Goal: Task Accomplishment & Management: Use online tool/utility

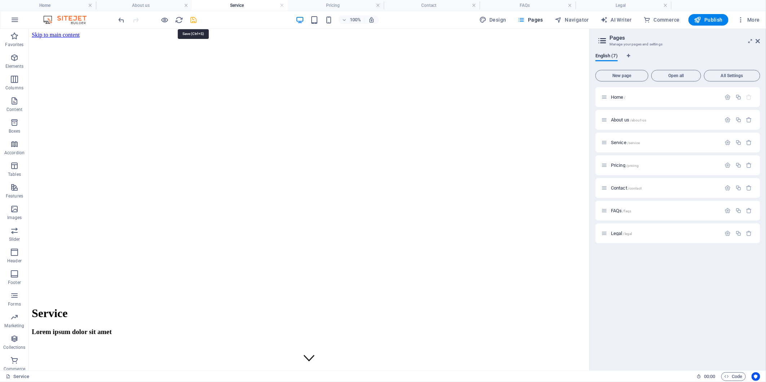
drag, startPoint x: 315, startPoint y: 26, endPoint x: 193, endPoint y: 22, distance: 122.7
click at [193, 22] on icon "save" at bounding box center [194, 20] width 8 height 8
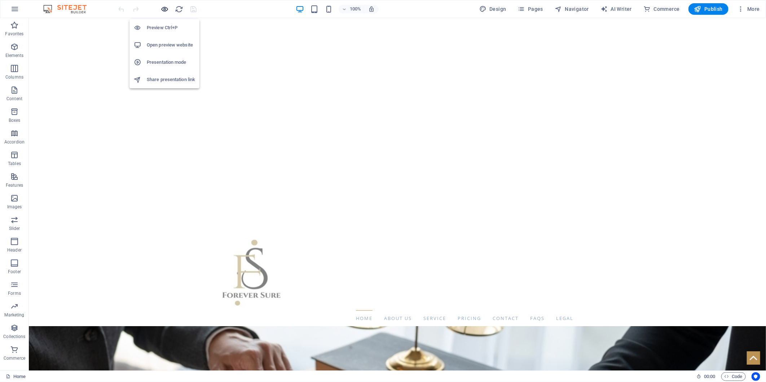
click at [165, 8] on icon "button" at bounding box center [165, 9] width 8 height 8
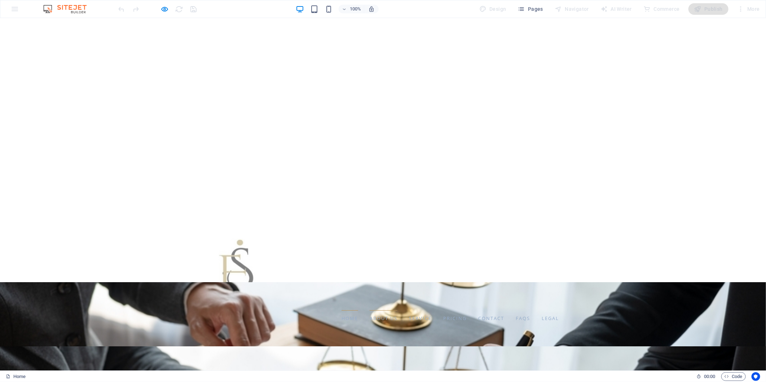
click at [370, 310] on link "About us" at bounding box center [384, 318] width 28 height 16
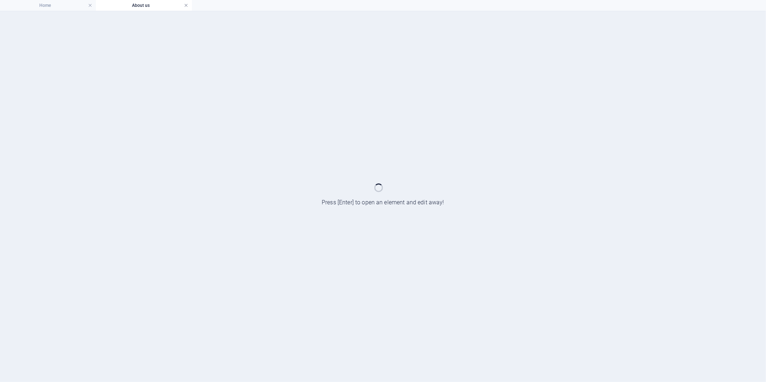
click at [186, 4] on link at bounding box center [186, 5] width 4 height 7
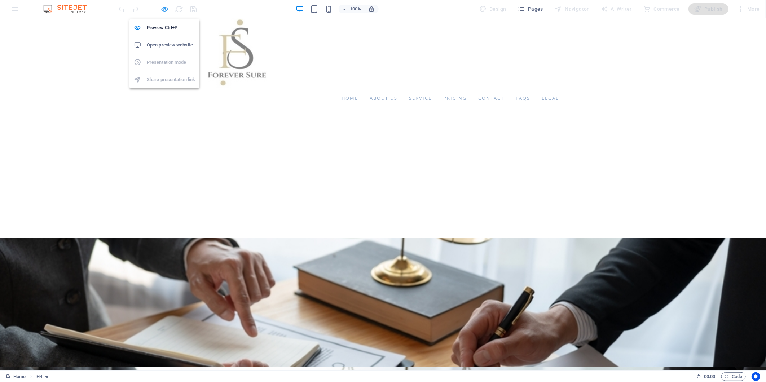
click at [166, 7] on icon "button" at bounding box center [165, 9] width 8 height 8
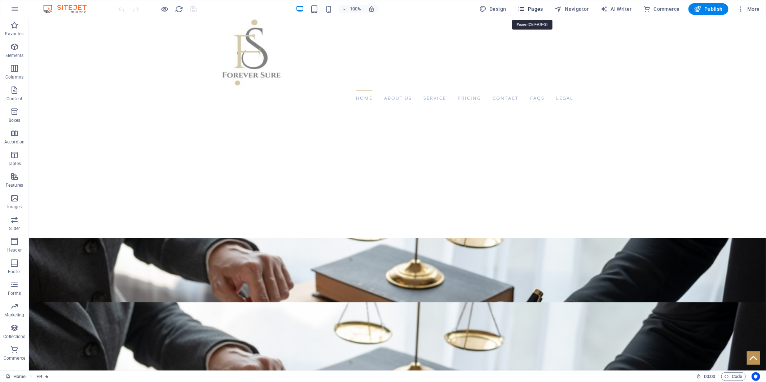
click at [532, 11] on span "Pages" at bounding box center [530, 8] width 25 height 7
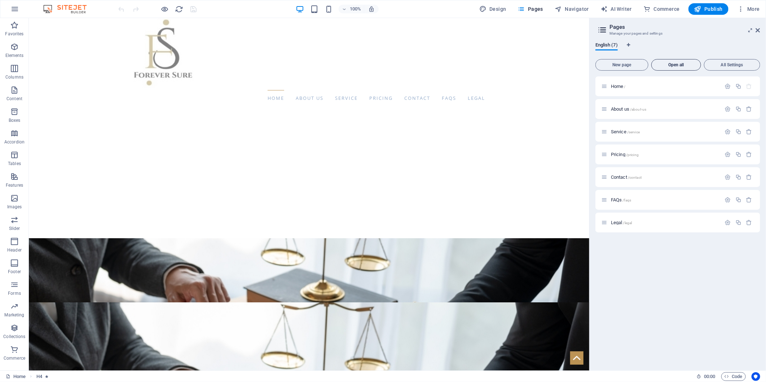
click at [682, 66] on span "Open all" at bounding box center [676, 65] width 43 height 4
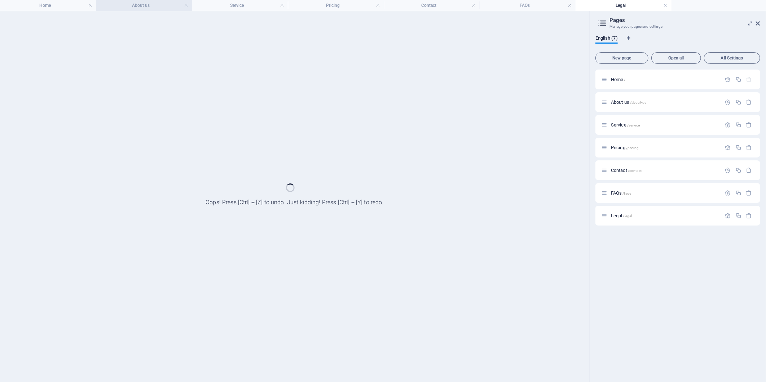
click at [146, 3] on h4 "About us" at bounding box center [144, 5] width 96 height 8
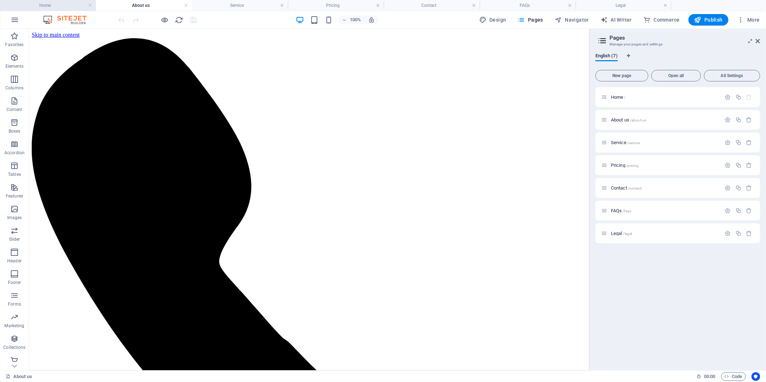
click at [60, 2] on h4 "Home" at bounding box center [48, 5] width 96 height 8
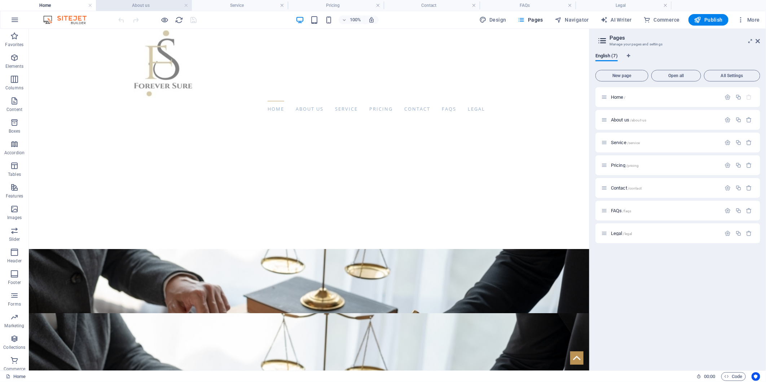
click at [128, 3] on h4 "About us" at bounding box center [144, 5] width 96 height 8
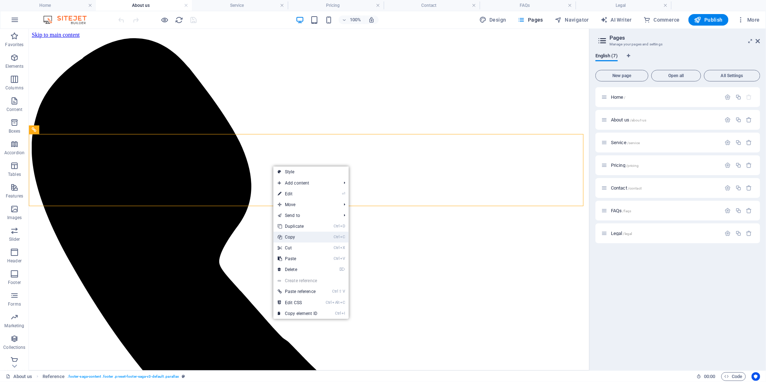
click at [293, 236] on link "Ctrl C Copy" at bounding box center [297, 237] width 48 height 11
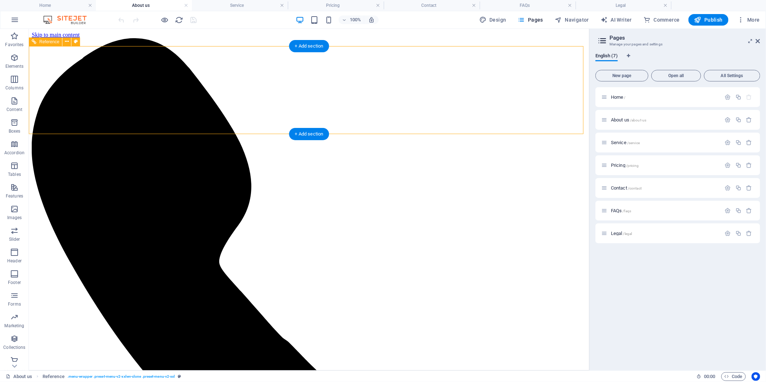
click at [67, 9] on h4 "Home" at bounding box center [48, 5] width 96 height 8
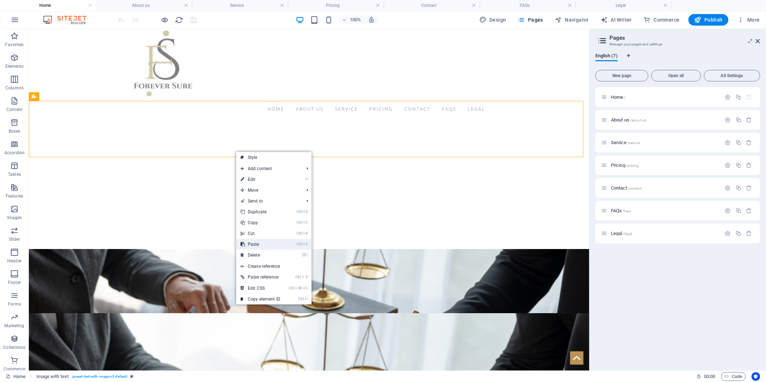
click at [258, 245] on link "Ctrl V Paste" at bounding box center [260, 244] width 48 height 11
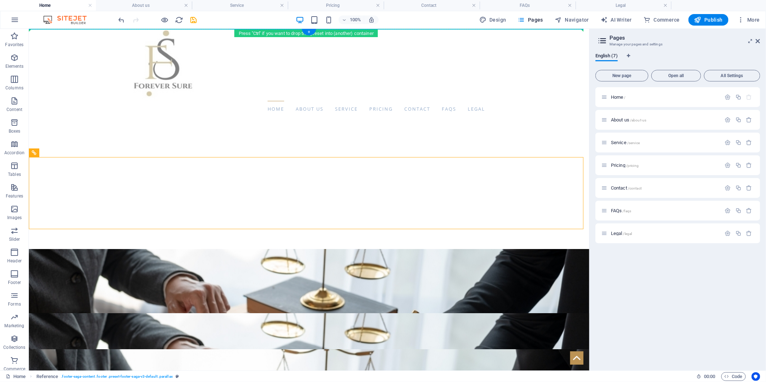
drag, startPoint x: 339, startPoint y: 187, endPoint x: 116, endPoint y: 102, distance: 238.0
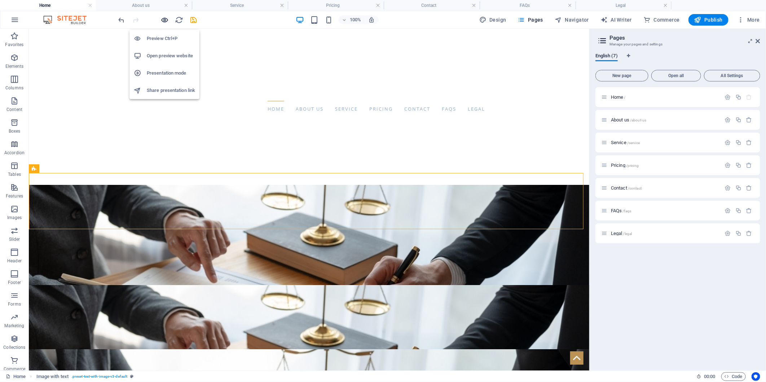
click at [166, 19] on icon "button" at bounding box center [165, 20] width 8 height 8
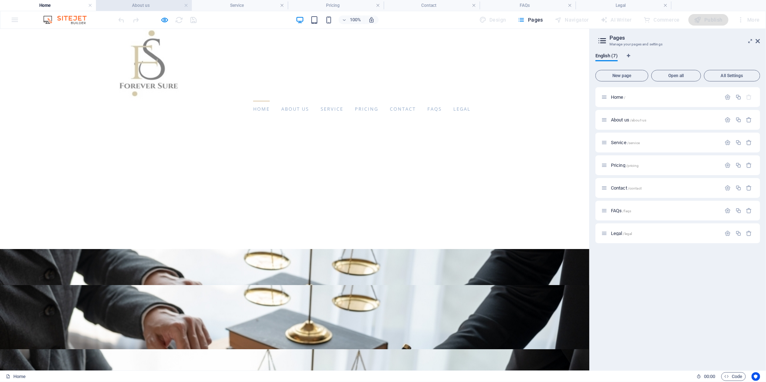
click at [133, 7] on h4 "About us" at bounding box center [144, 5] width 96 height 8
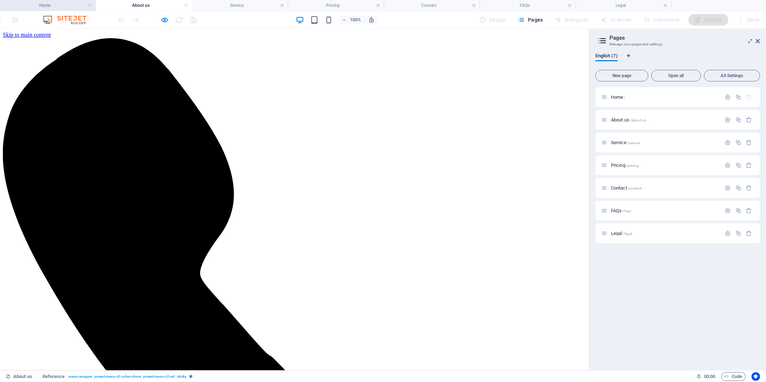
click at [46, 2] on h4 "Home" at bounding box center [48, 5] width 96 height 8
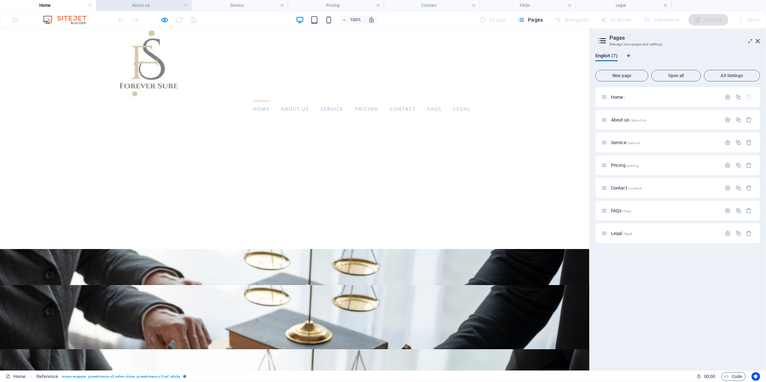
click at [113, 6] on h4 "About us" at bounding box center [144, 5] width 96 height 8
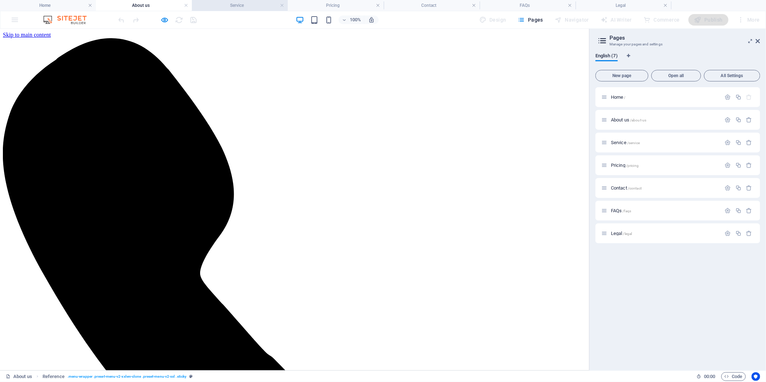
click at [239, 8] on h4 "Service" at bounding box center [240, 5] width 96 height 8
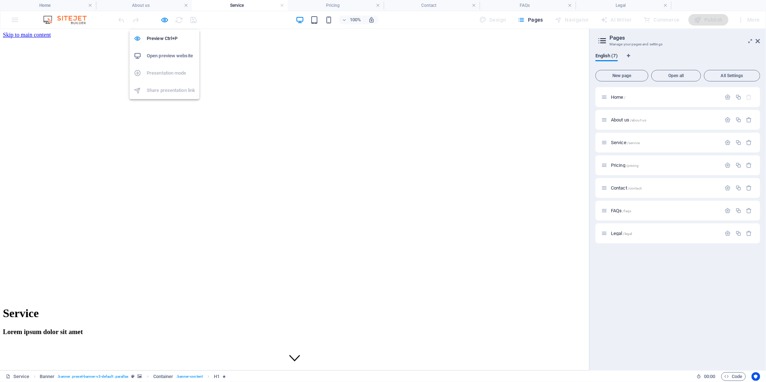
click at [163, 19] on icon "button" at bounding box center [165, 20] width 8 height 8
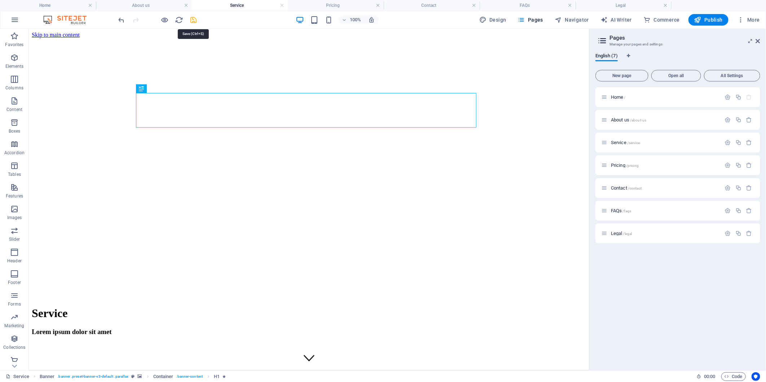
click at [193, 19] on icon "save" at bounding box center [194, 20] width 8 height 8
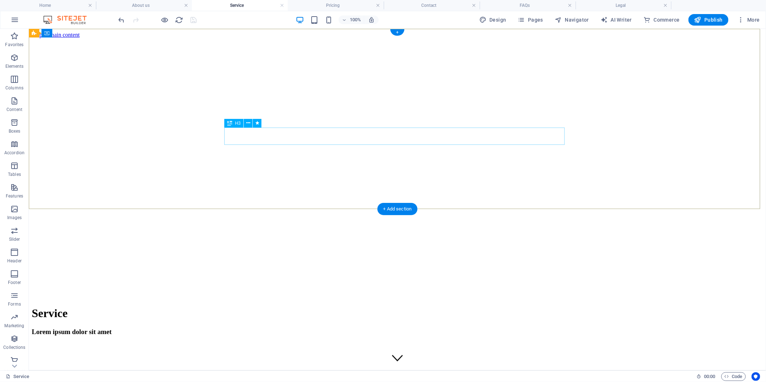
click at [288, 328] on div "Lorem ipsum dolor sit amet" at bounding box center [396, 332] width 731 height 8
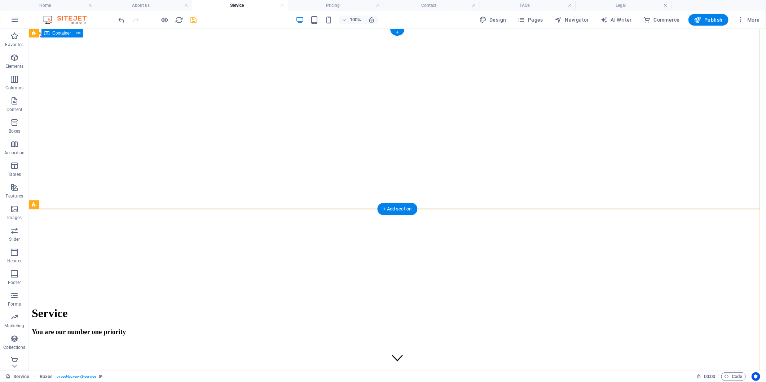
click at [505, 299] on div "Service You are our number one priority" at bounding box center [396, 321] width 731 height 44
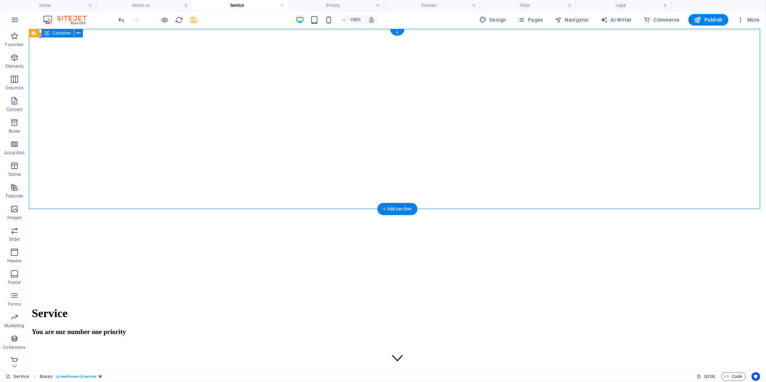
click at [505, 299] on div "Service You are our number one priority" at bounding box center [396, 321] width 731 height 44
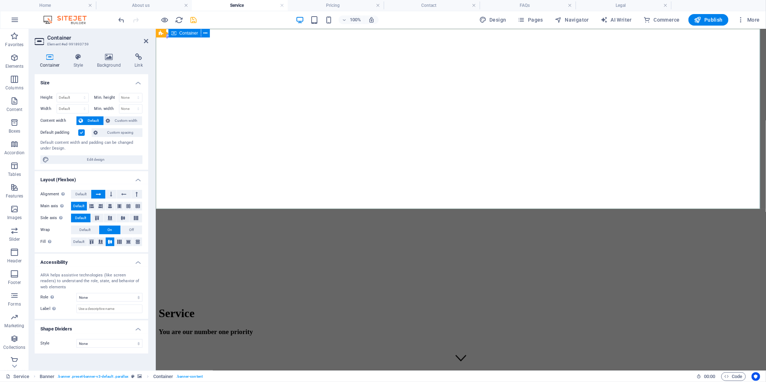
click at [279, 299] on div "Service You are our number one priority" at bounding box center [460, 321] width 604 height 44
click at [106, 57] on icon at bounding box center [109, 56] width 35 height 7
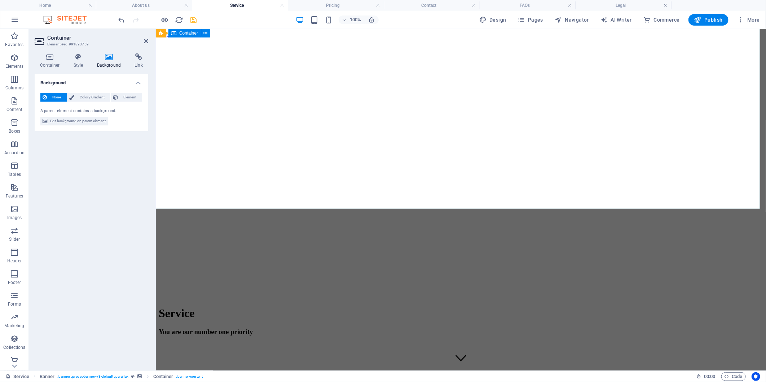
click at [408, 299] on div "Service You are our number one priority" at bounding box center [460, 321] width 604 height 44
click at [79, 61] on h4 "Style" at bounding box center [79, 60] width 23 height 15
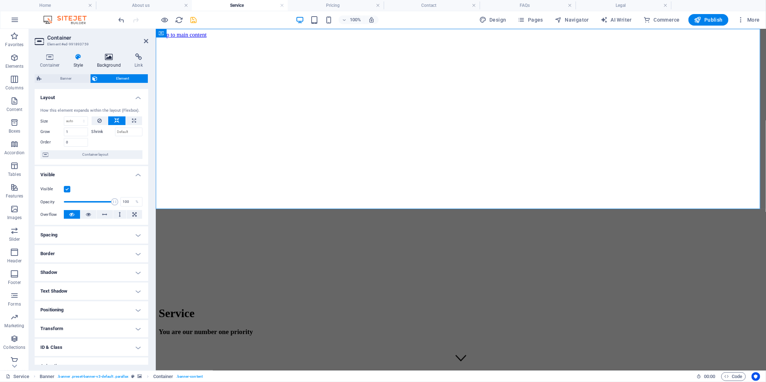
click at [114, 62] on h4 "Background" at bounding box center [111, 60] width 38 height 15
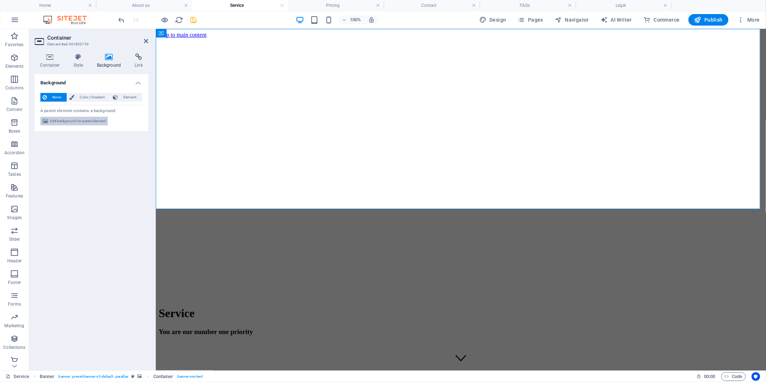
click at [84, 118] on span "Edit background on parent element" at bounding box center [78, 121] width 56 height 9
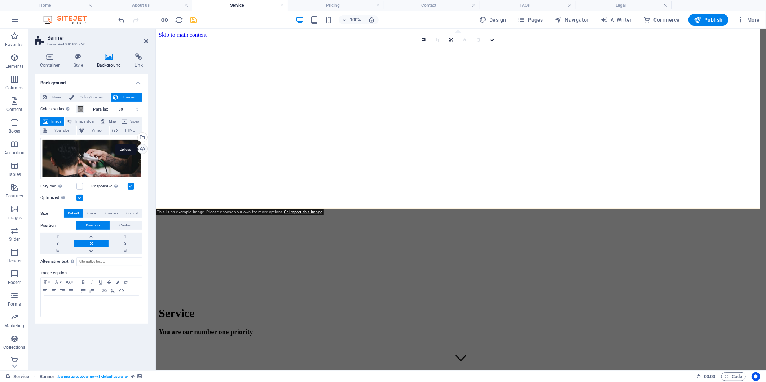
click at [145, 149] on div "Upload" at bounding box center [141, 149] width 11 height 11
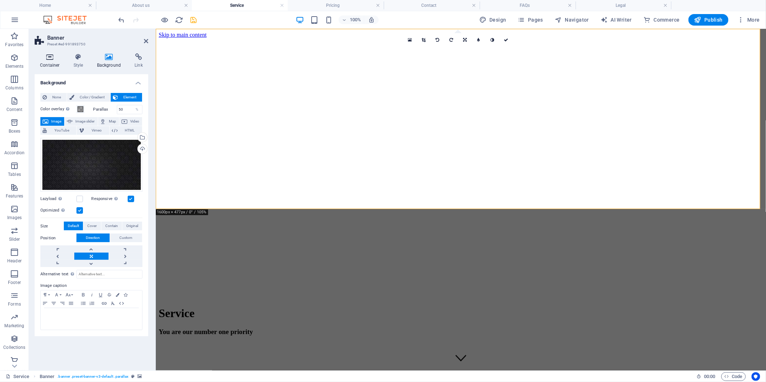
click at [50, 60] on icon at bounding box center [50, 56] width 31 height 7
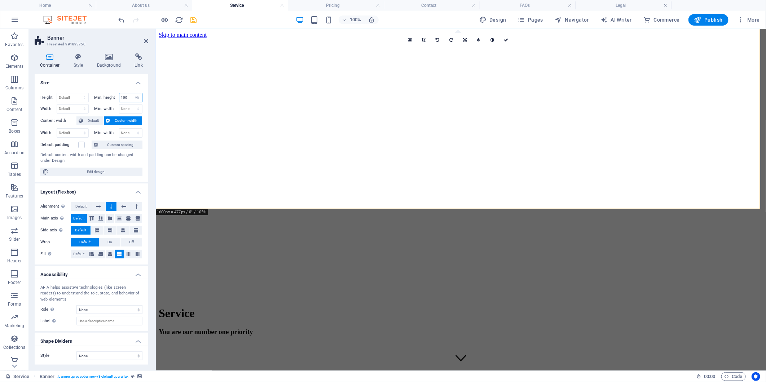
click at [127, 97] on input "100" at bounding box center [130, 97] width 23 height 9
type input "1"
type input "2"
type input "50"
drag, startPoint x: 353, startPoint y: 209, endPoint x: 368, endPoint y: 112, distance: 97.8
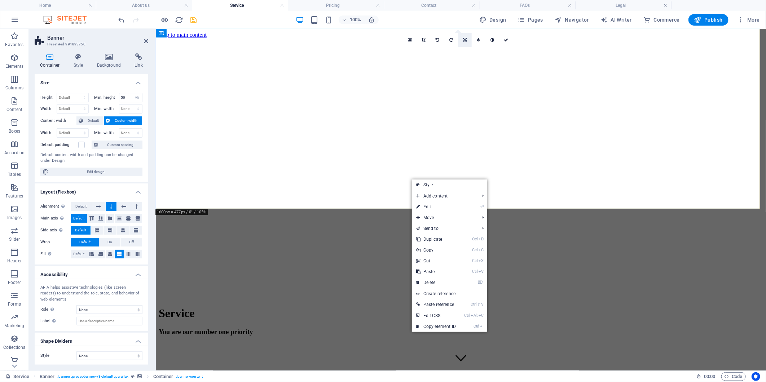
click at [467, 40] on icon at bounding box center [465, 40] width 4 height 4
click at [467, 36] on icon at bounding box center [465, 37] width 4 height 4
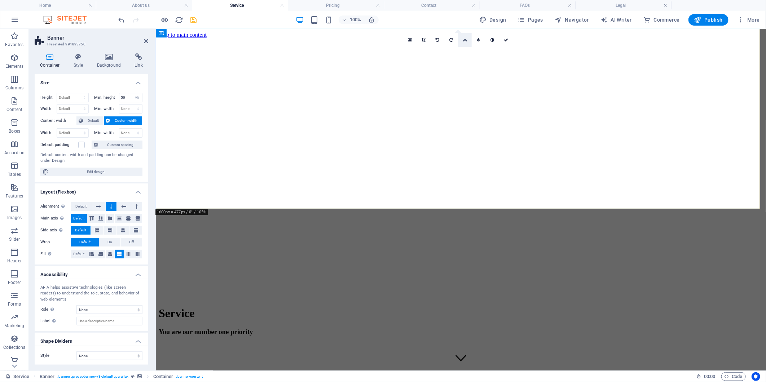
click at [464, 39] on icon at bounding box center [465, 40] width 4 height 4
click at [466, 63] on icon at bounding box center [465, 65] width 4 height 4
click at [464, 41] on icon at bounding box center [465, 40] width 4 height 4
click at [465, 54] on link at bounding box center [465, 51] width 14 height 14
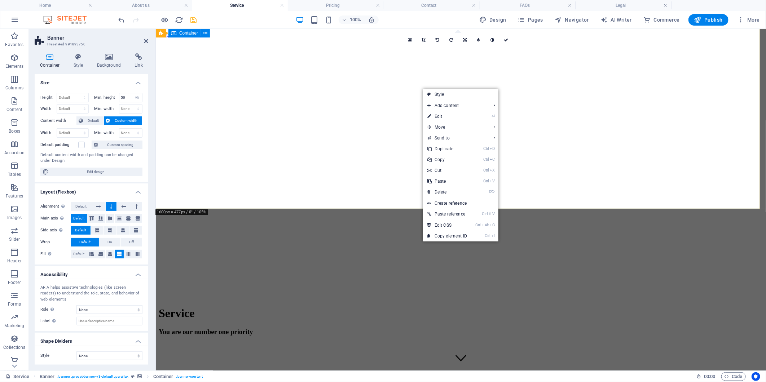
click at [232, 299] on div "Service You are our number one priority" at bounding box center [460, 321] width 604 height 44
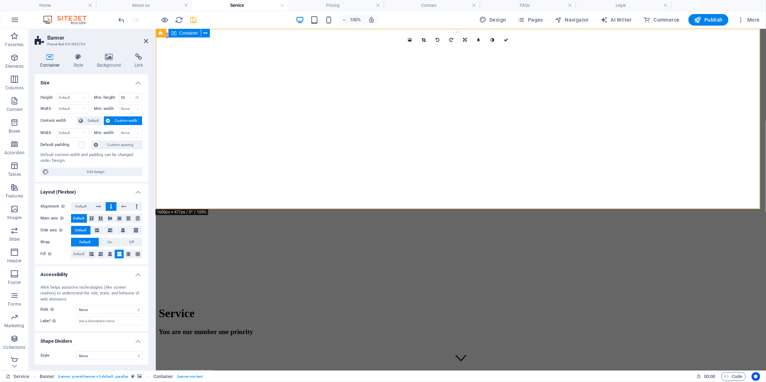
click at [232, 299] on div "Service You are our number one priority" at bounding box center [460, 321] width 604 height 44
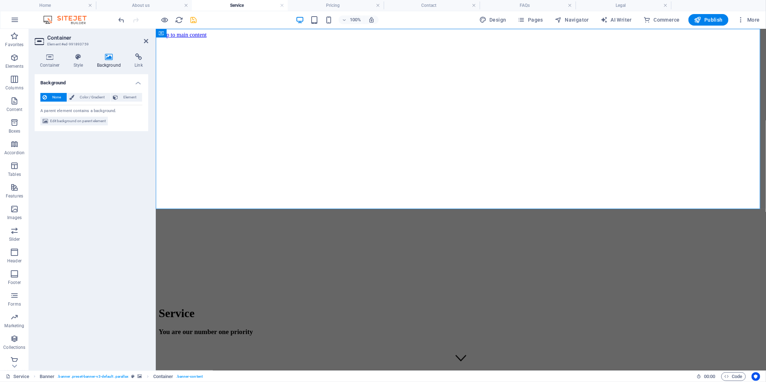
click at [118, 57] on icon at bounding box center [109, 56] width 35 height 7
click at [85, 54] on icon at bounding box center [78, 56] width 21 height 7
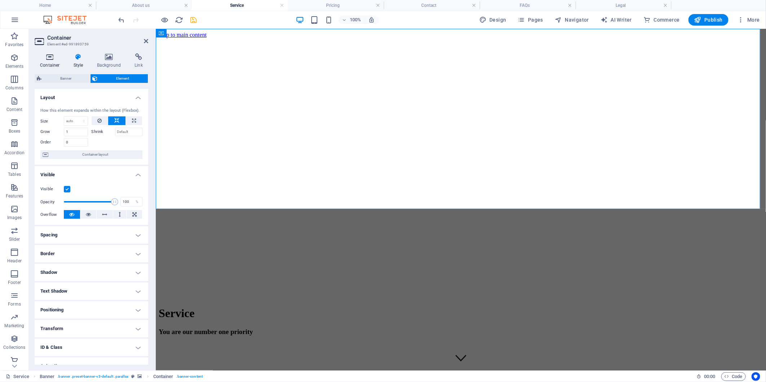
click at [61, 54] on icon at bounding box center [50, 56] width 31 height 7
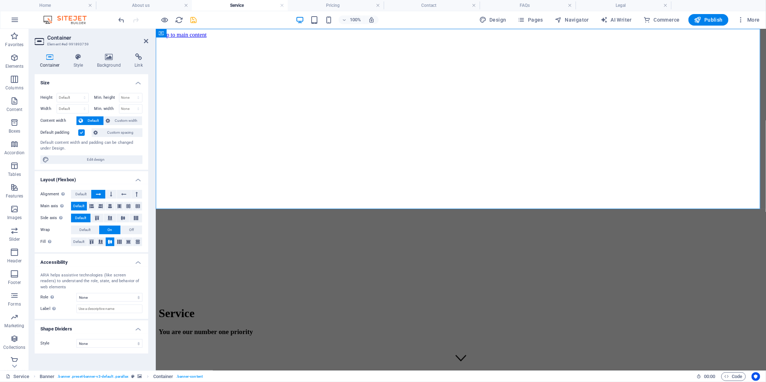
click at [72, 89] on div "Height Default px rem % vh vw Min. height None px rem % vh vw Width Default px …" at bounding box center [92, 128] width 114 height 83
click at [71, 91] on div "Height Default px rem % vh vw Min. height None px rem % vh vw Width Default px …" at bounding box center [92, 128] width 114 height 83
click at [65, 101] on select "Default px rem % vh vw" at bounding box center [72, 97] width 31 height 9
select select "px"
click at [78, 93] on select "Default px rem % vh vw" at bounding box center [72, 97] width 31 height 9
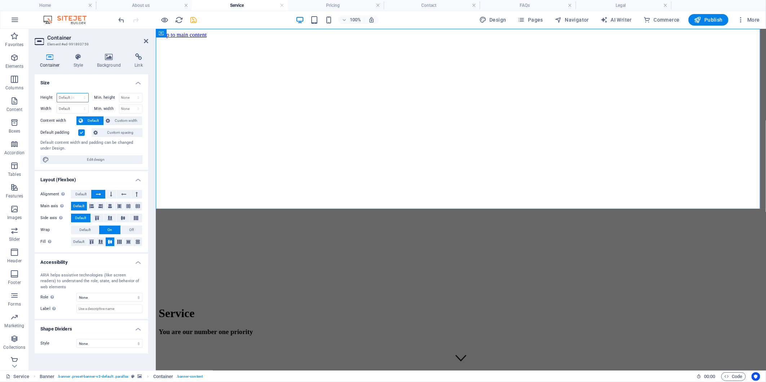
type input "500"
type input "2"
type input "200"
click at [116, 120] on span "Custom width" at bounding box center [127, 120] width 28 height 9
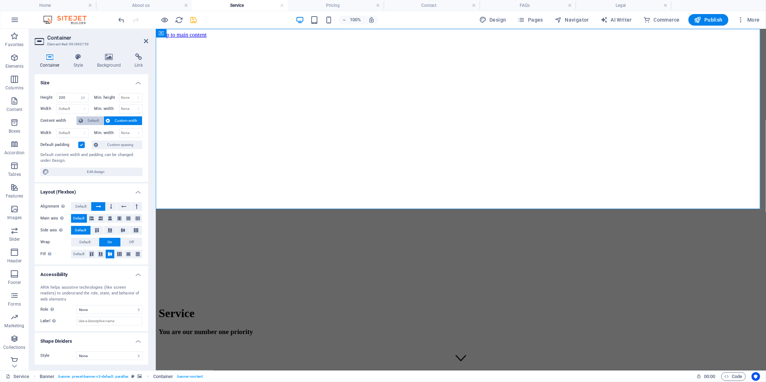
click at [82, 121] on icon at bounding box center [81, 120] width 4 height 9
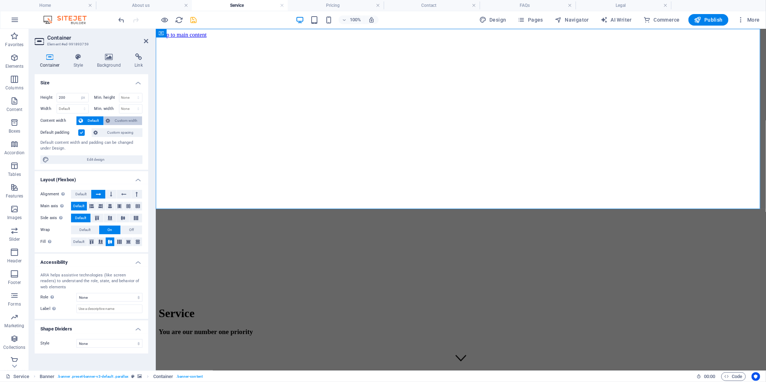
click at [132, 121] on span "Custom width" at bounding box center [127, 120] width 28 height 9
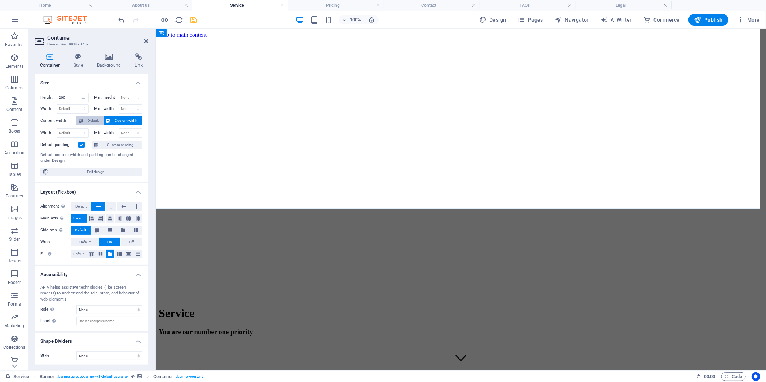
click at [87, 124] on span "Default" at bounding box center [93, 120] width 16 height 9
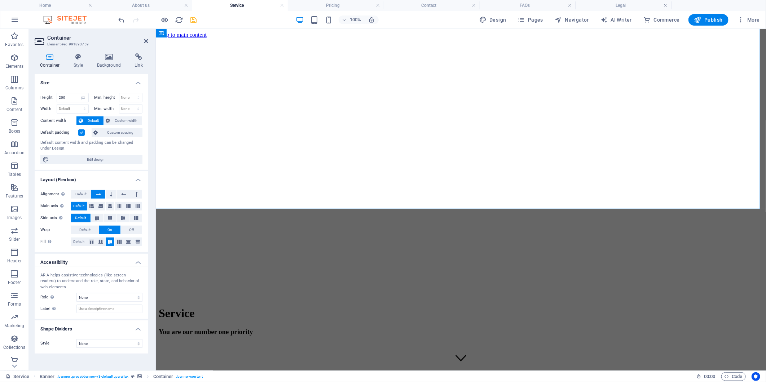
click at [95, 154] on div "Height 200 Default px rem % vh vw Min. height None px rem % vh vw Width Default…" at bounding box center [92, 128] width 114 height 83
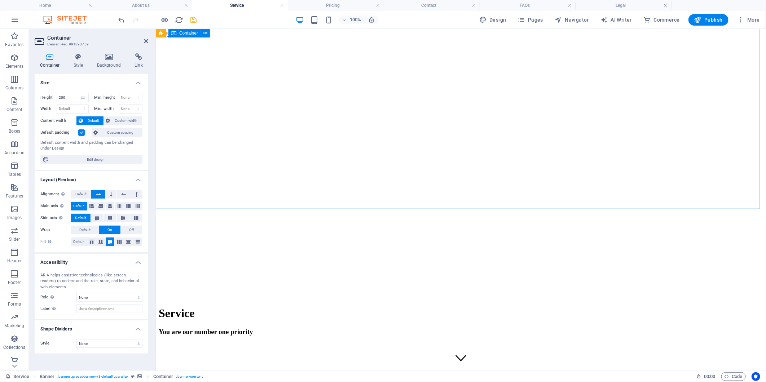
drag, startPoint x: 411, startPoint y: 208, endPoint x: 412, endPoint y: 103, distance: 105.3
click at [411, 299] on div "Service You are our number one priority" at bounding box center [460, 335] width 604 height 72
click at [383, 299] on div "Service You are our number one priority" at bounding box center [460, 335] width 604 height 72
click at [163, 23] on icon "button" at bounding box center [165, 20] width 8 height 8
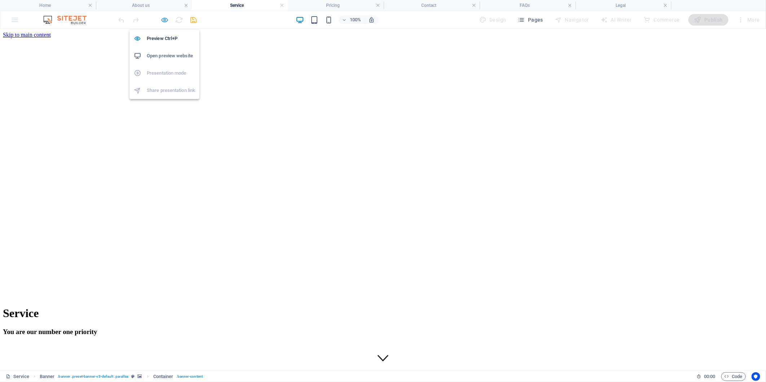
click at [164, 17] on icon "button" at bounding box center [165, 20] width 8 height 8
select select "px"
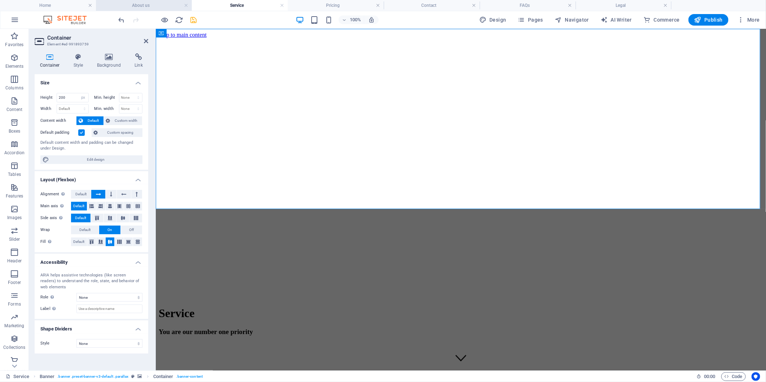
click at [149, 4] on h4 "About us" at bounding box center [144, 5] width 96 height 8
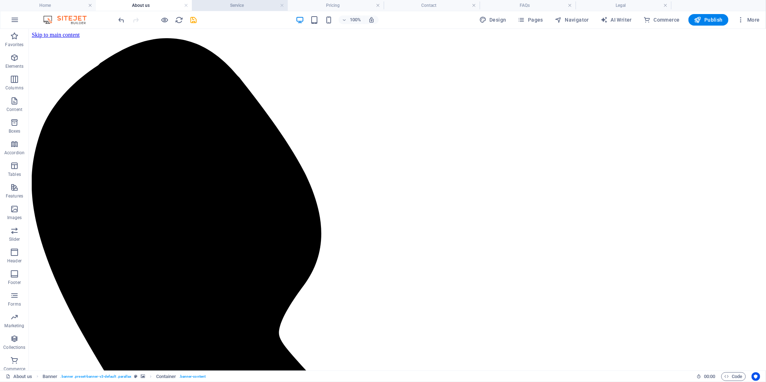
click at [236, 3] on h4 "Service" at bounding box center [240, 5] width 96 height 8
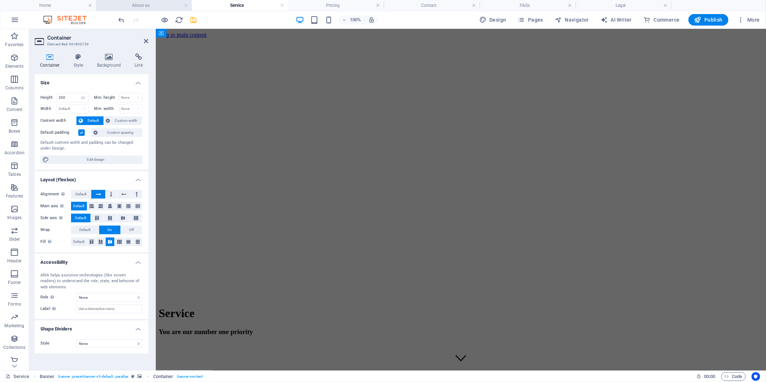
click at [149, 6] on h4 "About us" at bounding box center [144, 5] width 96 height 8
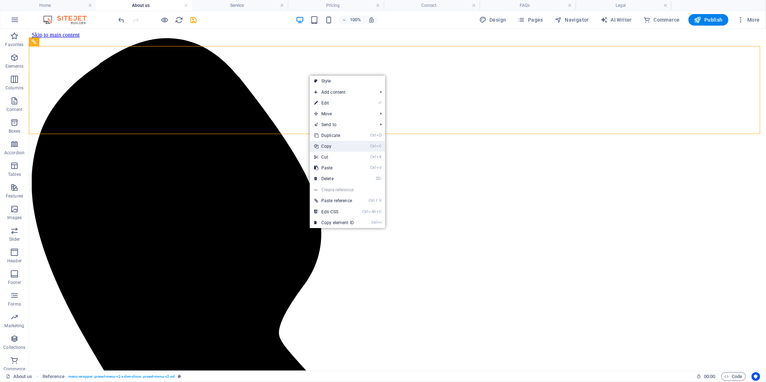
drag, startPoint x: 334, startPoint y: 145, endPoint x: 253, endPoint y: 18, distance: 150.2
click at [334, 145] on link "Ctrl C Copy" at bounding box center [334, 146] width 48 height 11
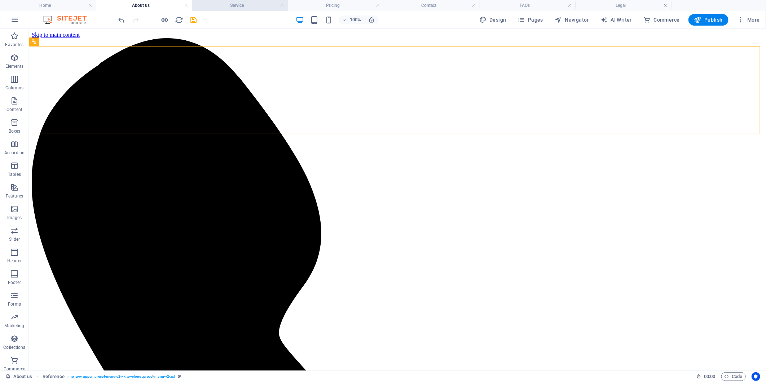
click at [248, 5] on h4 "Service" at bounding box center [240, 5] width 96 height 8
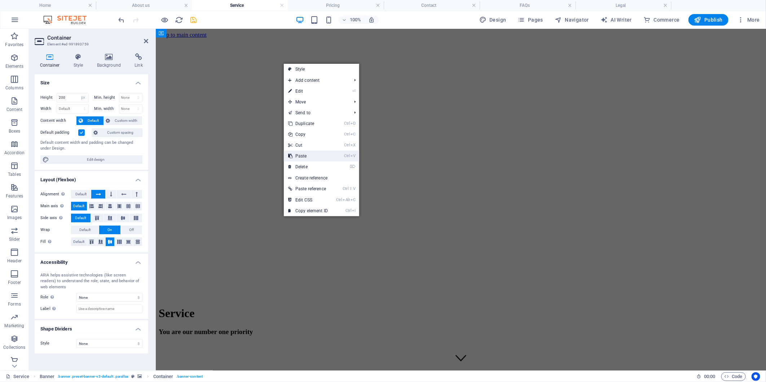
click at [302, 154] on link "Ctrl V Paste" at bounding box center [308, 156] width 48 height 11
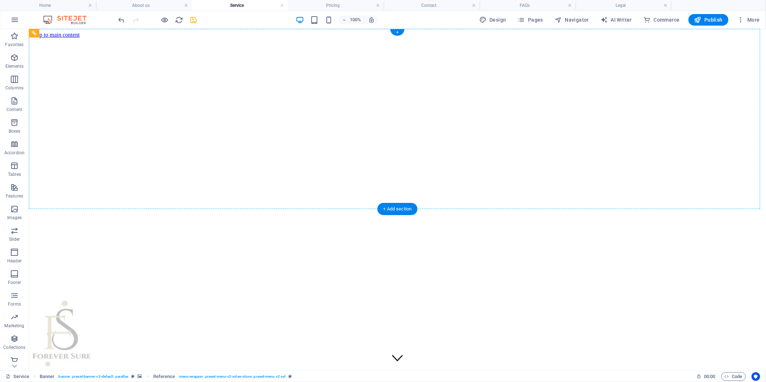
drag, startPoint x: 447, startPoint y: 150, endPoint x: 421, endPoint y: 54, distance: 98.7
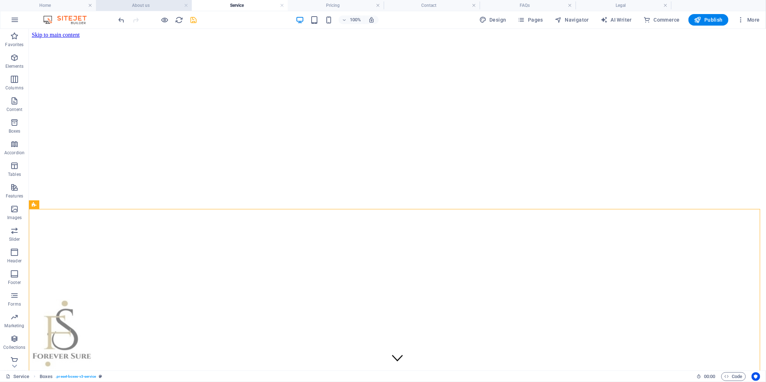
click at [136, 9] on h4 "About us" at bounding box center [144, 5] width 96 height 8
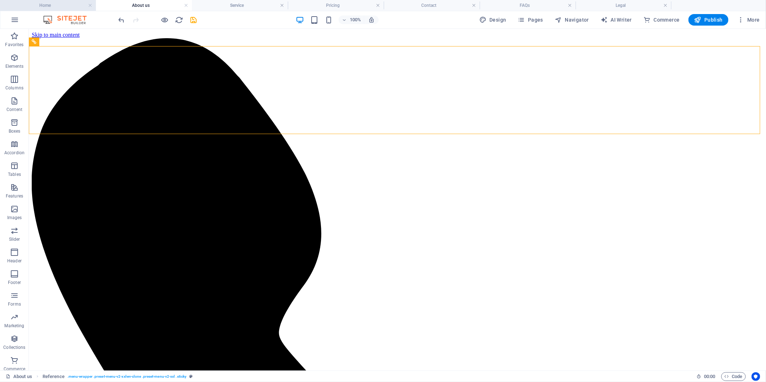
click at [40, 4] on h4 "Home" at bounding box center [48, 5] width 96 height 8
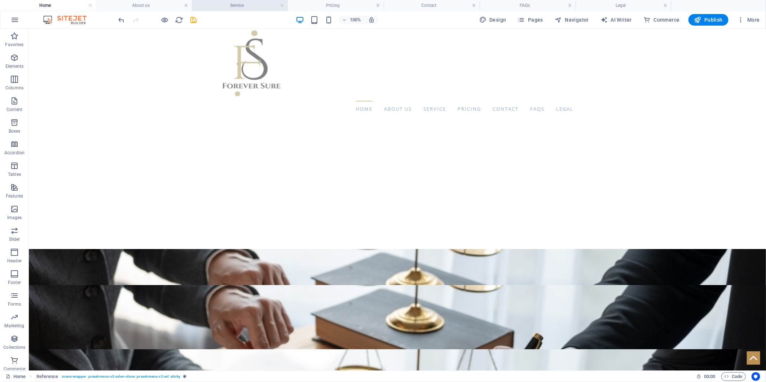
click at [248, 1] on h4 "Service" at bounding box center [240, 5] width 96 height 8
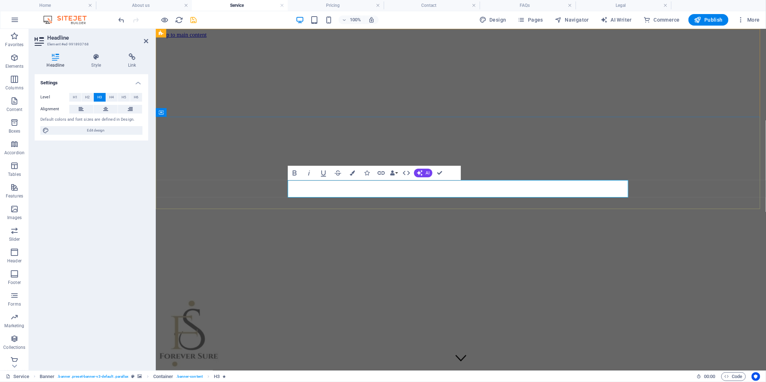
drag, startPoint x: 497, startPoint y: 189, endPoint x: 294, endPoint y: 189, distance: 203.4
drag, startPoint x: 396, startPoint y: 185, endPoint x: 233, endPoint y: 185, distance: 163.0
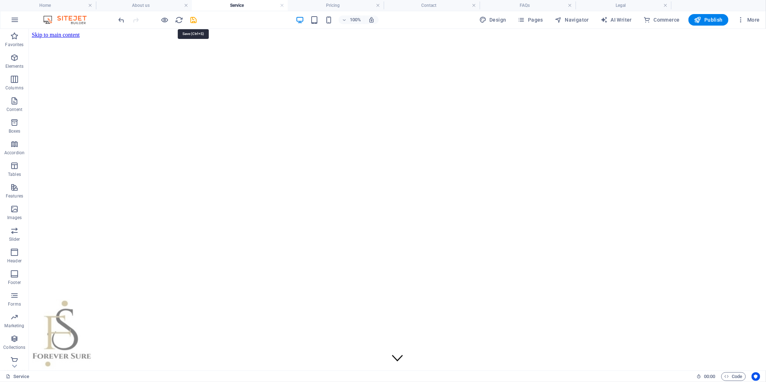
click at [196, 19] on icon "save" at bounding box center [194, 20] width 8 height 8
select select "px"
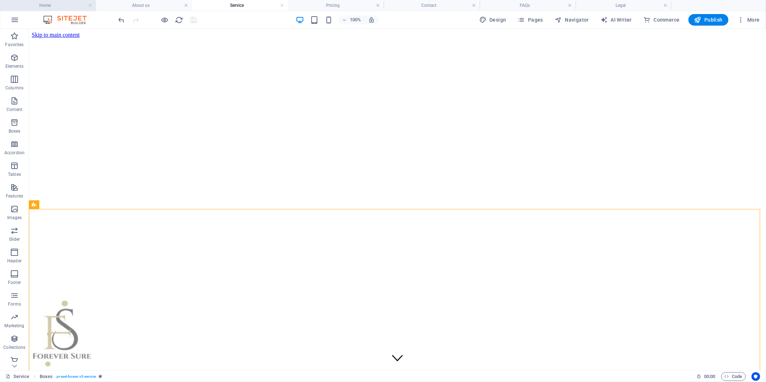
click at [55, 5] on h4 "Home" at bounding box center [48, 5] width 96 height 8
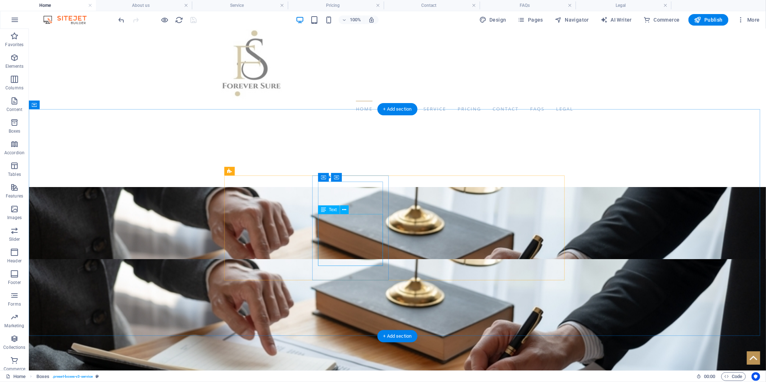
scroll to position [120, 0]
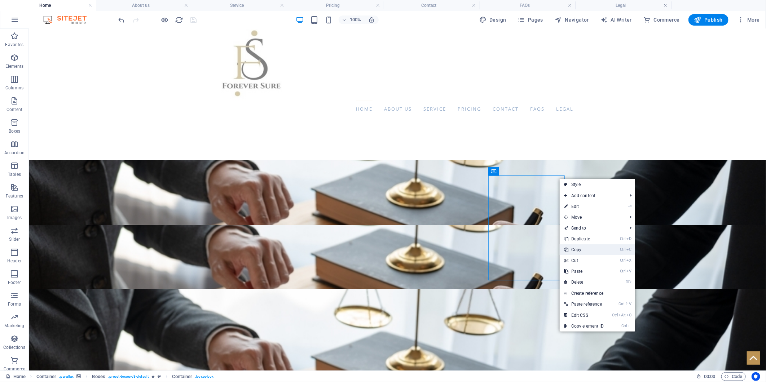
click at [582, 252] on link "Ctrl C Copy" at bounding box center [584, 250] width 48 height 11
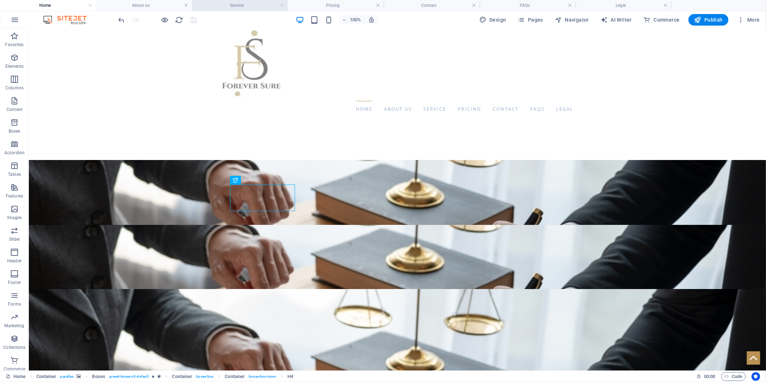
click at [224, 4] on h4 "Service" at bounding box center [240, 5] width 96 height 8
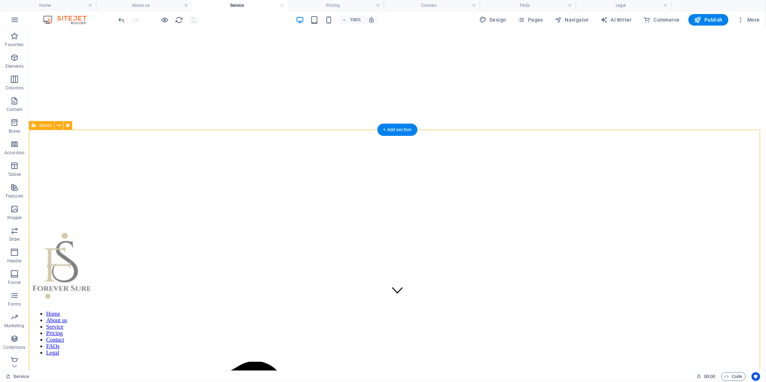
scroll to position [80, 0]
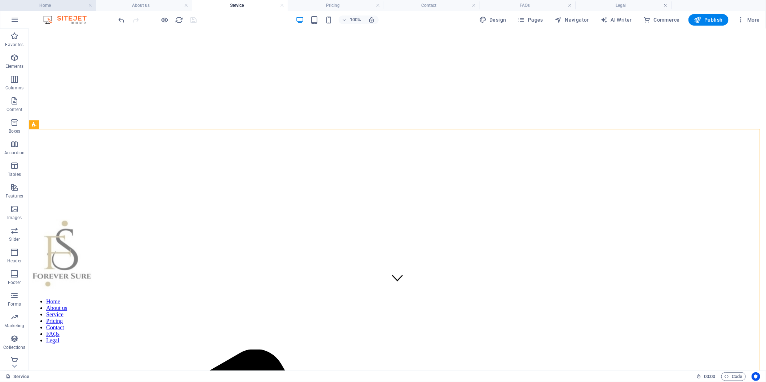
click at [46, 9] on h4 "Home" at bounding box center [48, 5] width 96 height 8
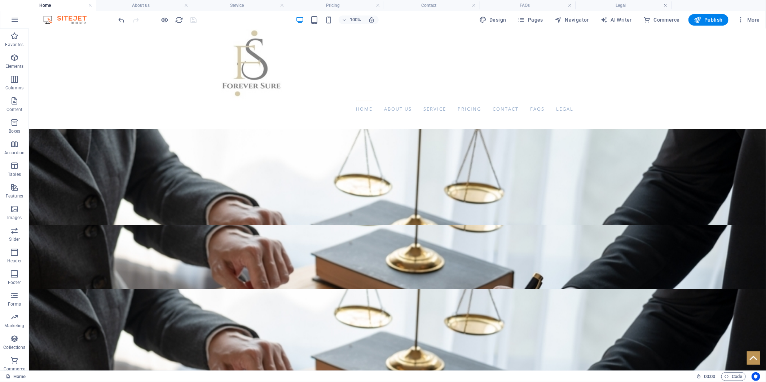
scroll to position [0, 0]
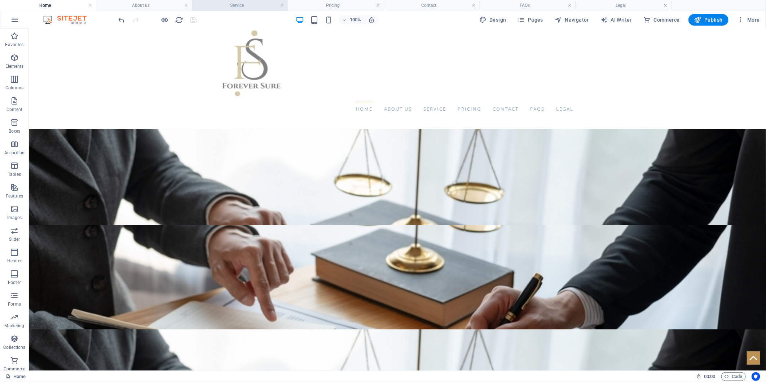
click at [240, 8] on h4 "Service" at bounding box center [240, 5] width 96 height 8
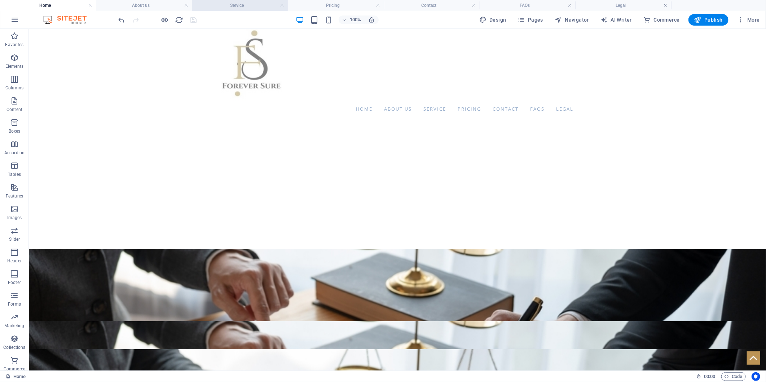
scroll to position [80, 0]
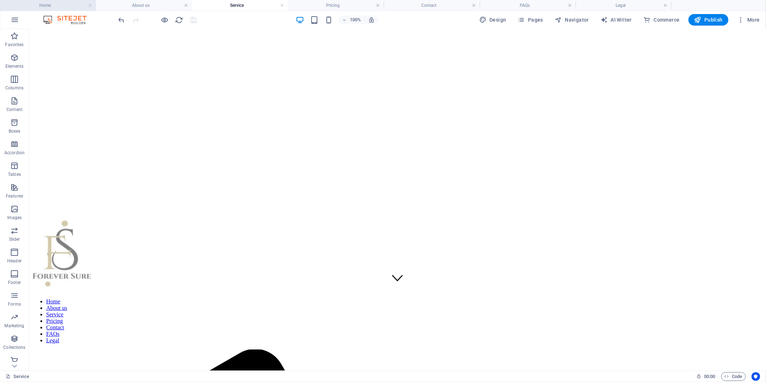
click at [53, 6] on h4 "Home" at bounding box center [48, 5] width 96 height 8
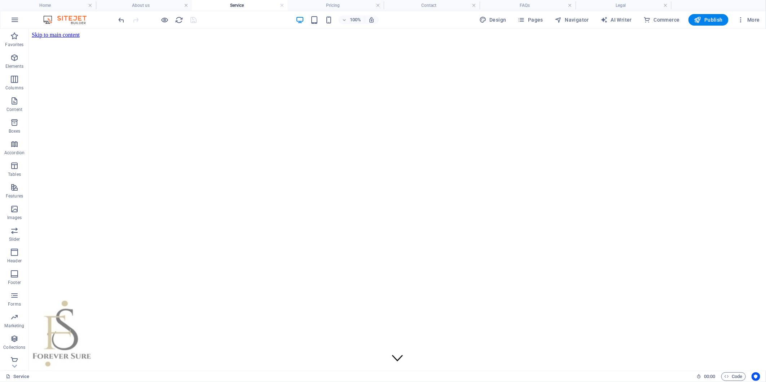
scroll to position [120, 0]
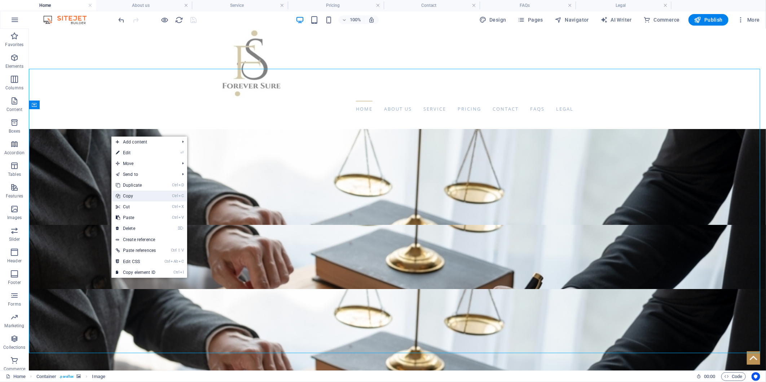
click at [149, 195] on link "Ctrl C Copy" at bounding box center [135, 196] width 49 height 11
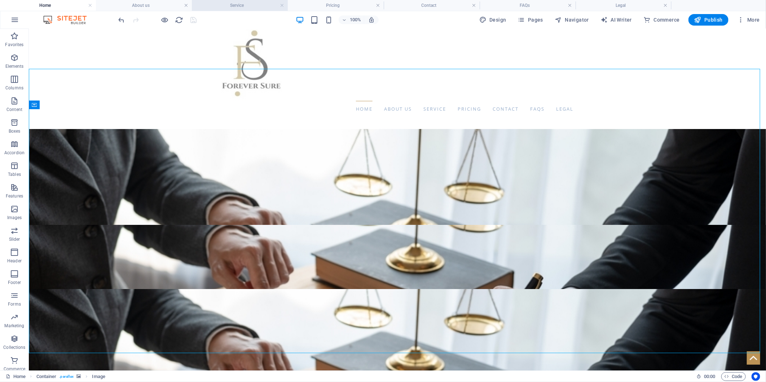
click at [221, 5] on h4 "Service" at bounding box center [240, 5] width 96 height 8
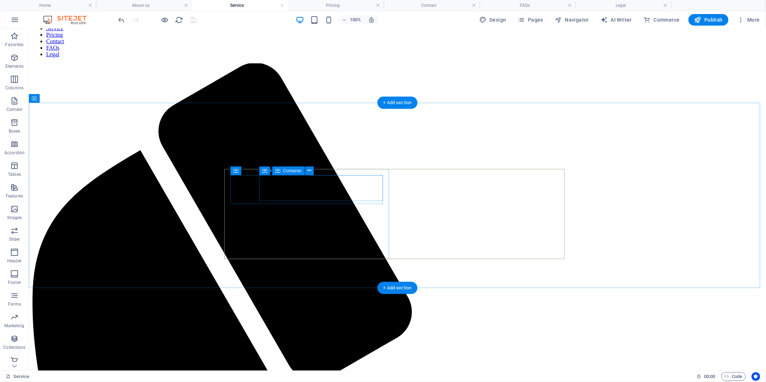
scroll to position [368, 0]
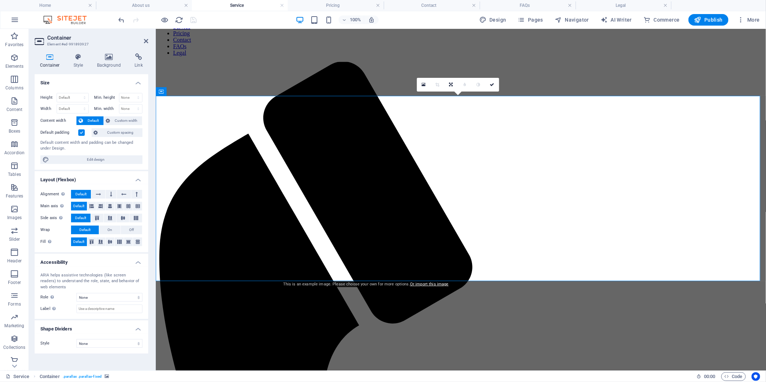
click at [426, 282] on link "Or import this image" at bounding box center [429, 284] width 39 height 5
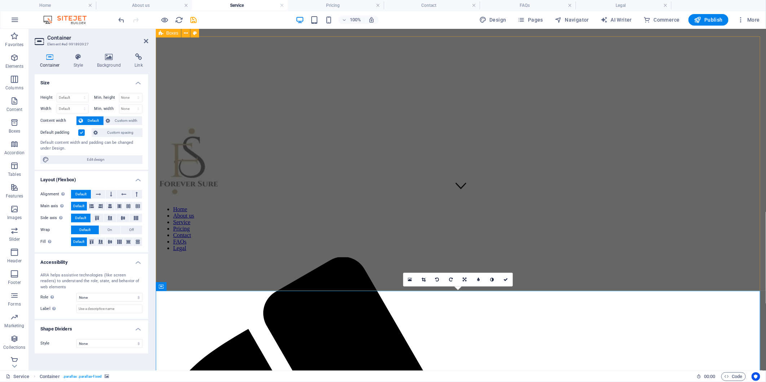
scroll to position [87, 0]
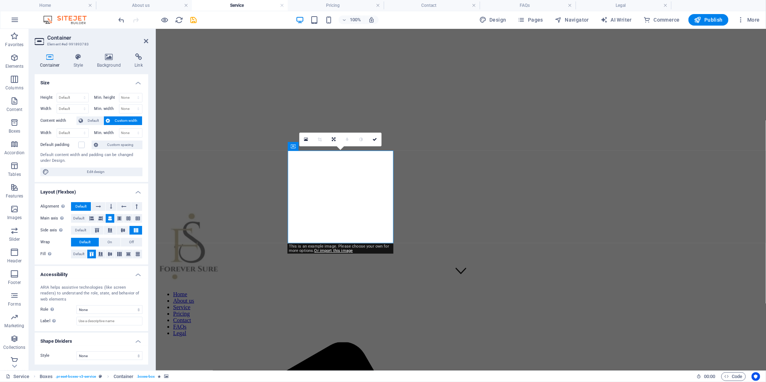
click at [116, 52] on div "Container Style Background Link Size Height Default px rem % vh vw Min. height …" at bounding box center [91, 209] width 125 height 323
click at [116, 55] on icon at bounding box center [109, 56] width 35 height 7
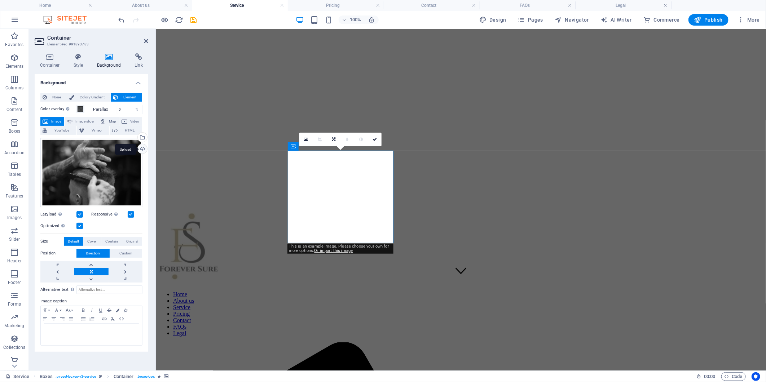
click at [140, 146] on div "Upload" at bounding box center [141, 149] width 11 height 11
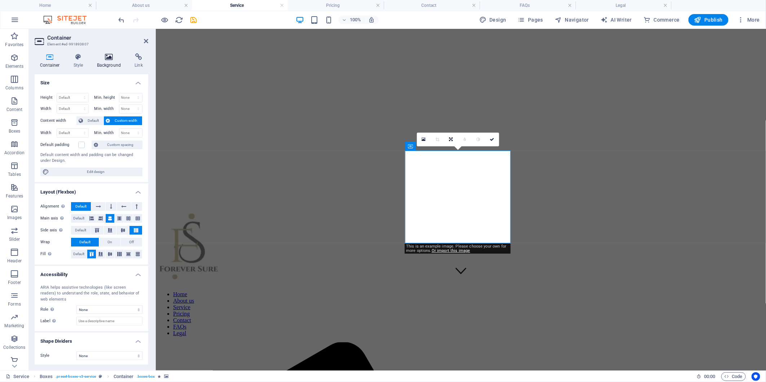
click at [116, 61] on h4 "Background" at bounding box center [111, 60] width 38 height 15
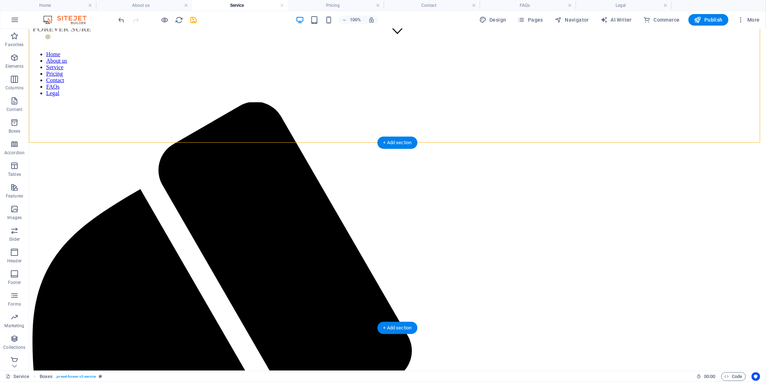
scroll to position [167, 0]
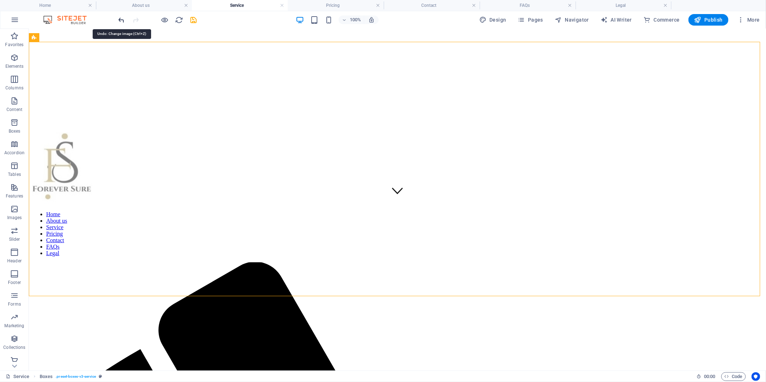
click at [119, 20] on icon "undo" at bounding box center [122, 20] width 8 height 8
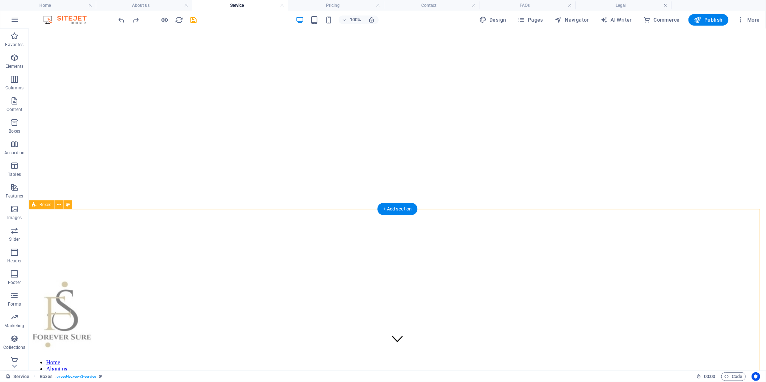
scroll to position [0, 0]
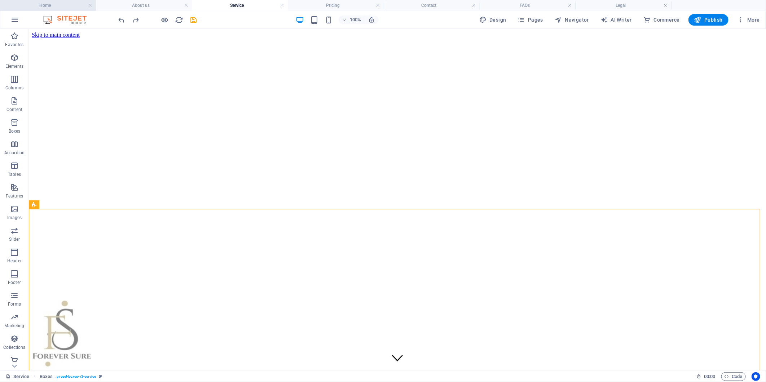
click at [35, 6] on h4 "Home" at bounding box center [48, 5] width 96 height 8
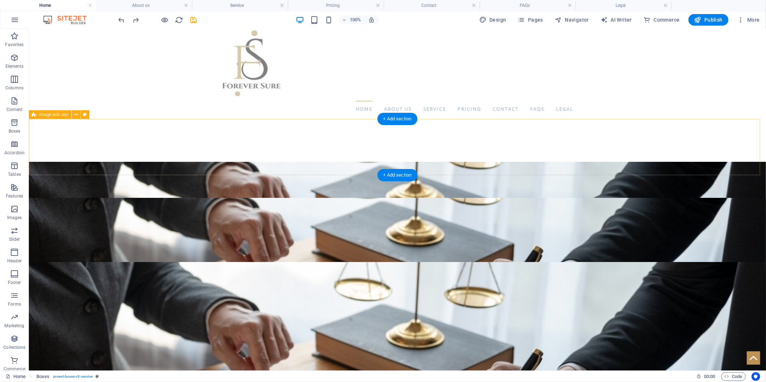
scroll to position [40, 0]
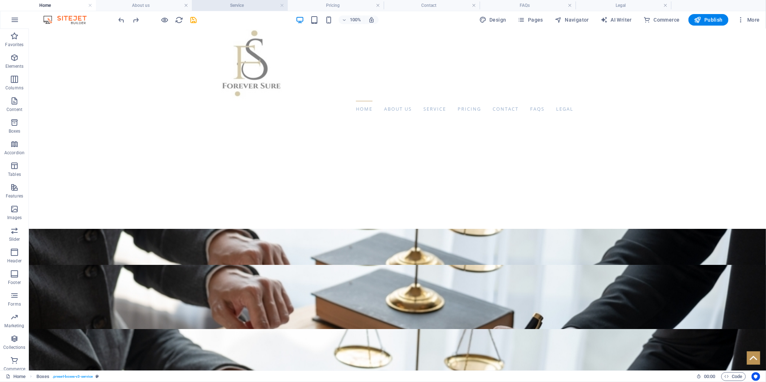
click at [224, 4] on h4 "Service" at bounding box center [240, 5] width 96 height 8
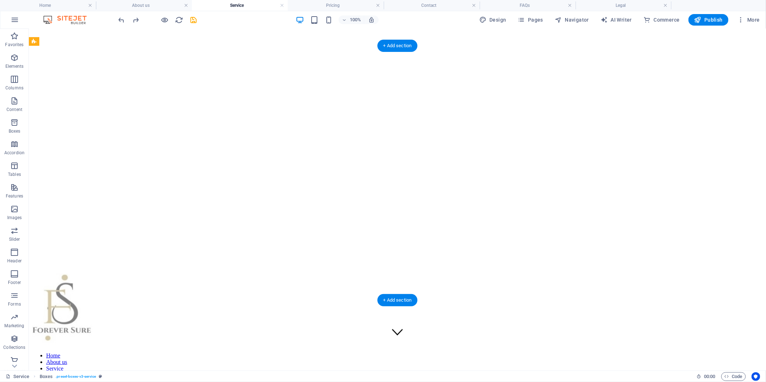
scroll to position [0, 0]
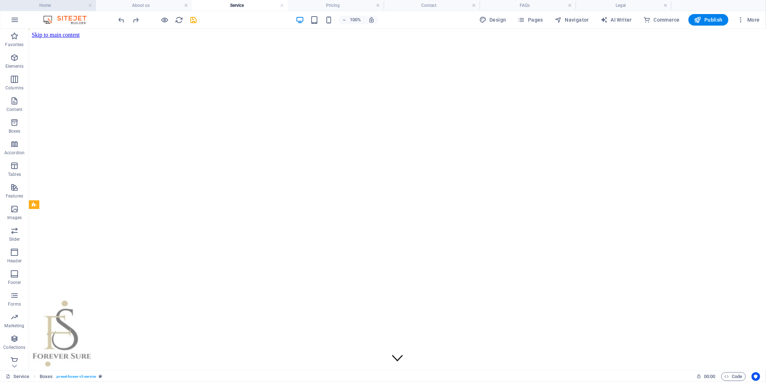
click at [61, 4] on h4 "Home" at bounding box center [48, 5] width 96 height 8
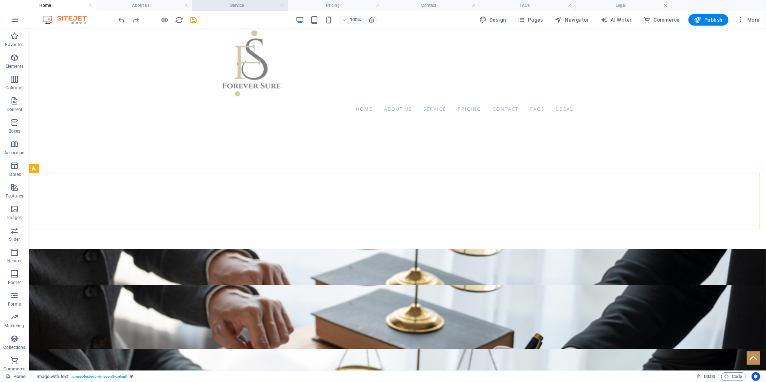
click at [229, 8] on h4 "Service" at bounding box center [240, 5] width 96 height 8
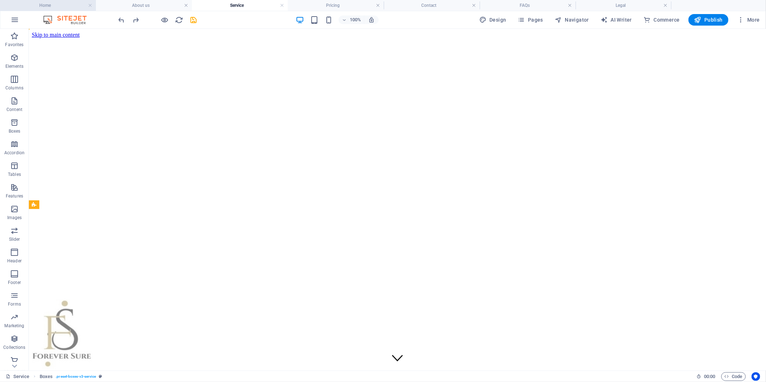
click at [48, 9] on h4 "Home" at bounding box center [48, 5] width 96 height 8
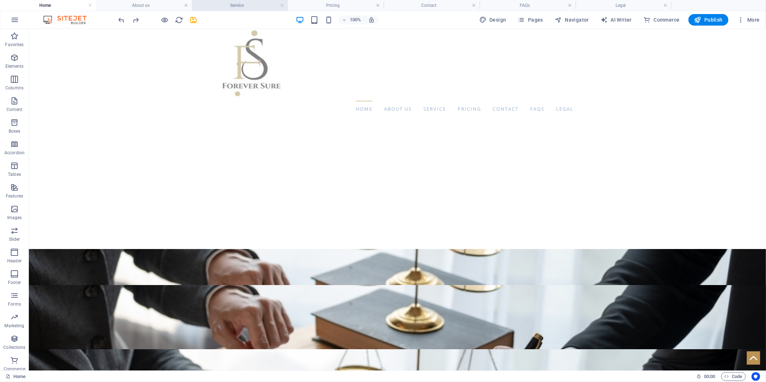
click at [246, 5] on h4 "Service" at bounding box center [240, 5] width 96 height 8
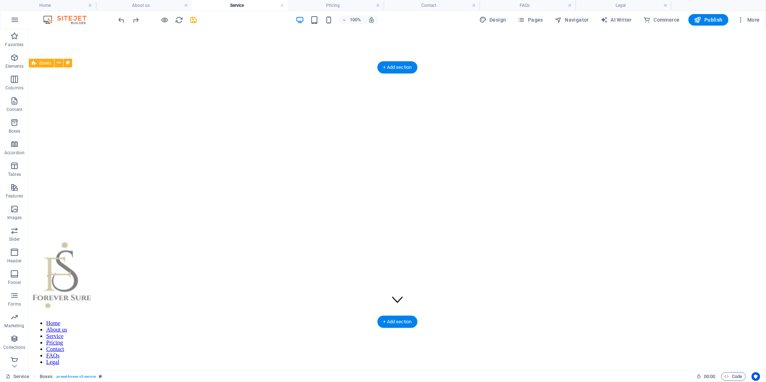
scroll to position [47, 0]
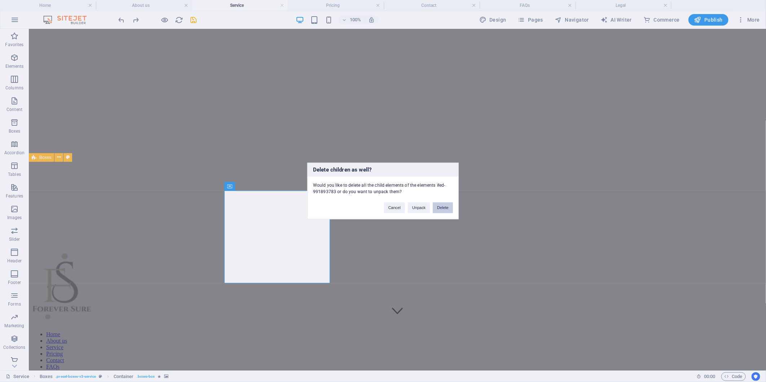
click at [439, 206] on button "Delete" at bounding box center [443, 208] width 20 height 11
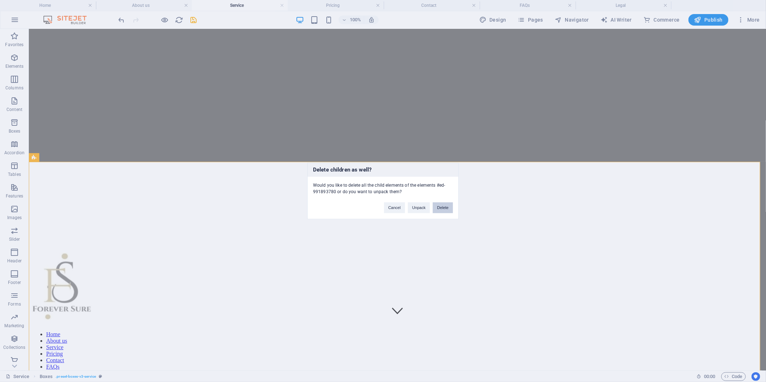
click at [444, 207] on button "Delete" at bounding box center [443, 208] width 20 height 11
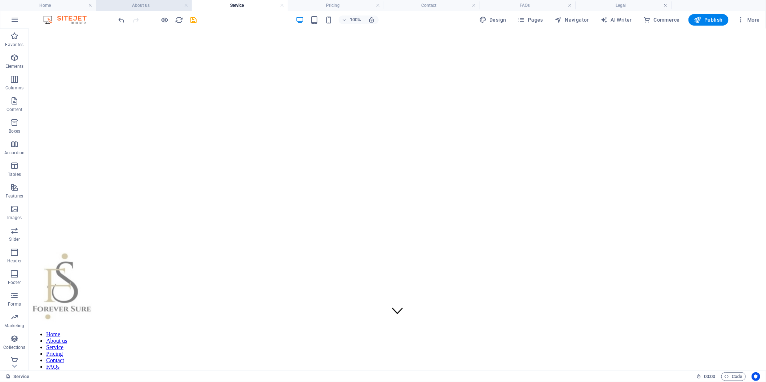
click at [126, 7] on h4 "About us" at bounding box center [144, 5] width 96 height 8
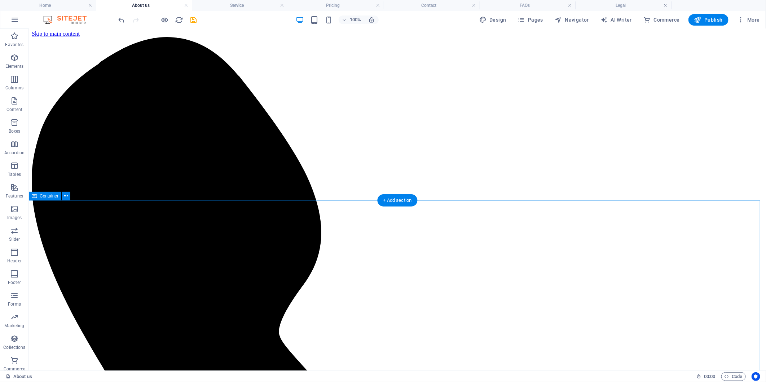
scroll to position [0, 0]
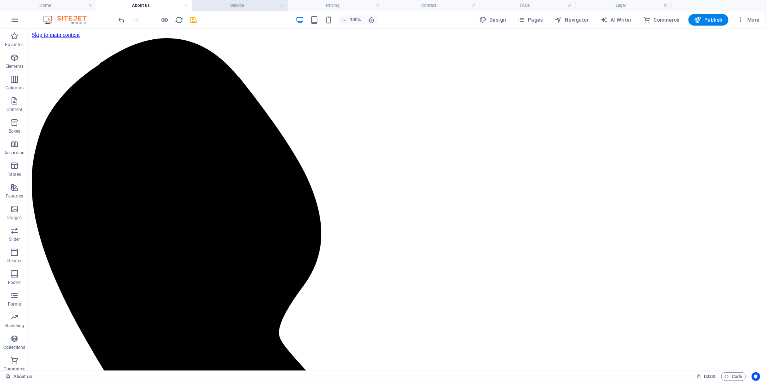
click at [258, 5] on h4 "Service" at bounding box center [240, 5] width 96 height 8
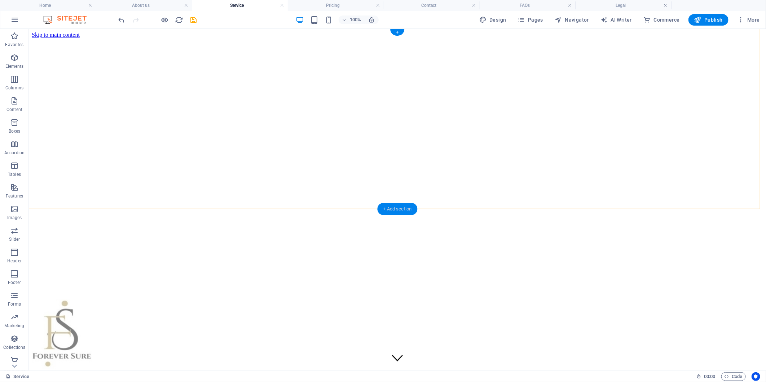
click at [402, 208] on div "+ Add section" at bounding box center [398, 209] width 40 height 12
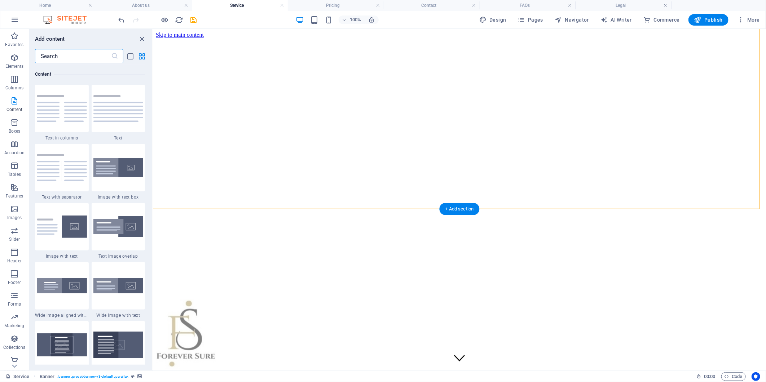
scroll to position [80, 0]
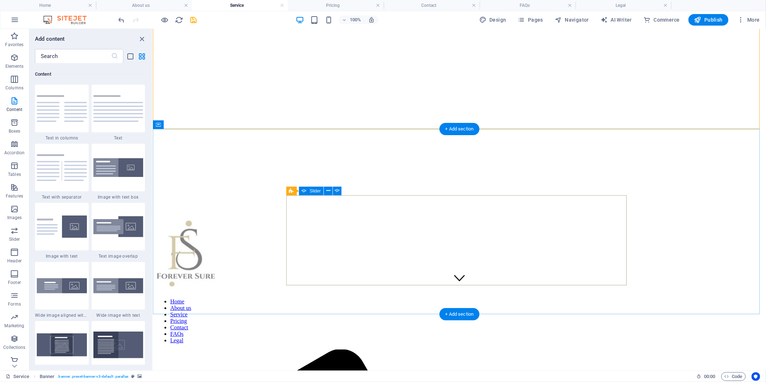
drag, startPoint x: 447, startPoint y: 312, endPoint x: 414, endPoint y: 287, distance: 41.0
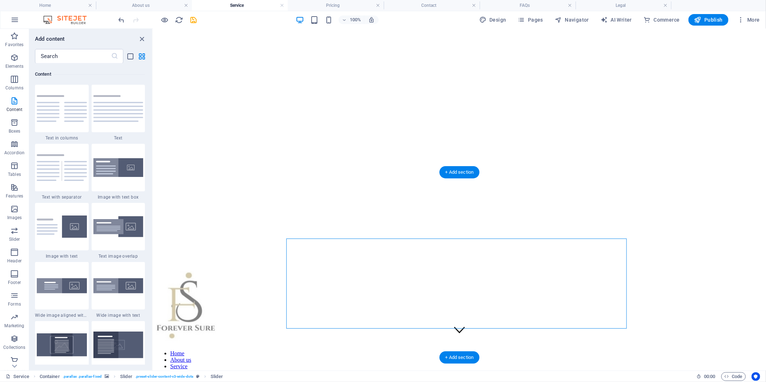
scroll to position [40, 0]
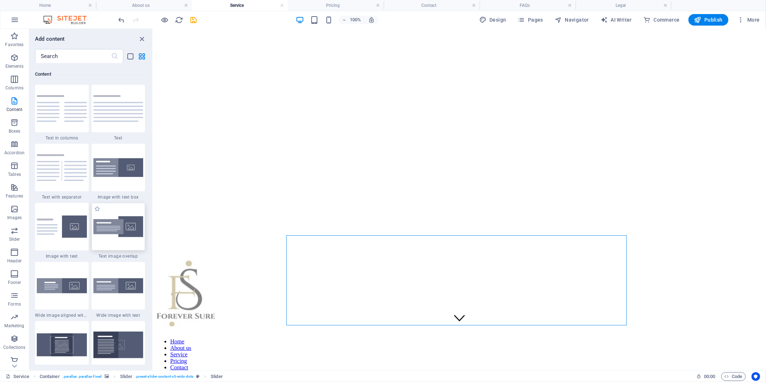
click at [118, 235] on img at bounding box center [118, 226] width 50 height 21
click at [153, 232] on div "Drag here to replace the existing content. Press “Ctrl” if you want to create a…" at bounding box center [459, 200] width 613 height 342
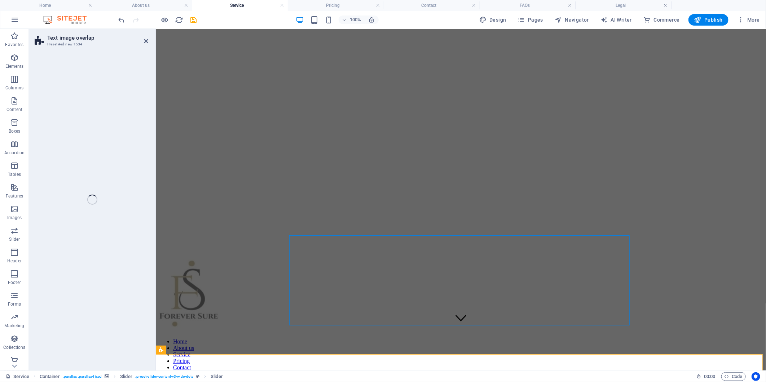
click at [119, 232] on div "Text image overlap Preset #ed-new-1534 Drag here to replace the existing conten…" at bounding box center [397, 200] width 737 height 342
select select "rem"
select select "px"
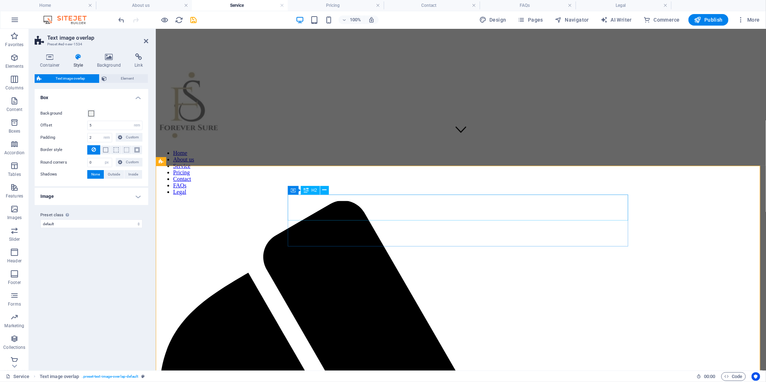
scroll to position [309, 0]
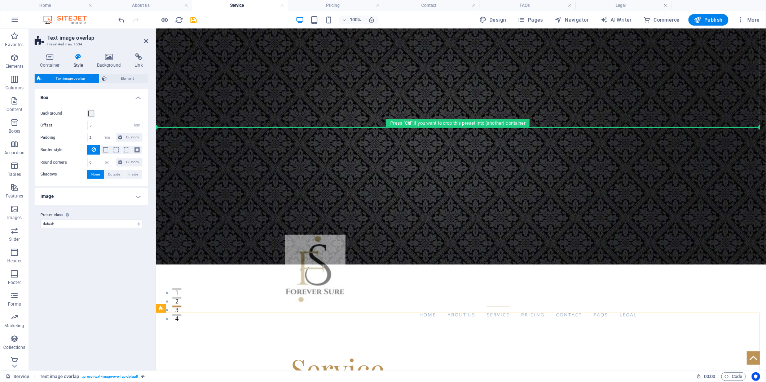
scroll to position [40, 0]
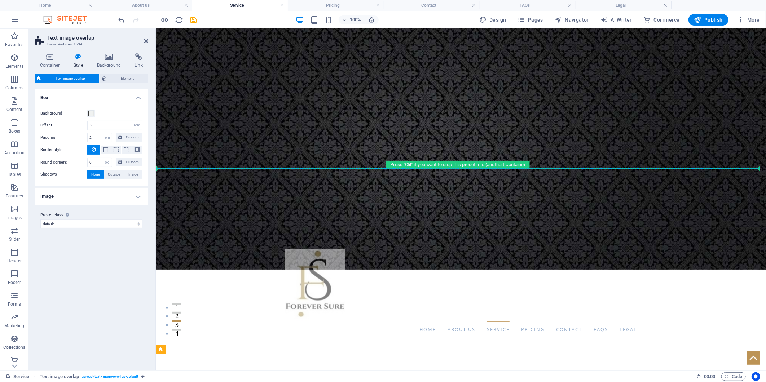
drag, startPoint x: 381, startPoint y: 211, endPoint x: 350, endPoint y: 168, distance: 53.5
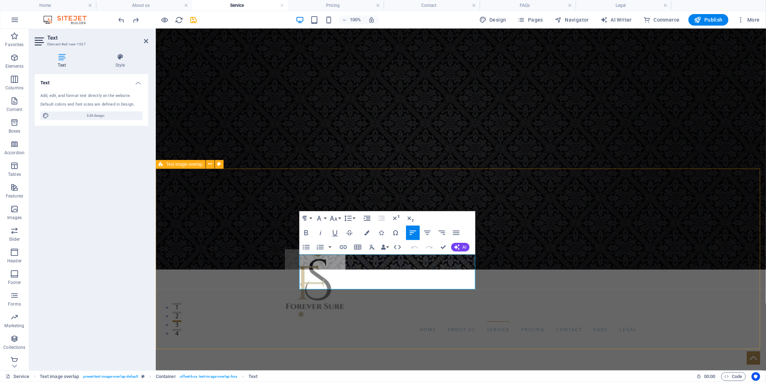
drag, startPoint x: 464, startPoint y: 286, endPoint x: 187, endPoint y: 208, distance: 287.7
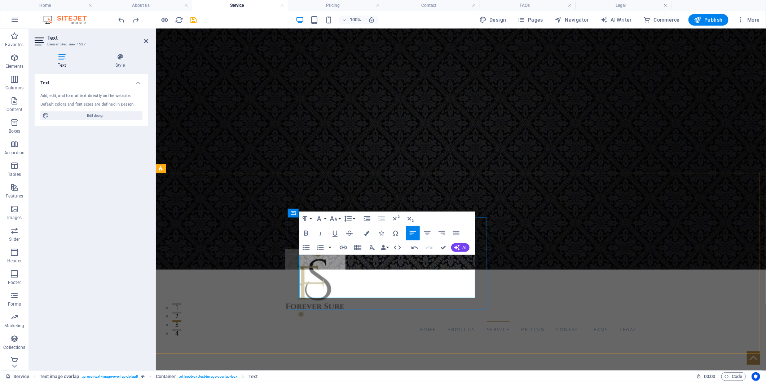
scroll to position [36, 0]
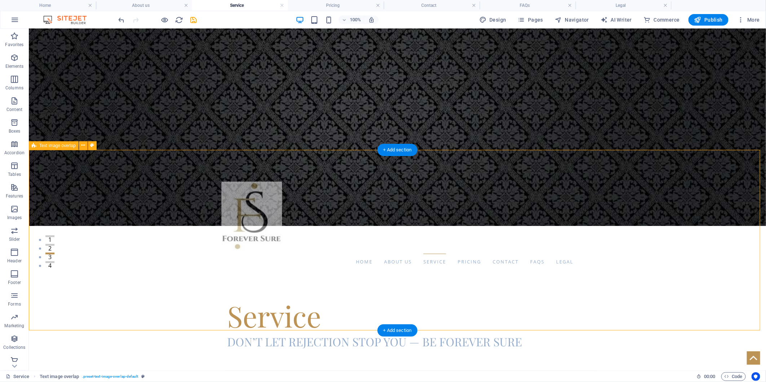
scroll to position [116, 0]
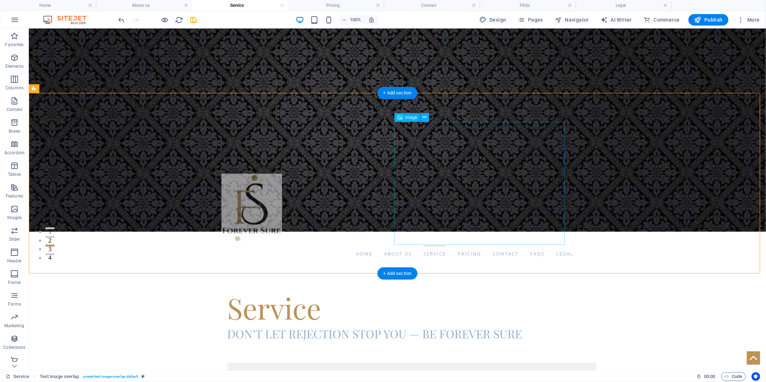
select select "%"
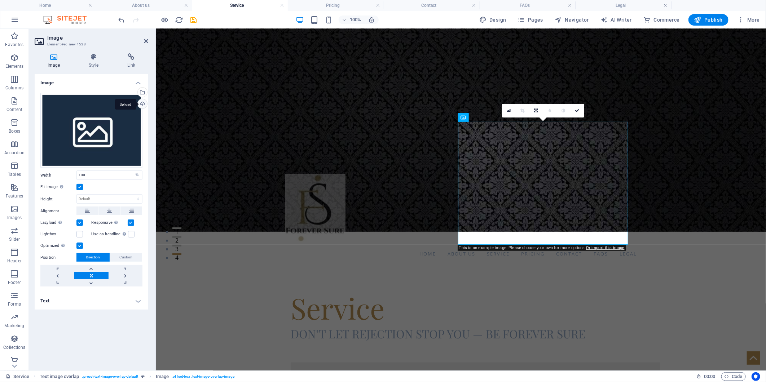
click at [145, 102] on div "Upload" at bounding box center [141, 104] width 11 height 11
click at [154, 11] on div "100% Design Pages Navigator AI Writer Commerce Publish More" at bounding box center [382, 19] width 765 height 17
click at [156, 7] on h4 "About us" at bounding box center [144, 5] width 96 height 8
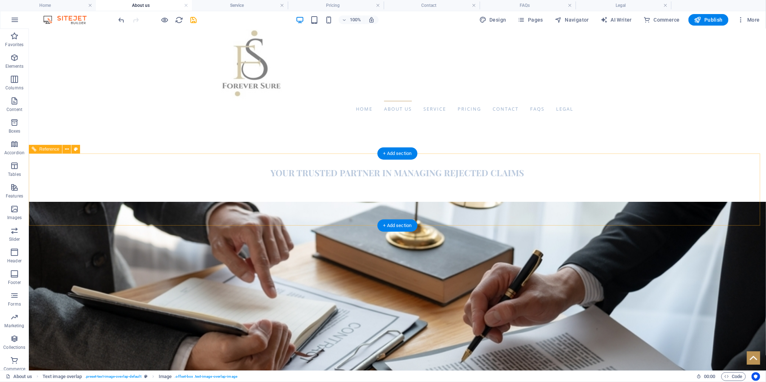
scroll to position [0, 0]
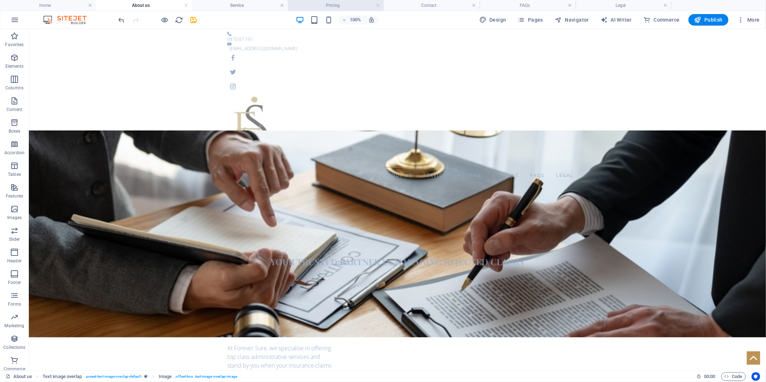
click at [322, 6] on h4 "Pricing" at bounding box center [336, 5] width 96 height 8
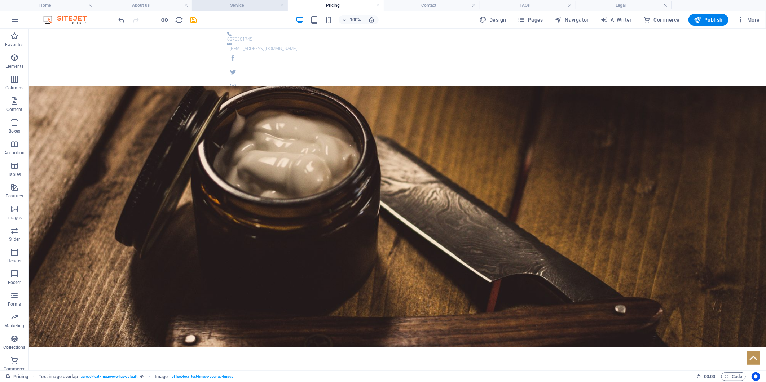
click at [233, 8] on h4 "Service" at bounding box center [240, 5] width 96 height 8
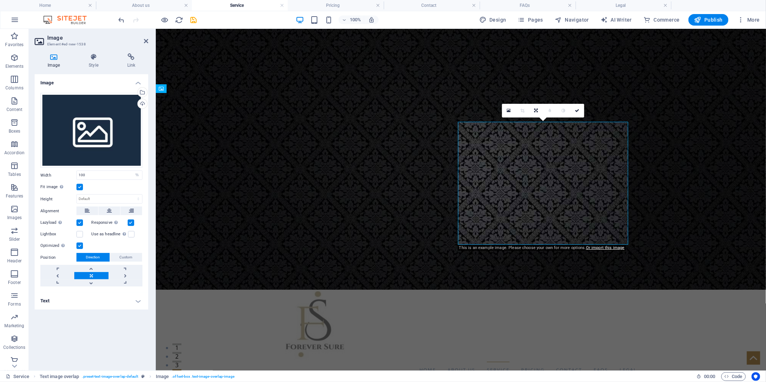
scroll to position [116, 0]
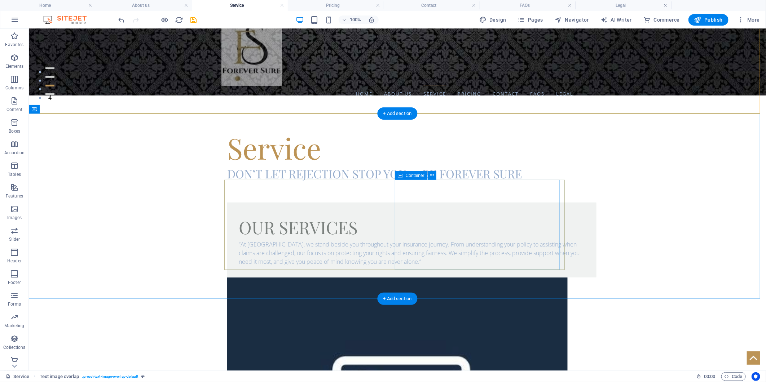
scroll to position [76, 0]
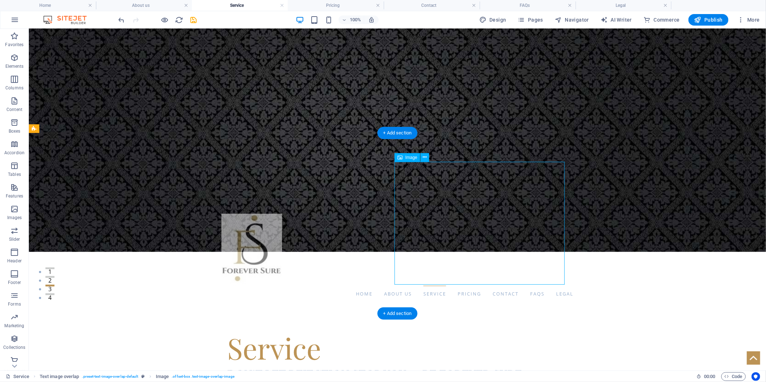
select select "%"
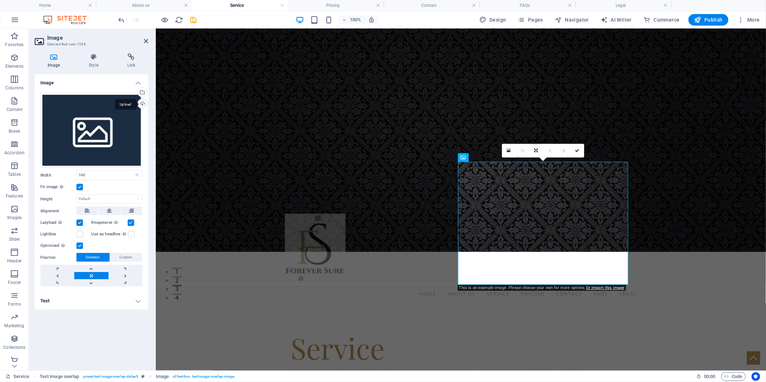
click at [141, 102] on div "Upload" at bounding box center [141, 104] width 11 height 11
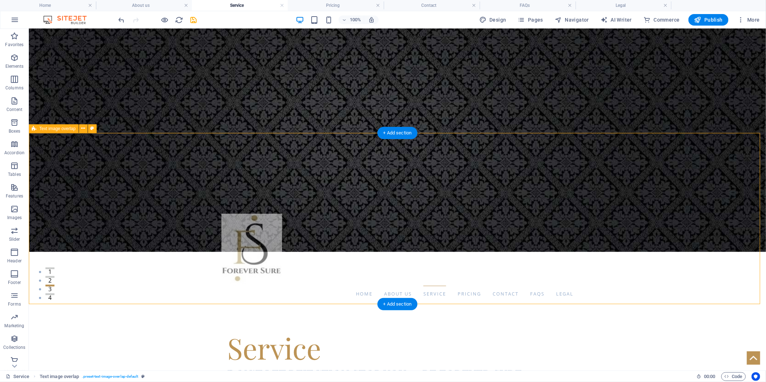
select select "%"
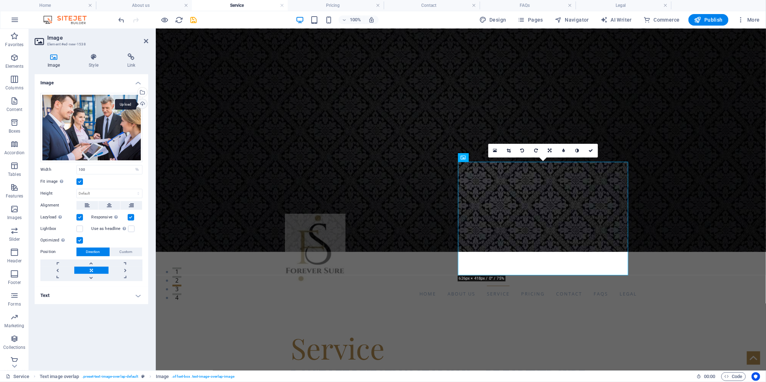
click at [145, 105] on div "Upload" at bounding box center [141, 104] width 11 height 11
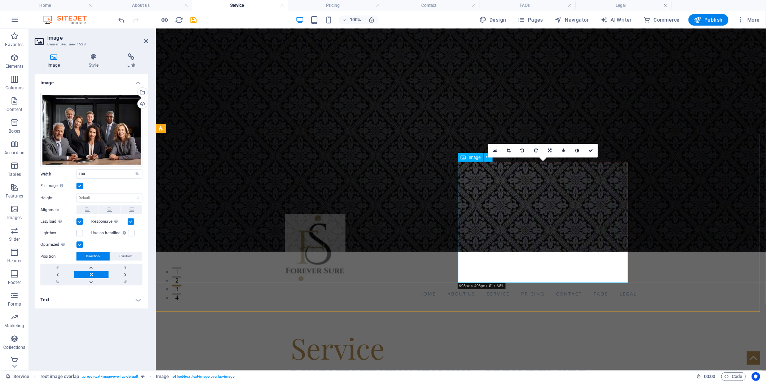
click at [139, 104] on div "Upload" at bounding box center [141, 104] width 11 height 11
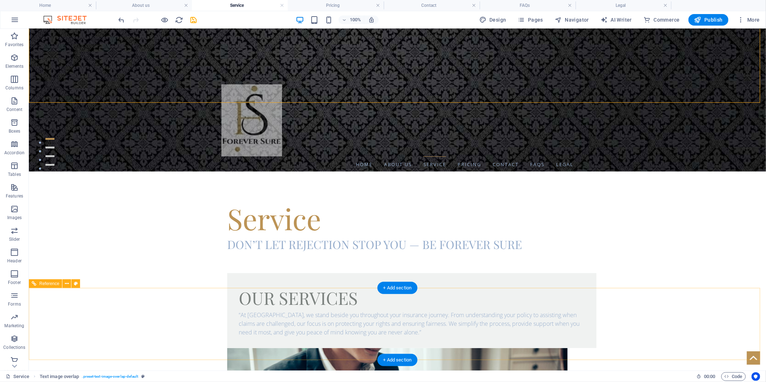
scroll to position [164, 0]
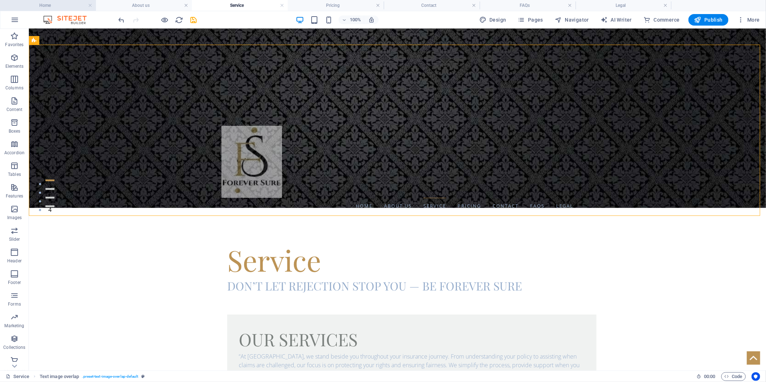
click at [54, 8] on h4 "Home" at bounding box center [48, 5] width 96 height 8
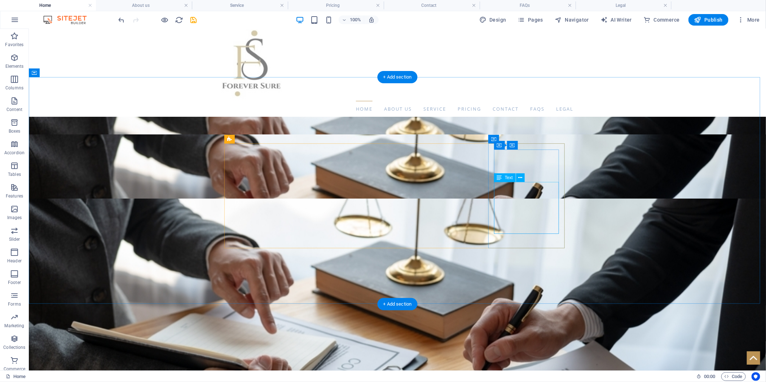
scroll to position [0, 0]
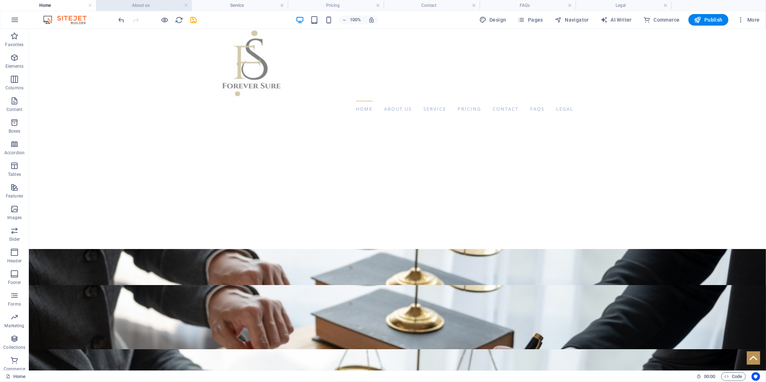
click at [141, 6] on h4 "About us" at bounding box center [144, 5] width 96 height 8
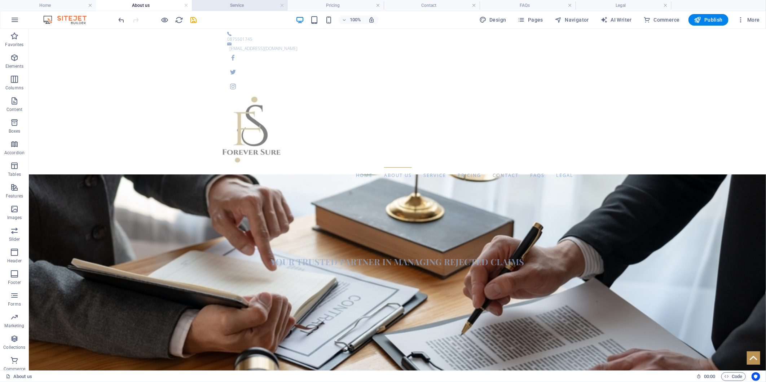
click at [231, 4] on h4 "Service" at bounding box center [240, 5] width 96 height 8
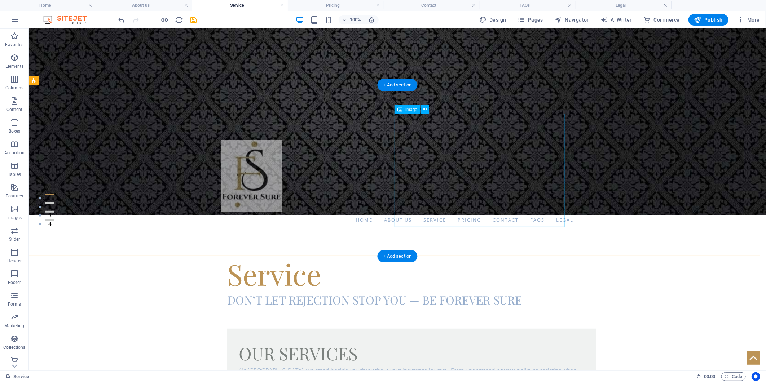
scroll to position [124, 0]
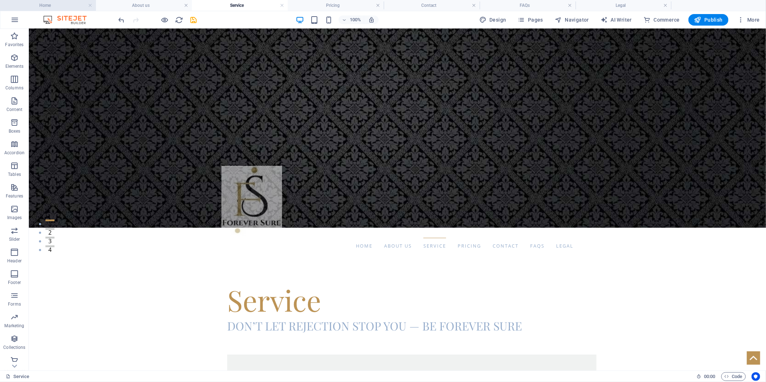
click at [58, 5] on h4 "Home" at bounding box center [48, 5] width 96 height 8
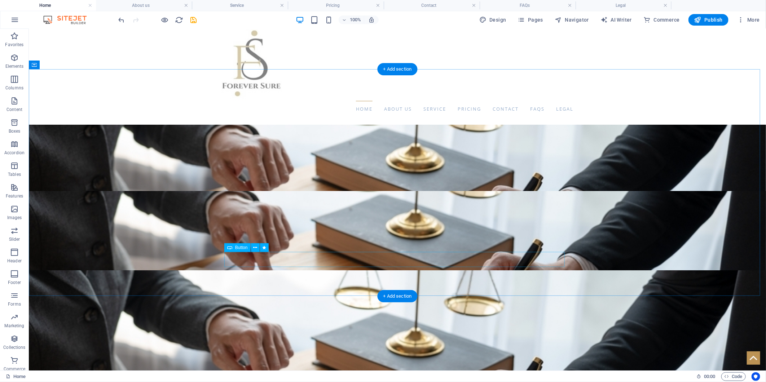
scroll to position [160, 0]
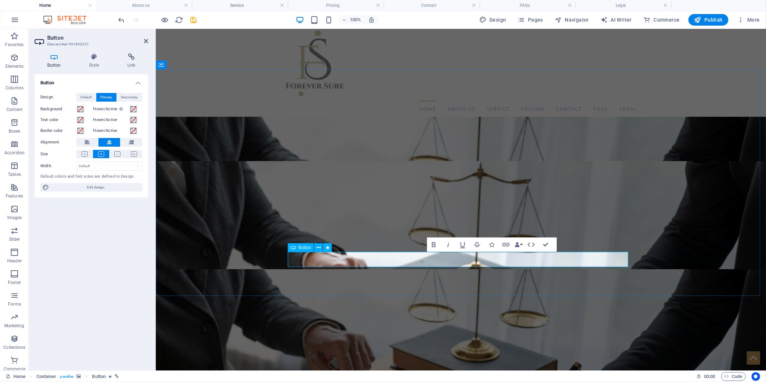
drag, startPoint x: 461, startPoint y: 260, endPoint x: 432, endPoint y: 257, distance: 28.4
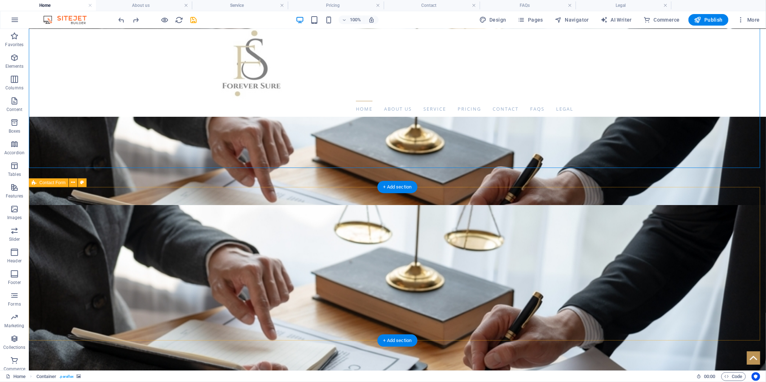
scroll to position [8, 0]
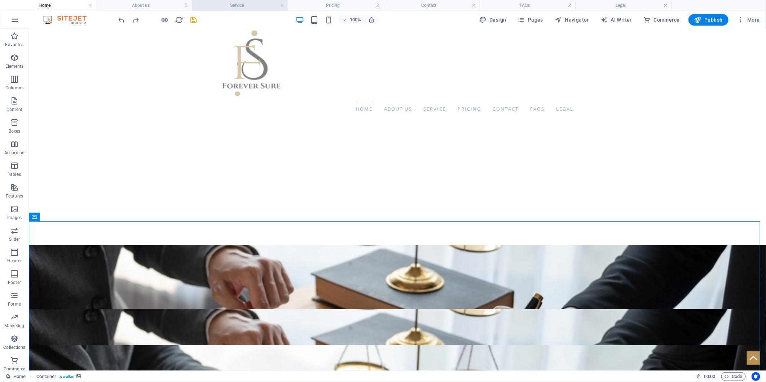
click at [242, 4] on h4 "Service" at bounding box center [240, 5] width 96 height 8
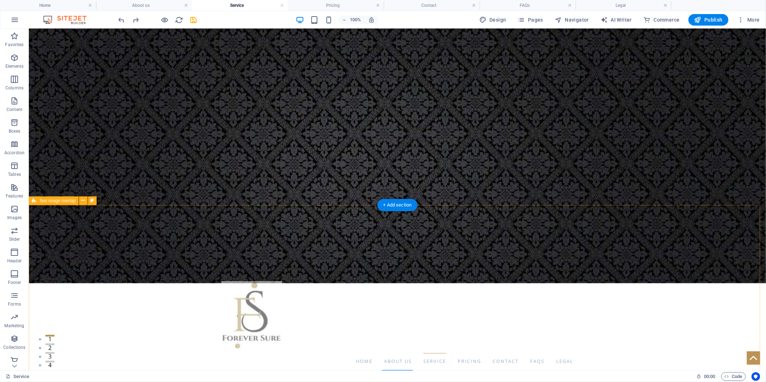
scroll to position [4, 0]
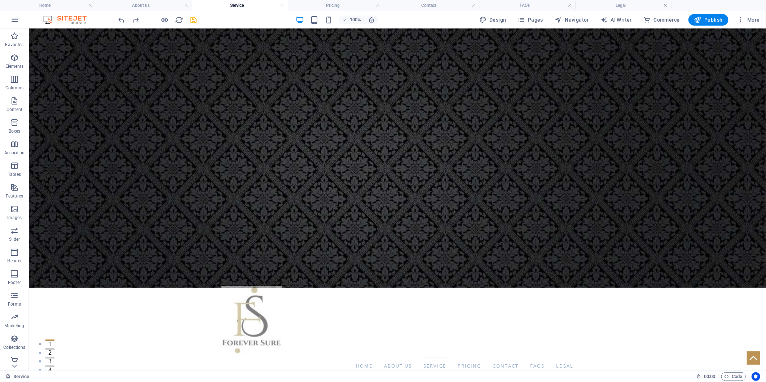
click at [195, 21] on icon "save" at bounding box center [194, 20] width 8 height 8
select select "px"
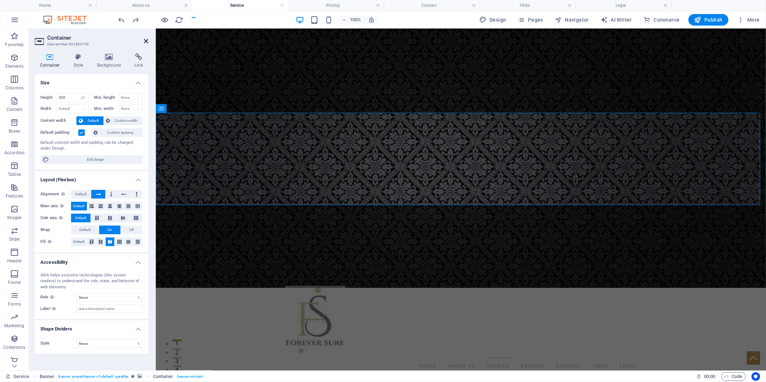
click at [146, 40] on icon at bounding box center [146, 41] width 4 height 6
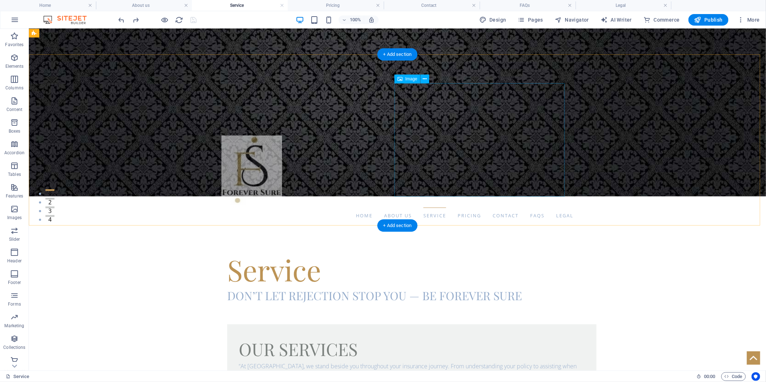
scroll to position [120, 0]
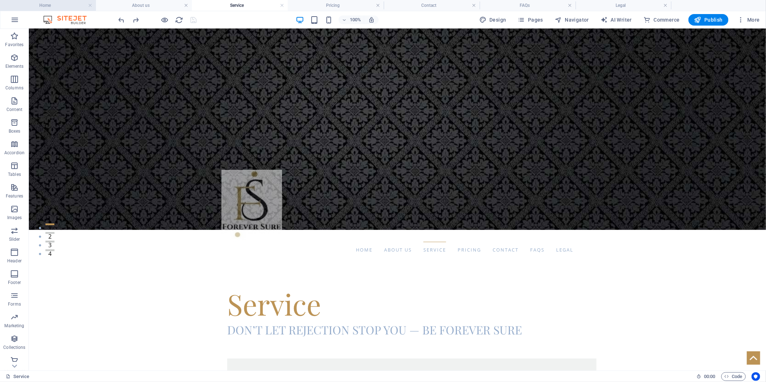
click at [62, 5] on h4 "Home" at bounding box center [48, 5] width 96 height 8
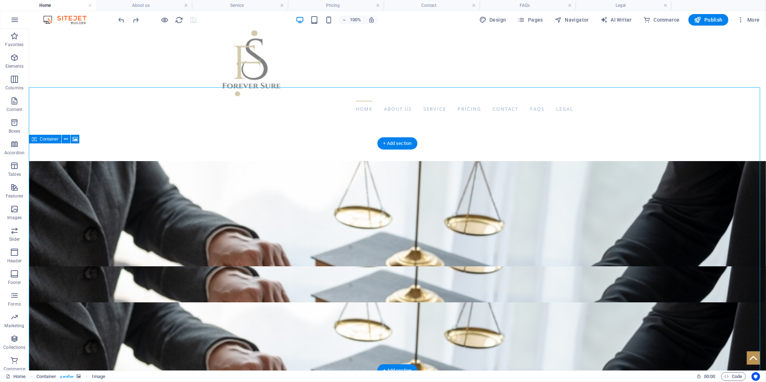
scroll to position [48, 0]
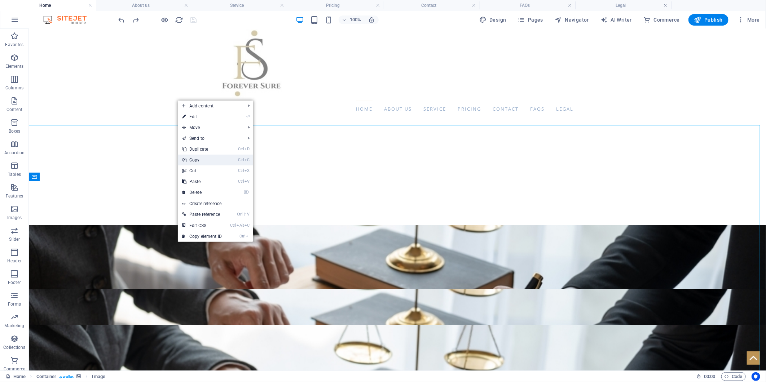
click at [211, 159] on link "Ctrl C Copy" at bounding box center [202, 160] width 48 height 11
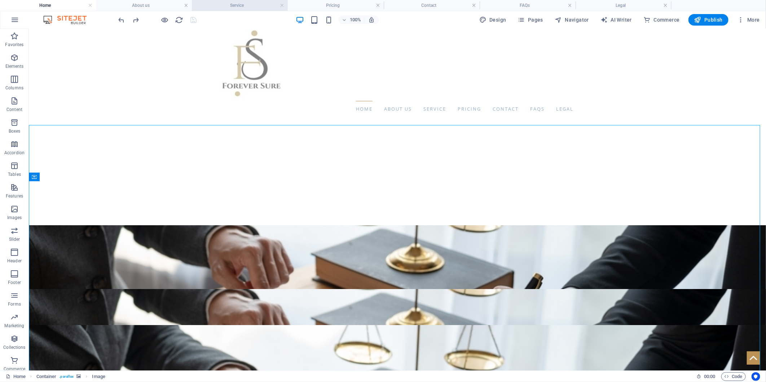
click at [220, 4] on h4 "Service" at bounding box center [240, 5] width 96 height 8
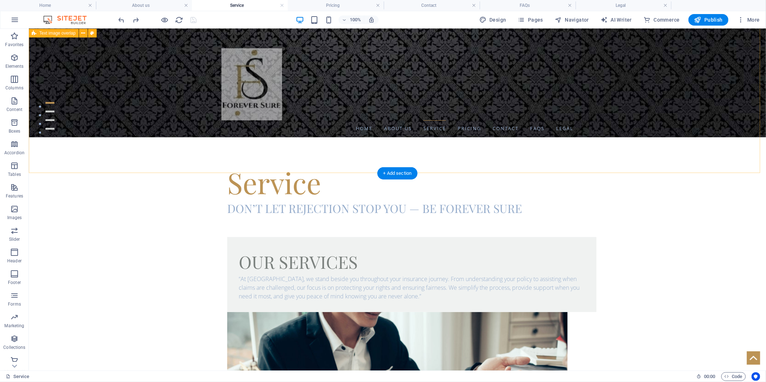
scroll to position [204, 0]
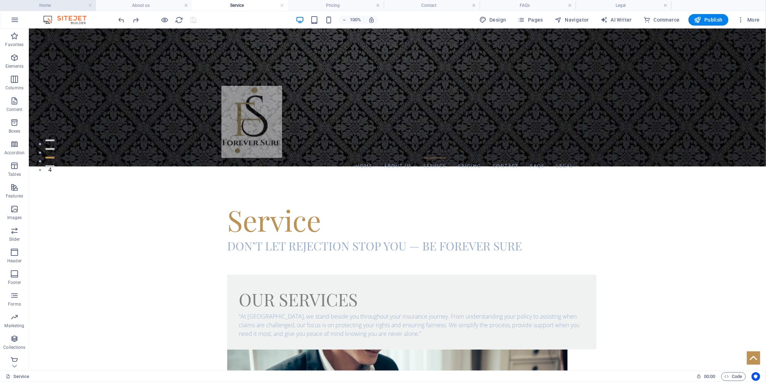
click at [75, 6] on h4 "Home" at bounding box center [48, 5] width 96 height 8
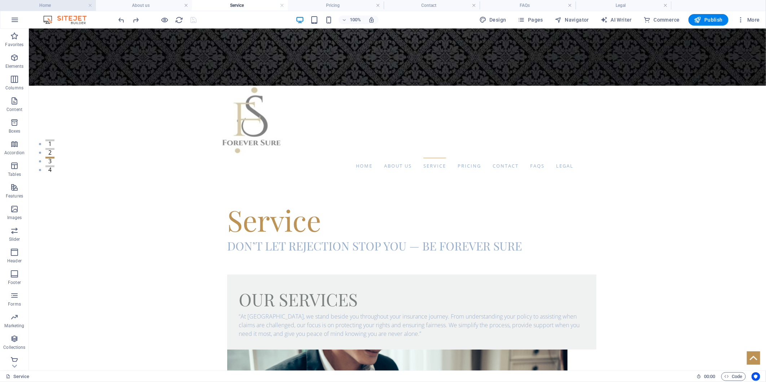
scroll to position [0, 0]
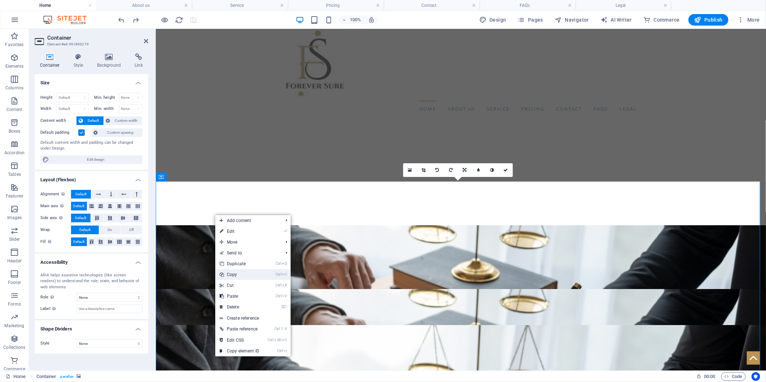
click at [240, 271] on link "Ctrl C Copy" at bounding box center [239, 274] width 48 height 11
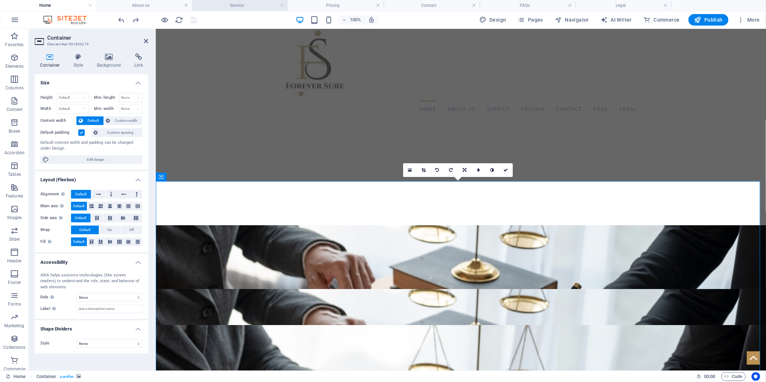
click at [226, 6] on h4 "Service" at bounding box center [240, 5] width 96 height 8
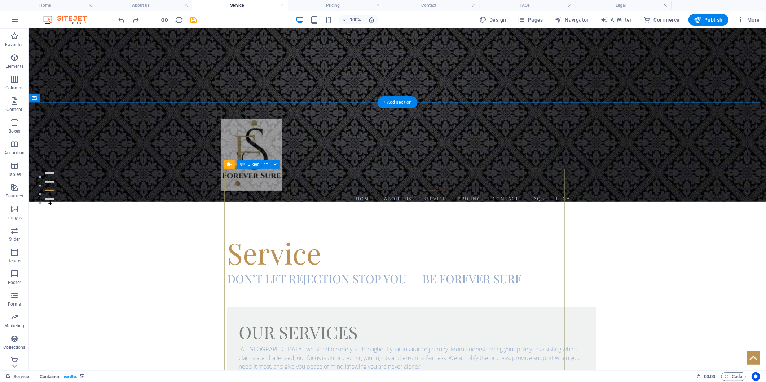
scroll to position [164, 0]
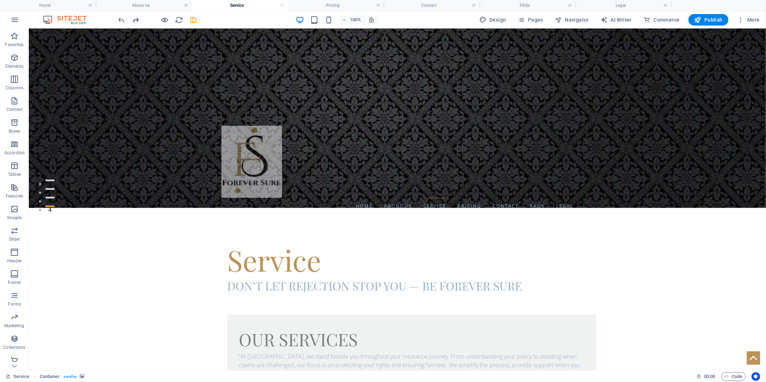
click at [135, 21] on icon "redo" at bounding box center [136, 20] width 8 height 8
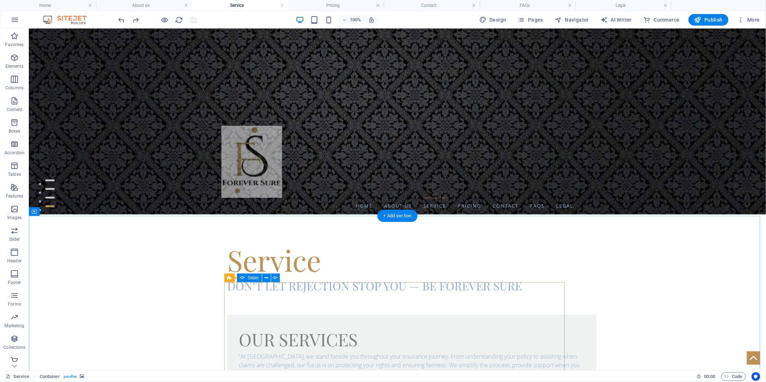
scroll to position [284, 0]
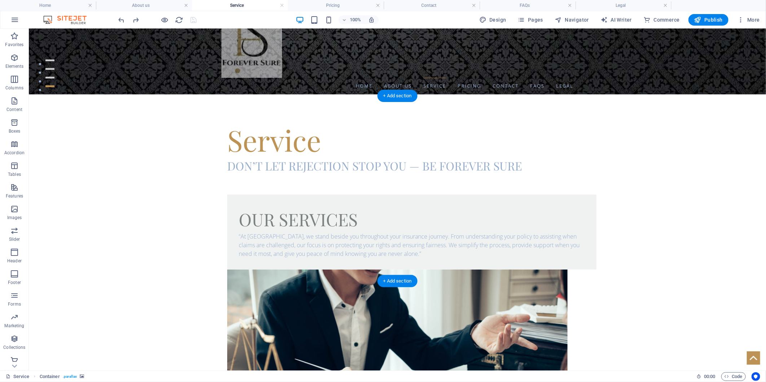
drag, startPoint x: 401, startPoint y: 95, endPoint x: 219, endPoint y: 158, distance: 192.0
click at [401, 95] on div "+ Add section" at bounding box center [398, 96] width 40 height 12
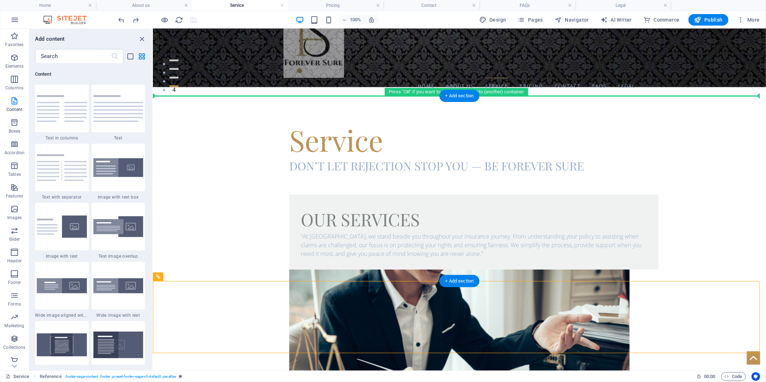
drag, startPoint x: 383, startPoint y: 304, endPoint x: 391, endPoint y: 97, distance: 206.8
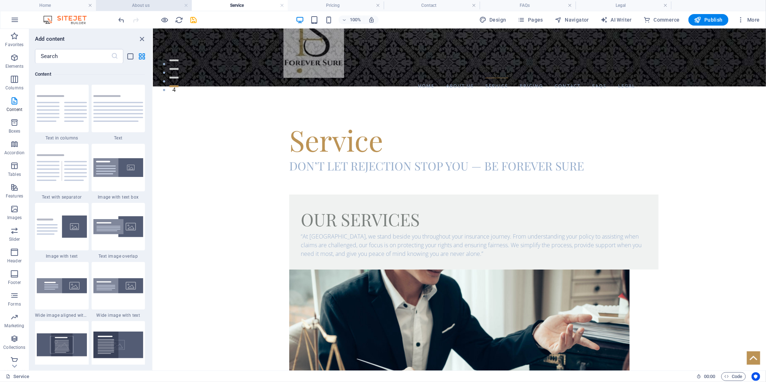
click at [153, 6] on h4 "About us" at bounding box center [144, 5] width 96 height 8
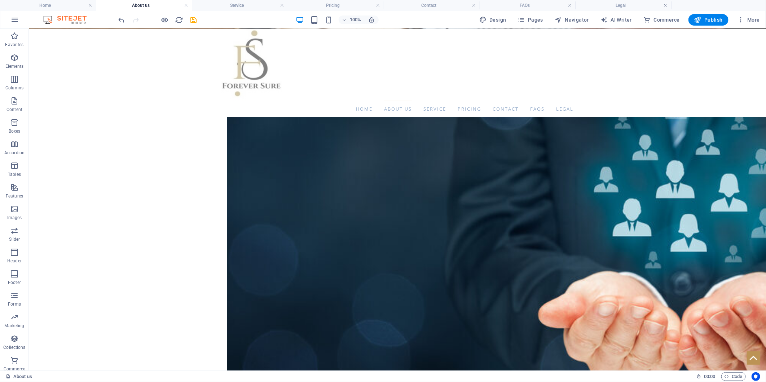
scroll to position [416, 0]
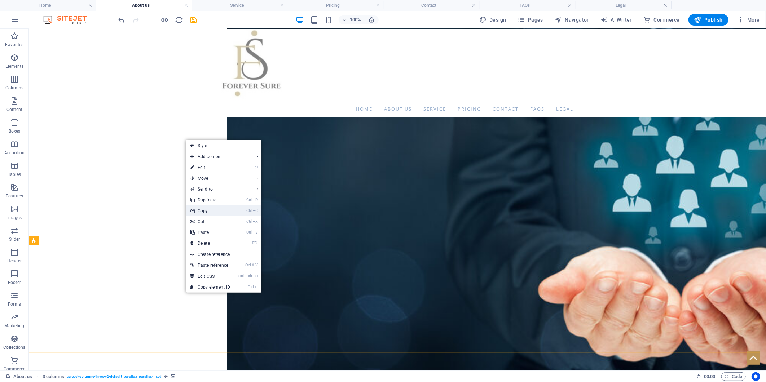
click at [205, 208] on link "Ctrl C Copy" at bounding box center [210, 211] width 48 height 11
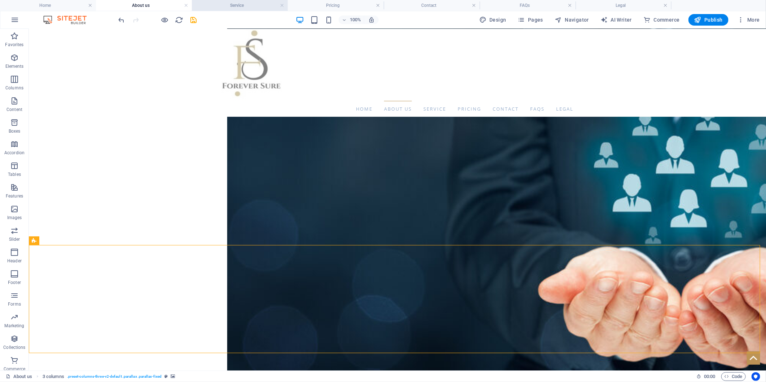
click at [239, 4] on h4 "Service" at bounding box center [240, 5] width 96 height 8
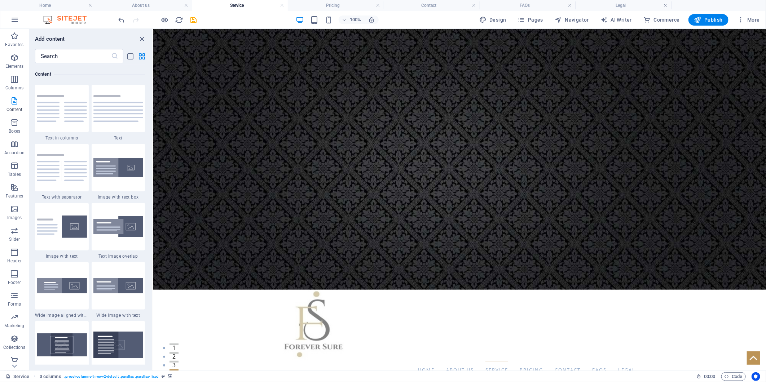
scroll to position [0, 0]
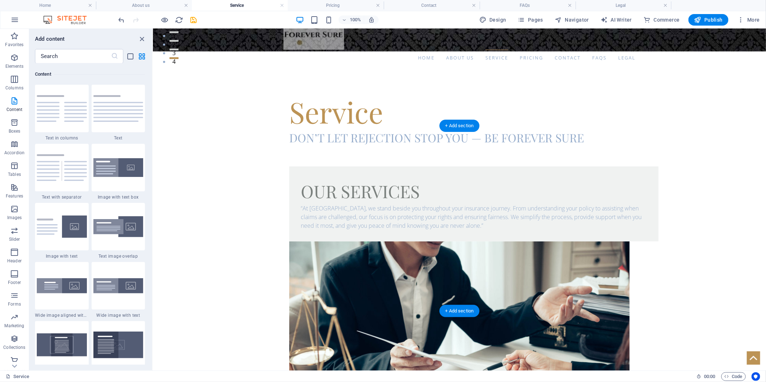
scroll to position [392, 0]
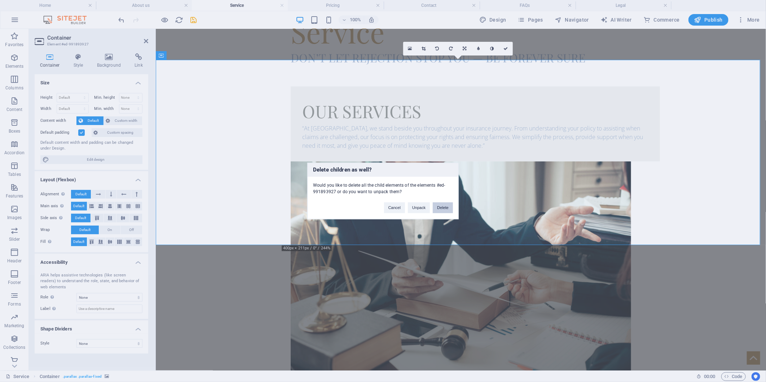
click at [440, 203] on button "Delete" at bounding box center [443, 208] width 20 height 11
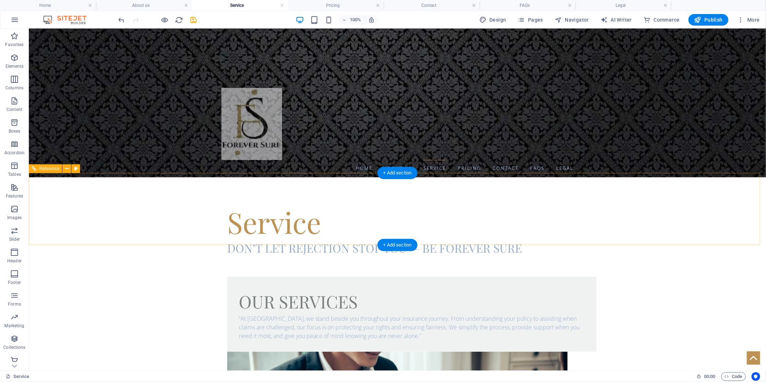
scroll to position [207, 0]
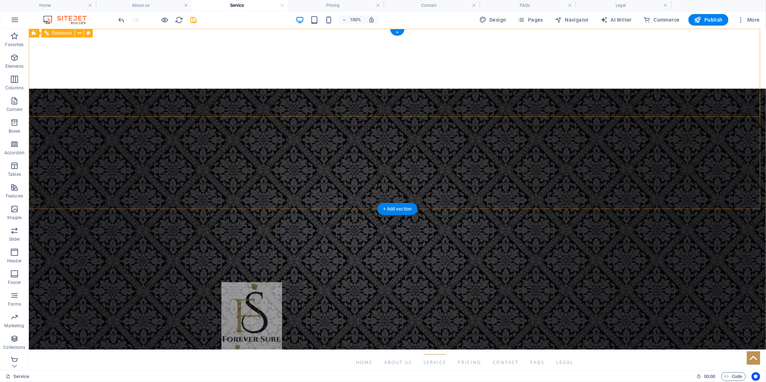
scroll to position [0, 0]
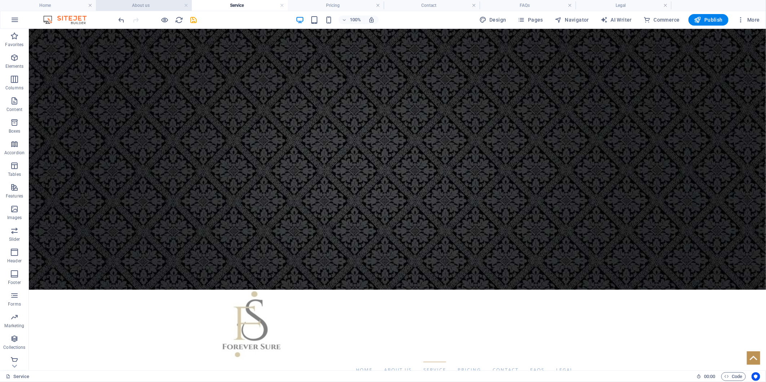
click at [131, 4] on h4 "About us" at bounding box center [144, 5] width 96 height 8
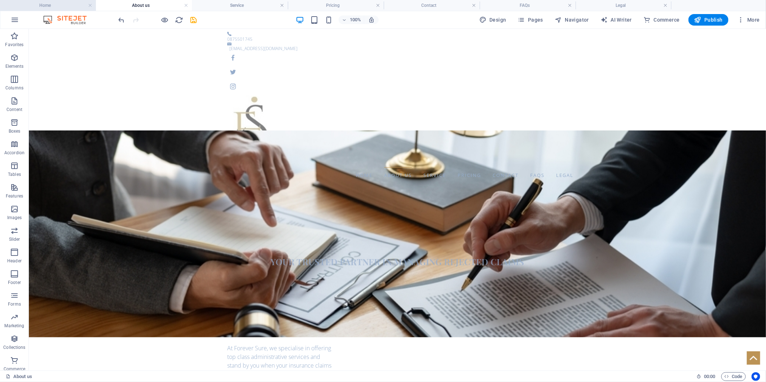
click at [54, 6] on h4 "Home" at bounding box center [48, 5] width 96 height 8
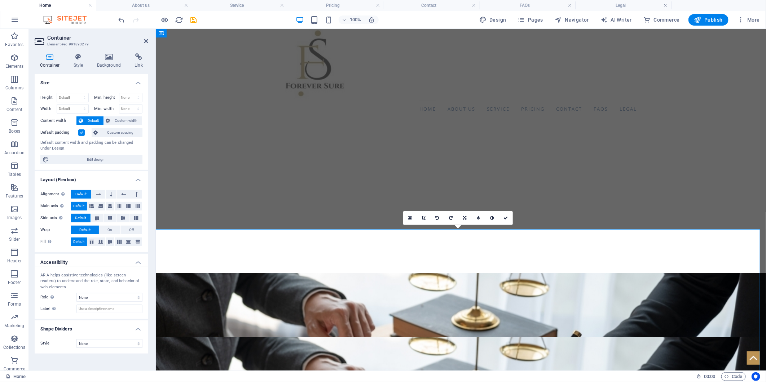
scroll to position [48, 0]
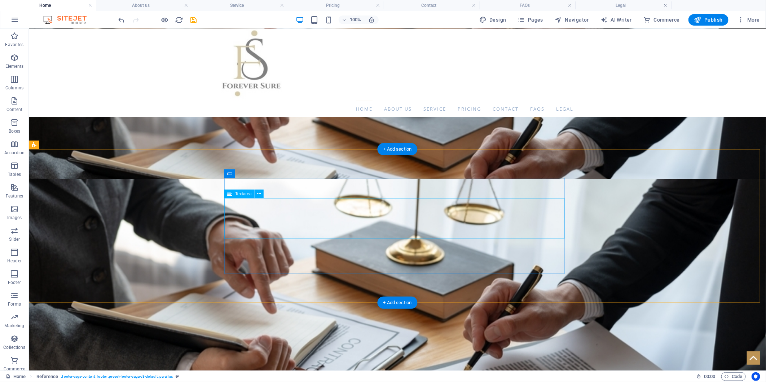
scroll to position [392, 0]
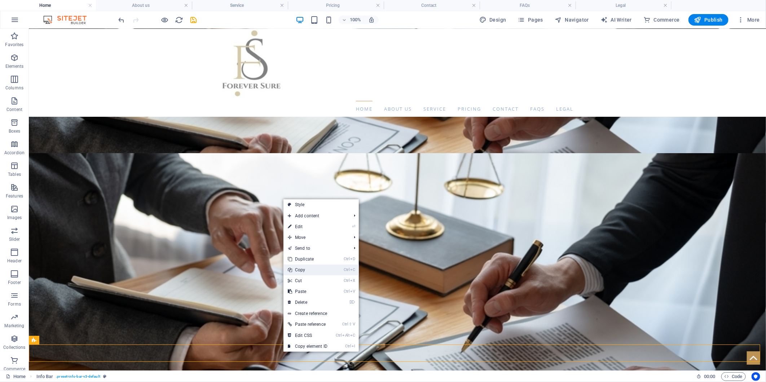
click at [312, 269] on link "Ctrl C Copy" at bounding box center [307, 270] width 48 height 11
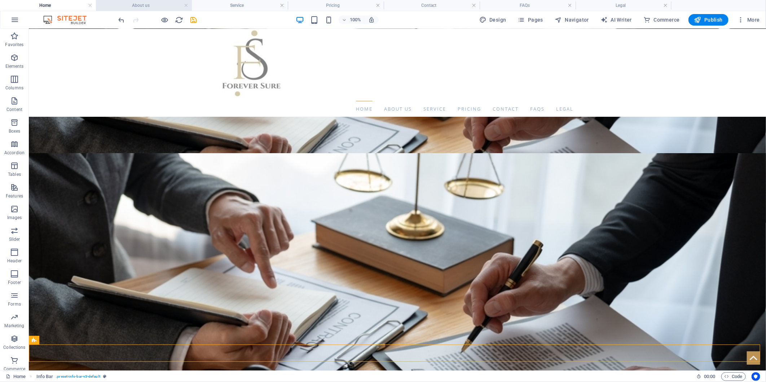
click at [161, 7] on h4 "About us" at bounding box center [144, 5] width 96 height 8
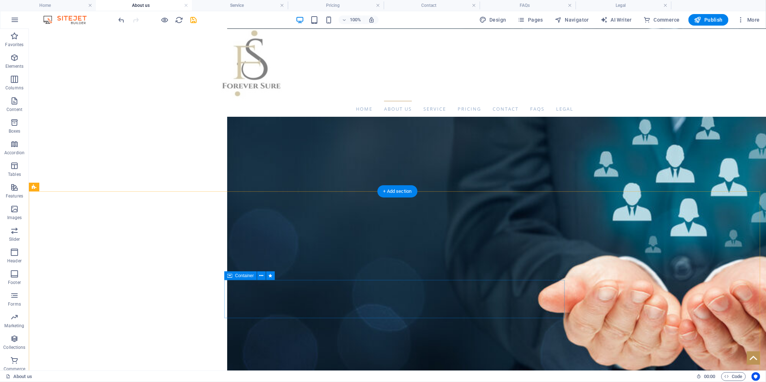
scroll to position [416, 0]
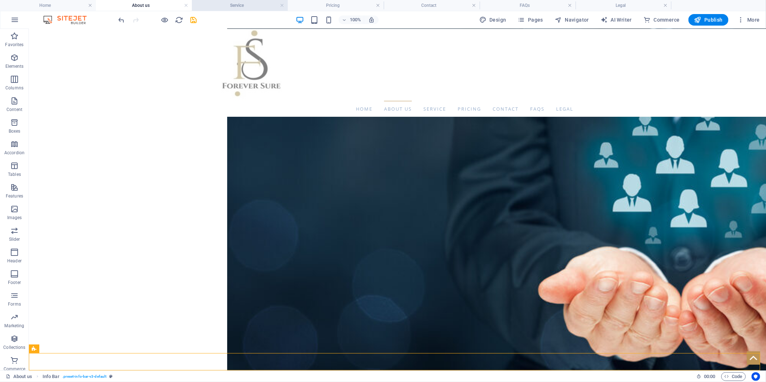
click at [229, 2] on h4 "Service" at bounding box center [240, 5] width 96 height 8
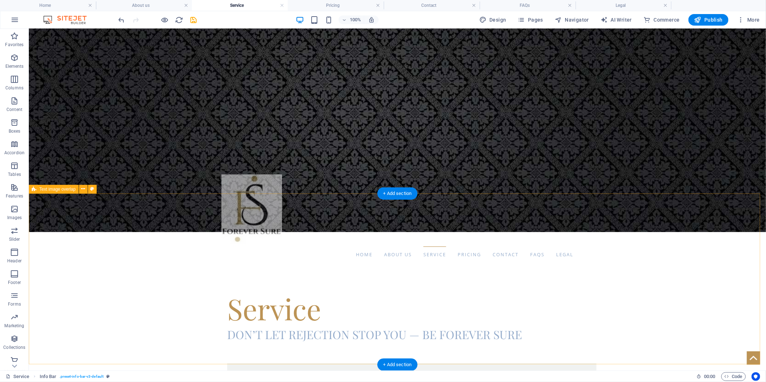
scroll to position [135, 0]
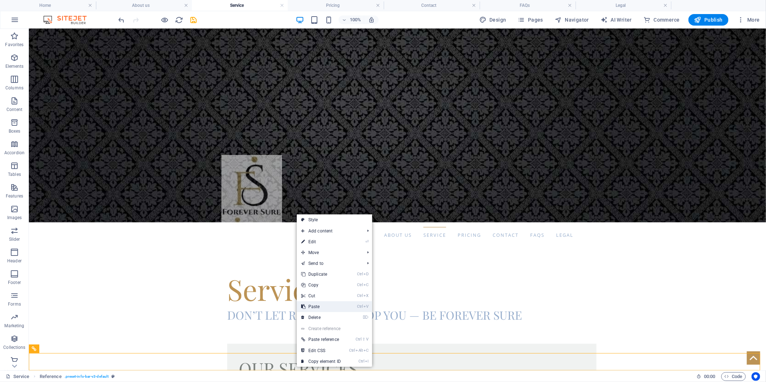
click at [322, 305] on link "Ctrl V Paste" at bounding box center [321, 307] width 48 height 11
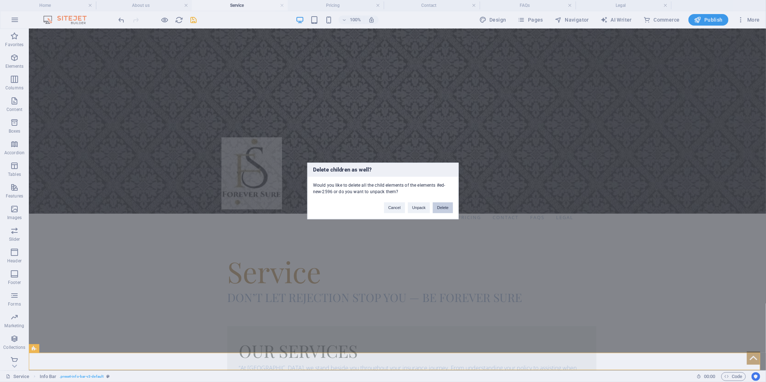
click at [439, 204] on button "Delete" at bounding box center [443, 208] width 20 height 11
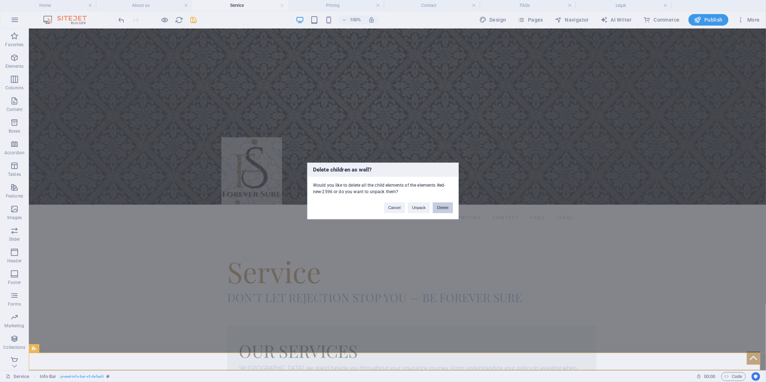
scroll to position [135, 0]
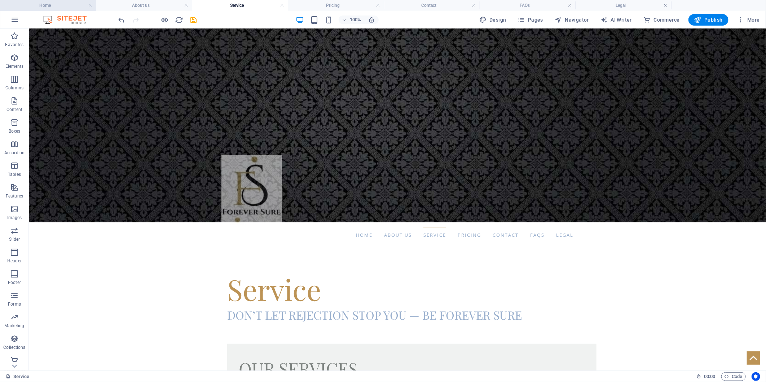
click at [70, 4] on h4 "Home" at bounding box center [48, 5] width 96 height 8
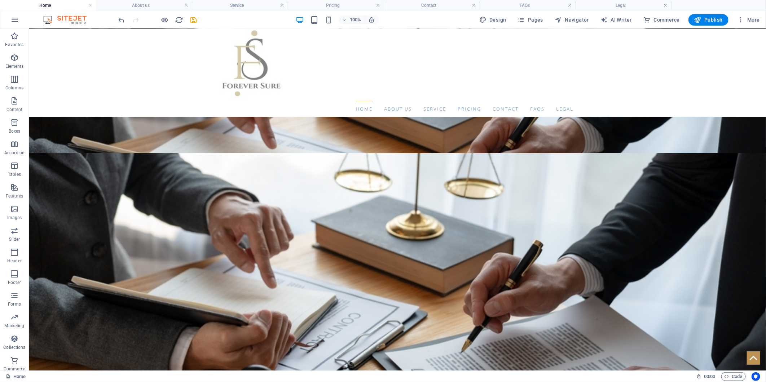
scroll to position [0, 0]
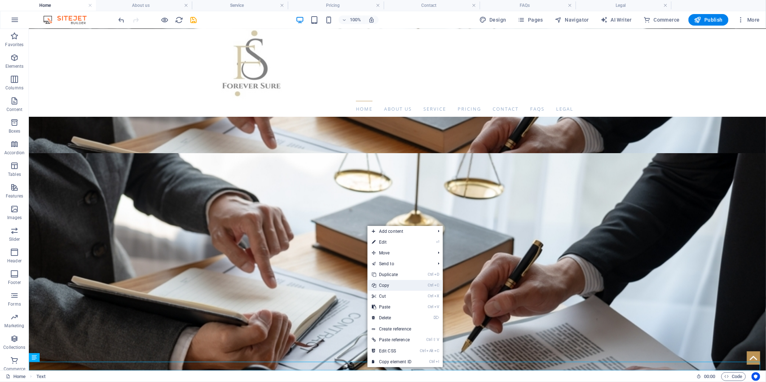
click at [398, 285] on link "Ctrl C Copy" at bounding box center [392, 285] width 48 height 11
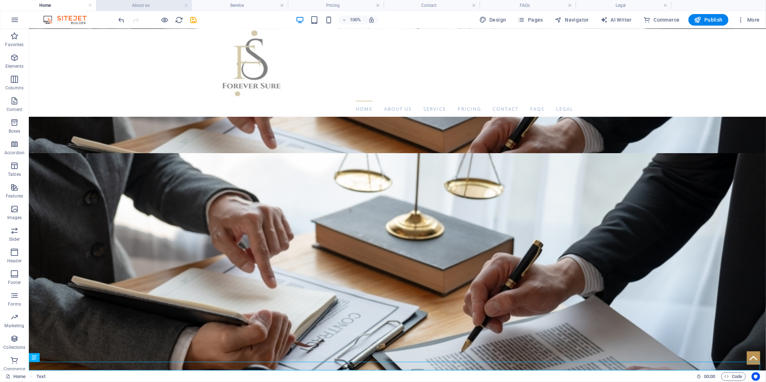
click at [145, 7] on h4 "About us" at bounding box center [144, 5] width 96 height 8
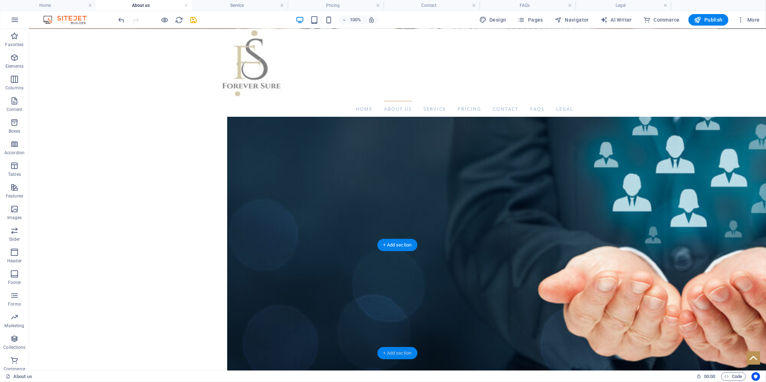
scroll to position [424, 0]
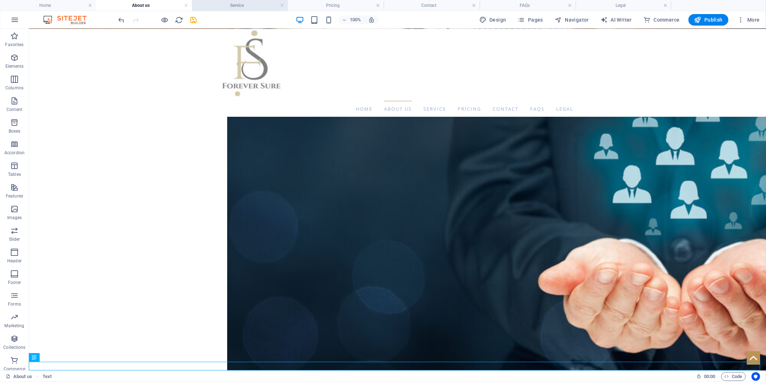
click at [229, 1] on h4 "Service" at bounding box center [240, 5] width 96 height 8
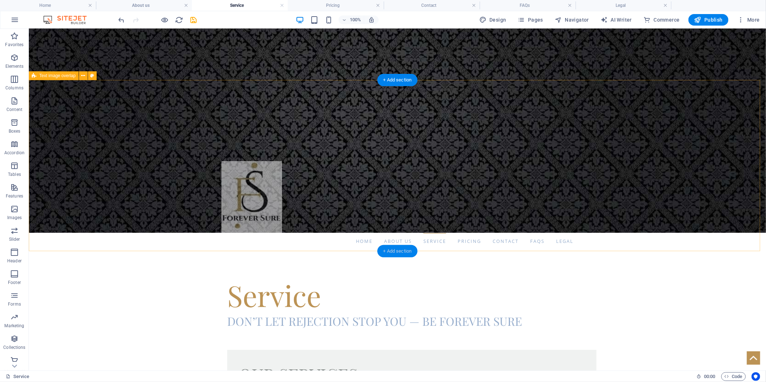
scroll to position [144, 0]
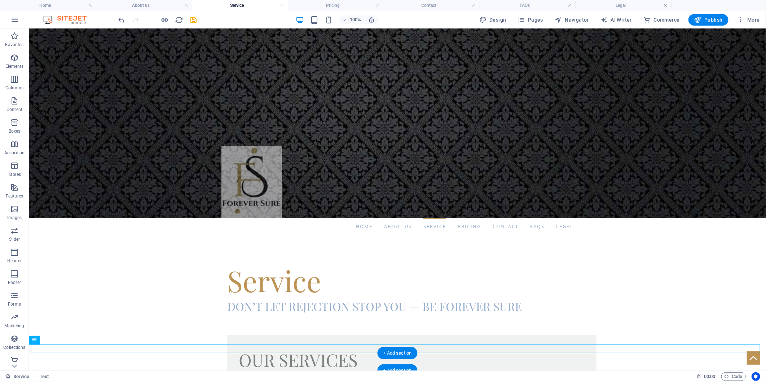
drag, startPoint x: 349, startPoint y: 345, endPoint x: 349, endPoint y: 368, distance: 22.4
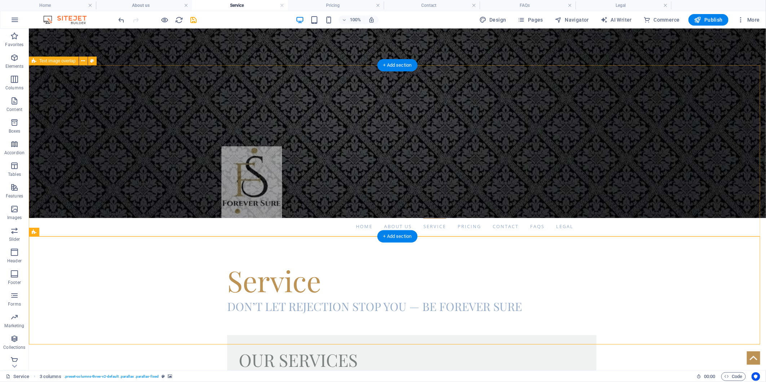
scroll to position [51, 0]
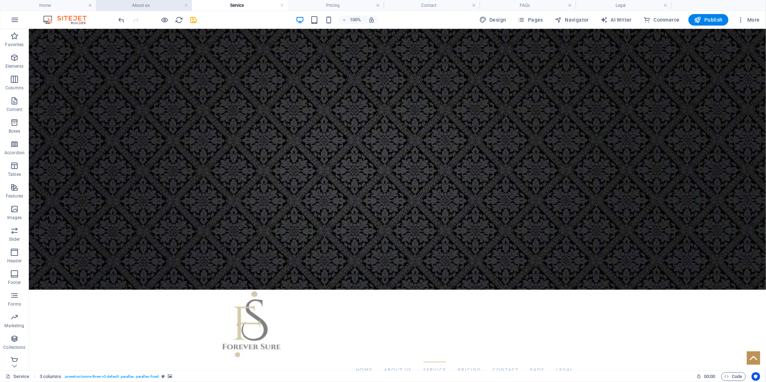
click at [142, 5] on h4 "About us" at bounding box center [144, 5] width 96 height 8
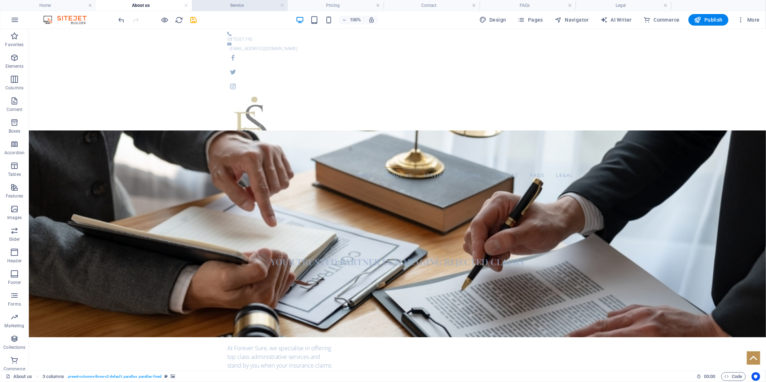
click at [231, 6] on h4 "Service" at bounding box center [240, 5] width 96 height 8
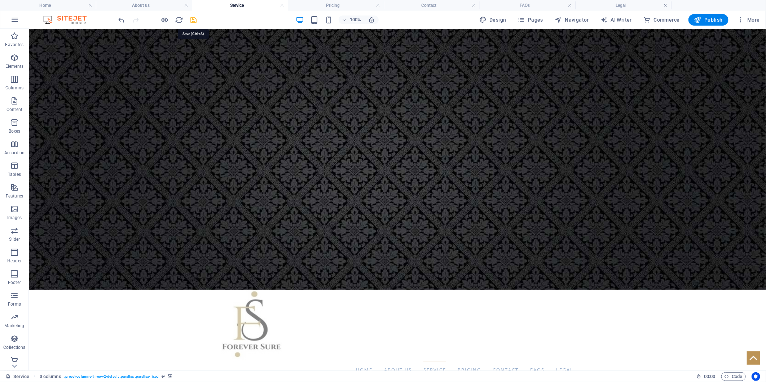
click at [195, 19] on icon "save" at bounding box center [194, 20] width 8 height 8
select select "px"
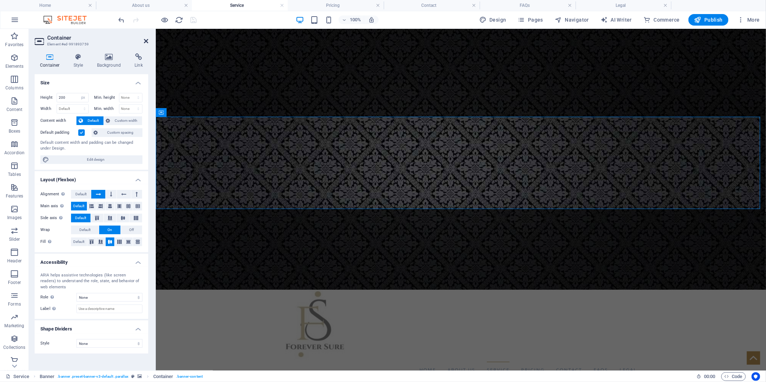
click at [146, 40] on icon at bounding box center [146, 41] width 4 height 6
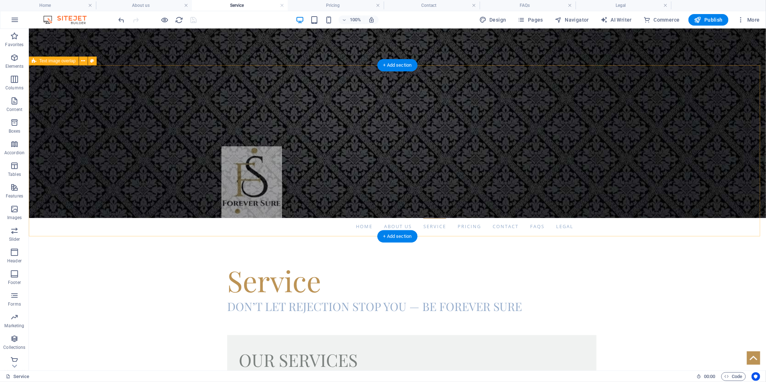
drag, startPoint x: 391, startPoint y: 238, endPoint x: 239, endPoint y: 215, distance: 153.3
click at [391, 238] on div "+ Add section" at bounding box center [398, 236] width 40 height 12
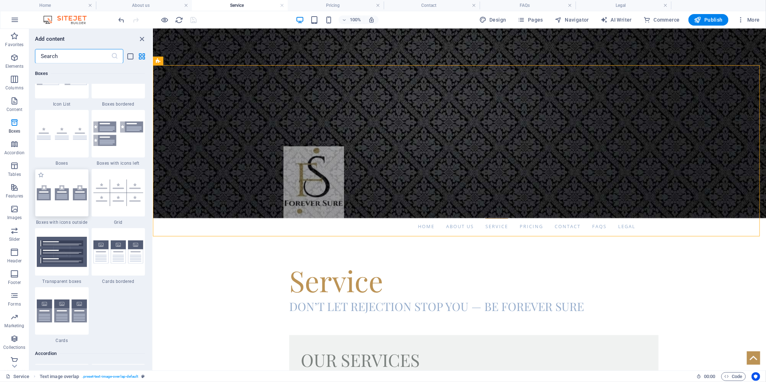
click at [74, 205] on div at bounding box center [62, 193] width 54 height 48
click at [153, 205] on div "Drag here to replace the existing content. Press “Ctrl” if you want to create a…" at bounding box center [459, 200] width 613 height 342
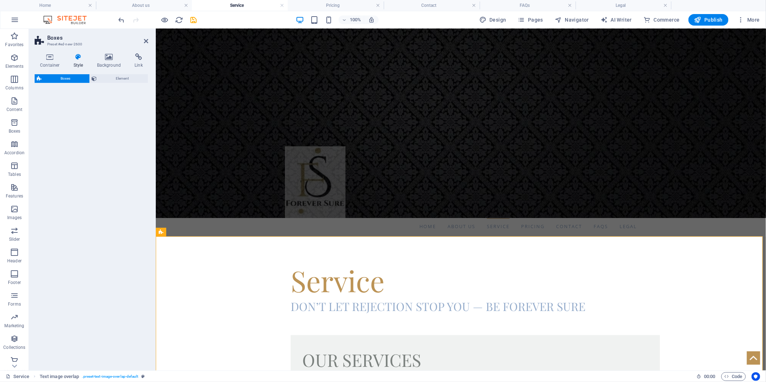
select select "rem"
select select "preset-boxes-v3-icons-outside"
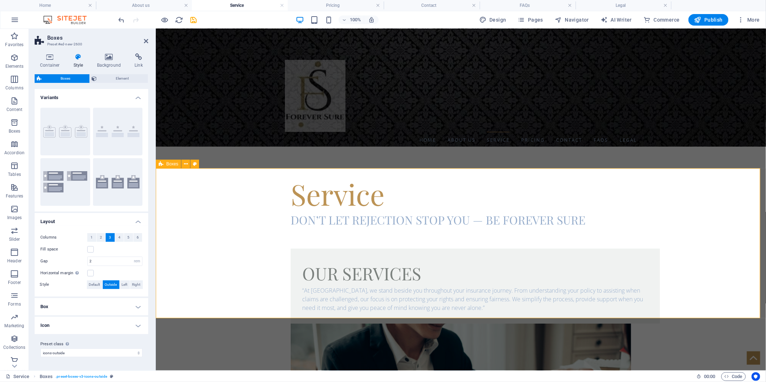
scroll to position [173, 0]
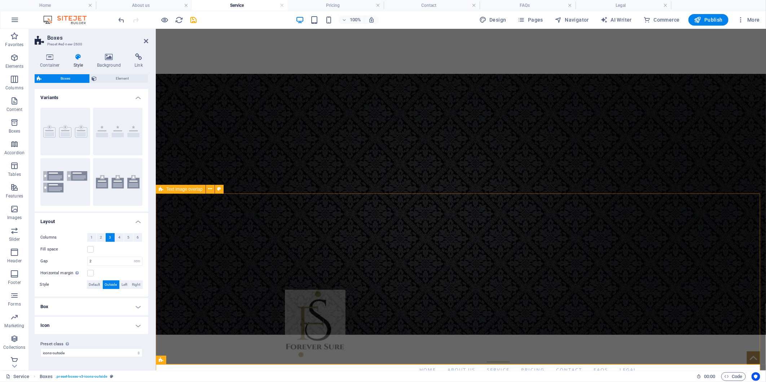
scroll to position [240, 0]
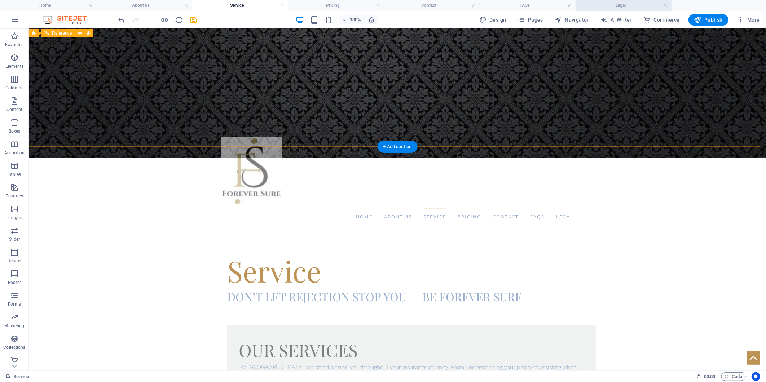
scroll to position [40, 0]
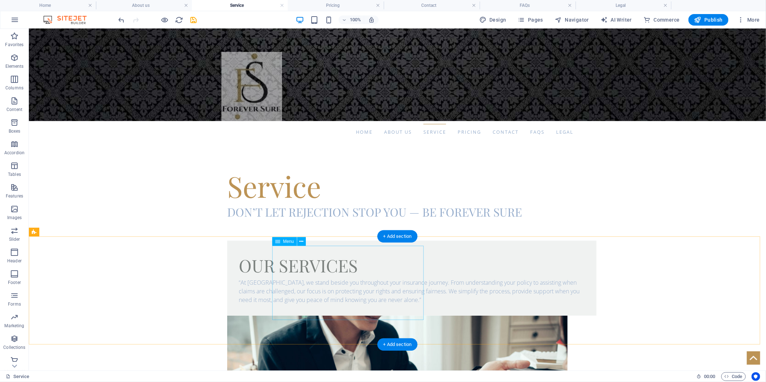
scroll to position [173, 0]
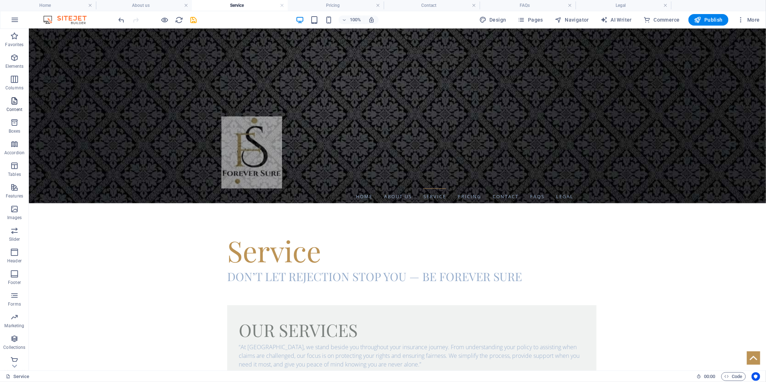
click at [23, 95] on button "Content" at bounding box center [14, 105] width 29 height 22
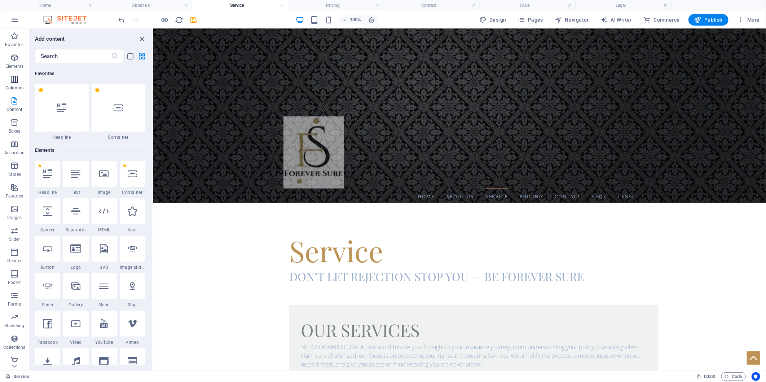
click at [19, 87] on p "Columns" at bounding box center [14, 88] width 18 height 6
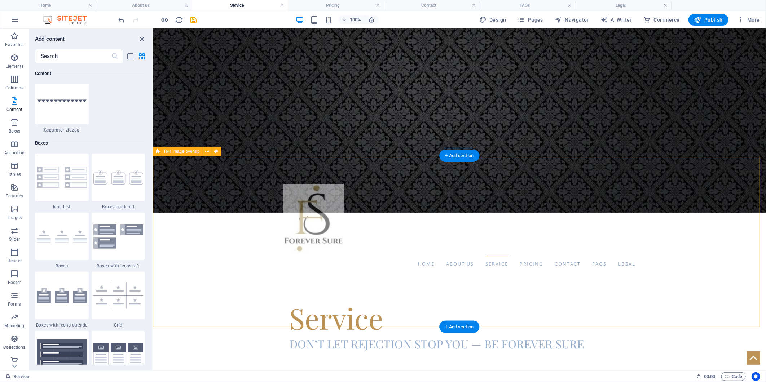
scroll to position [53, 0]
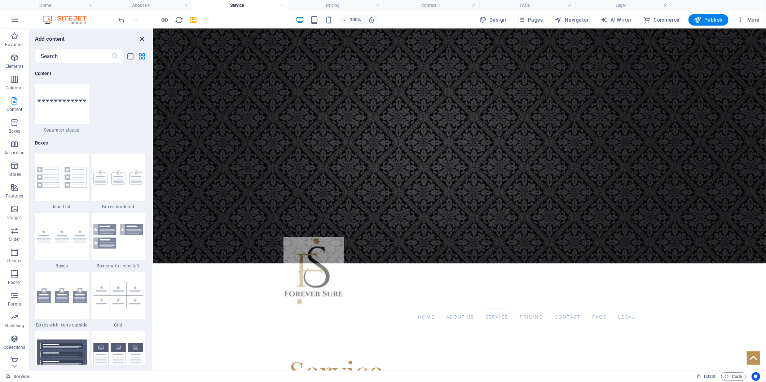
drag, startPoint x: 141, startPoint y: 40, endPoint x: 111, endPoint y: 1, distance: 48.9
click at [141, 40] on icon "close panel" at bounding box center [142, 39] width 8 height 8
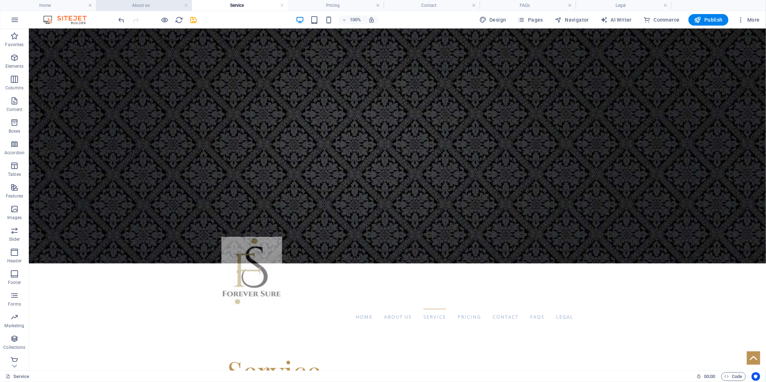
click at [145, 4] on h4 "About us" at bounding box center [144, 5] width 96 height 8
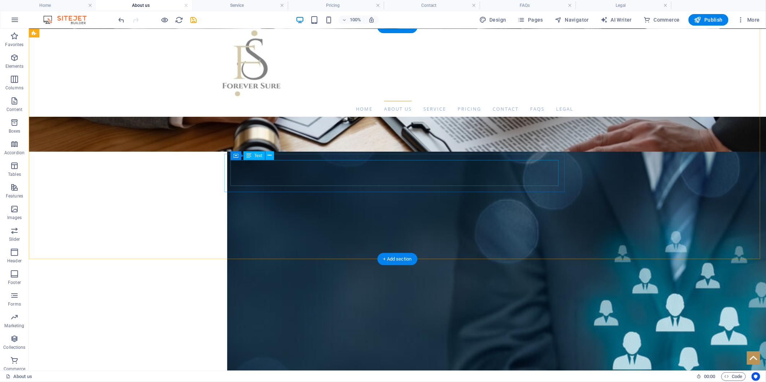
scroll to position [224, 0]
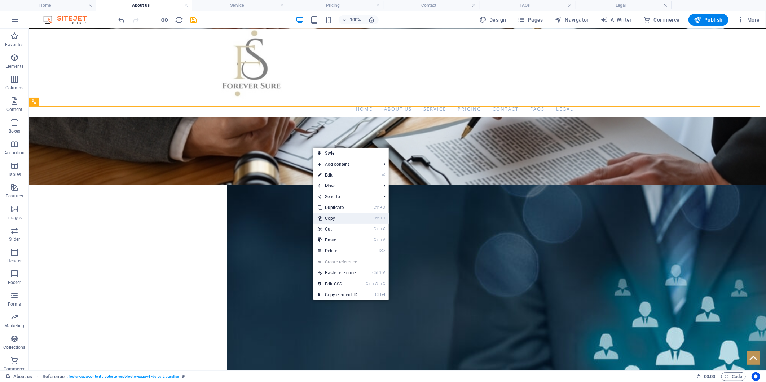
click at [339, 220] on link "Ctrl C Copy" at bounding box center [337, 218] width 48 height 11
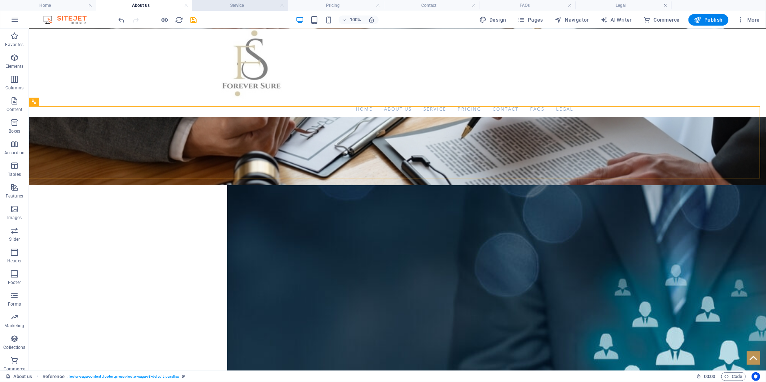
click at [235, 4] on h4 "Service" at bounding box center [240, 5] width 96 height 8
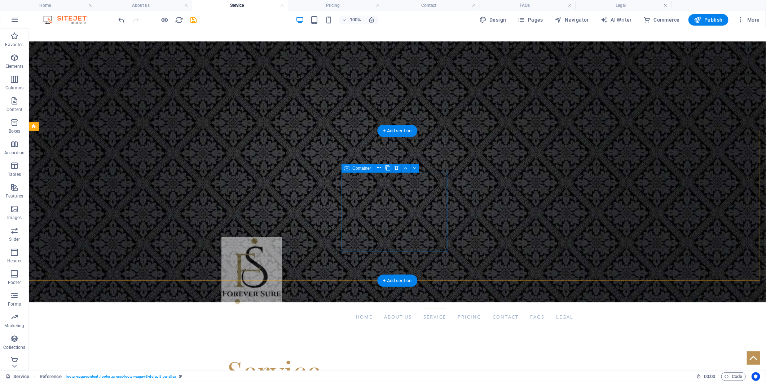
scroll to position [254, 0]
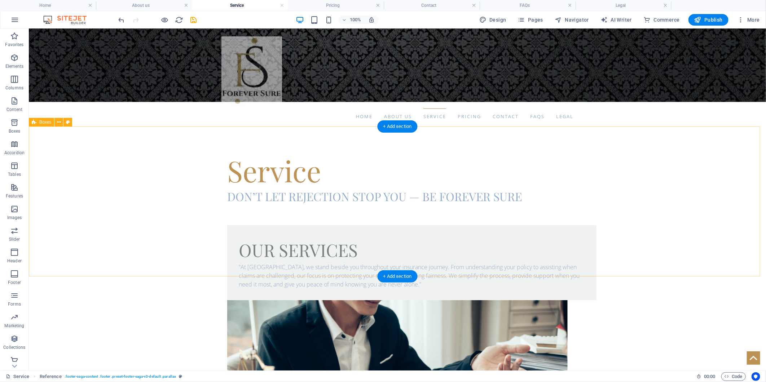
click at [554, 196] on div "Our services “At [GEOGRAPHIC_DATA], we stand beside you throughout your insuran…" at bounding box center [396, 376] width 737 height 360
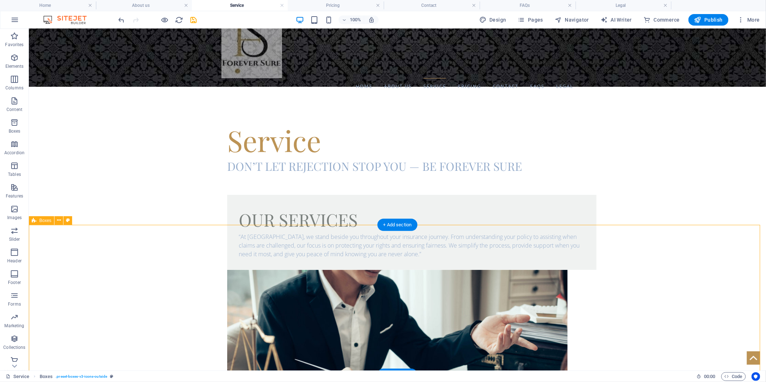
scroll to position [278, 0]
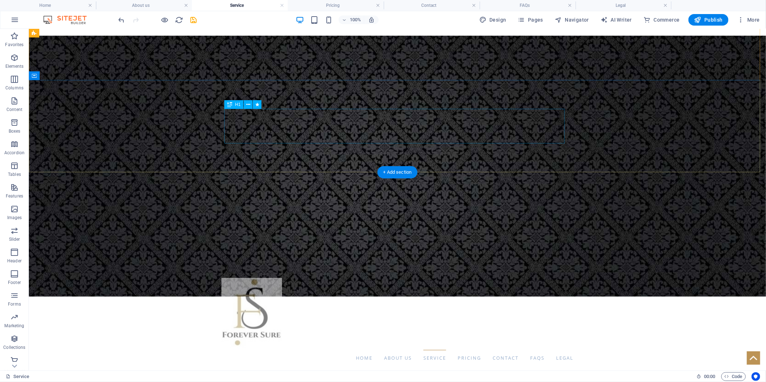
scroll to position [0, 0]
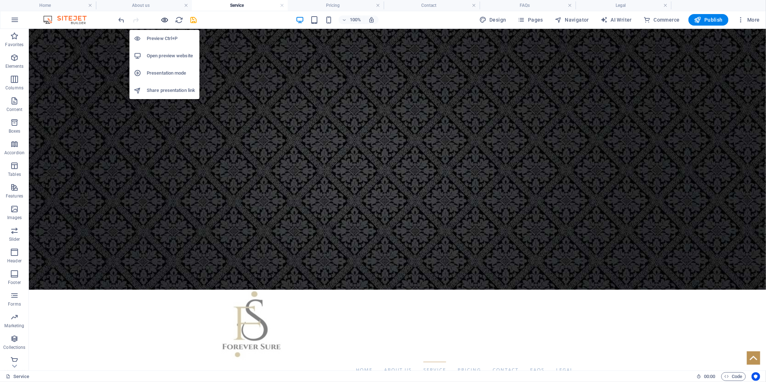
click at [165, 17] on icon "button" at bounding box center [165, 20] width 8 height 8
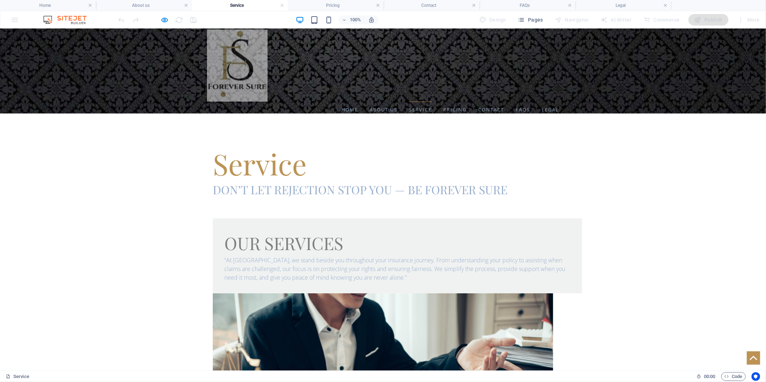
scroll to position [246, 0]
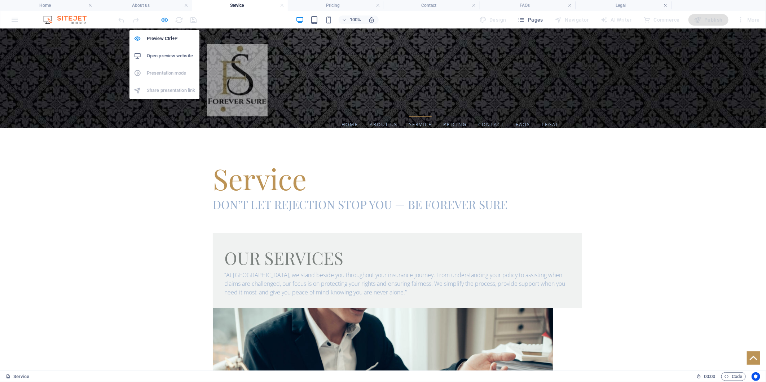
drag, startPoint x: 167, startPoint y: 23, endPoint x: 537, endPoint y: 207, distance: 413.7
click at [167, 23] on icon "button" at bounding box center [165, 20] width 8 height 8
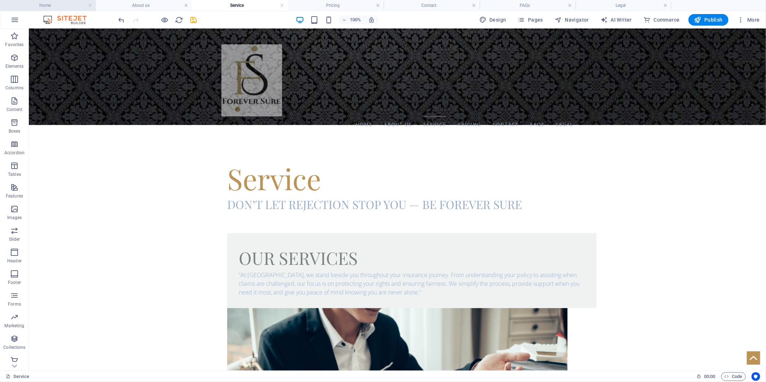
click at [50, 5] on h4 "Home" at bounding box center [48, 5] width 96 height 8
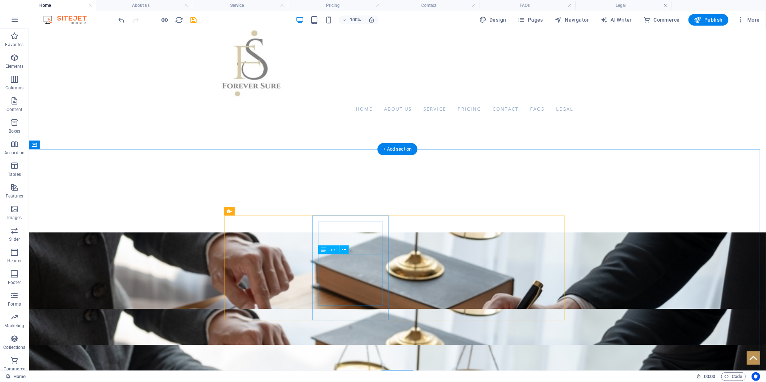
scroll to position [80, 0]
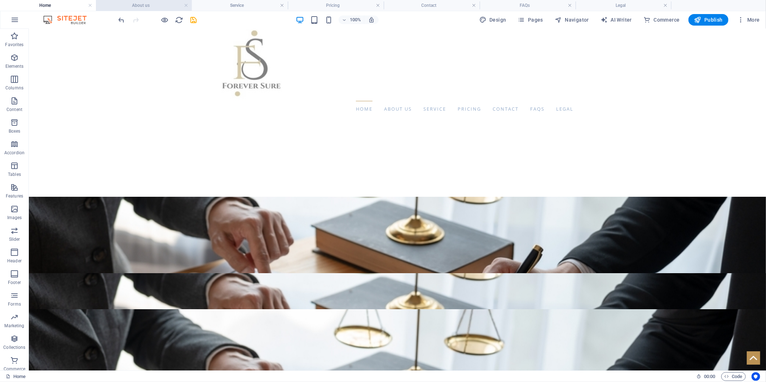
click at [151, 3] on h4 "About us" at bounding box center [144, 5] width 96 height 8
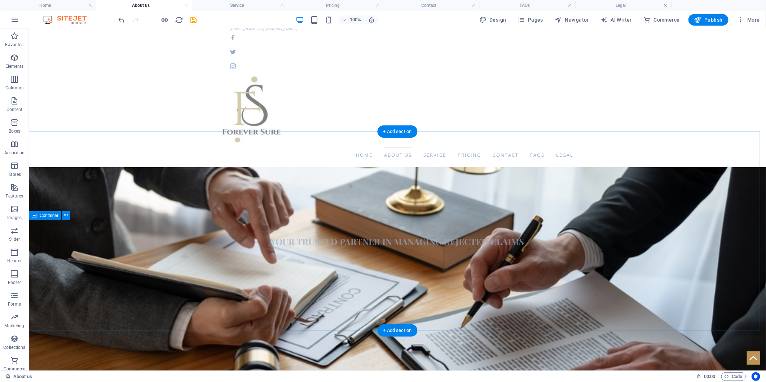
scroll to position [40, 0]
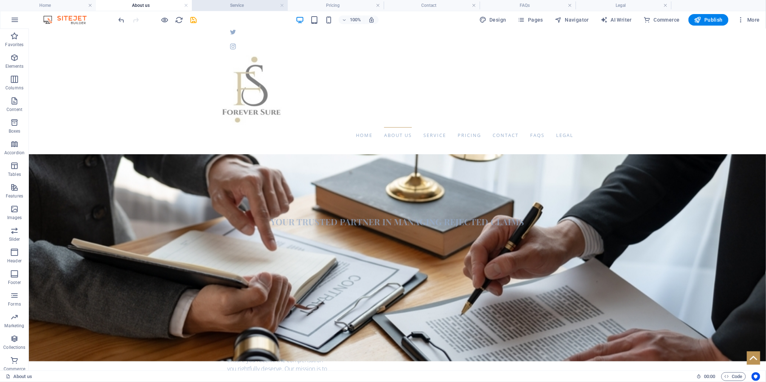
click at [228, 6] on h4 "Service" at bounding box center [240, 5] width 96 height 8
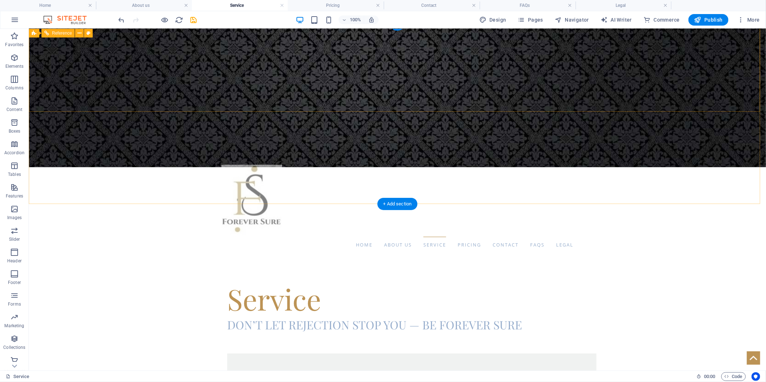
scroll to position [5, 0]
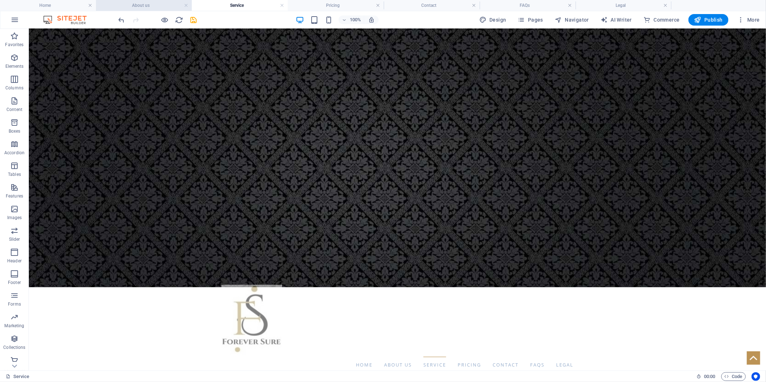
click at [156, 2] on h4 "About us" at bounding box center [144, 5] width 96 height 8
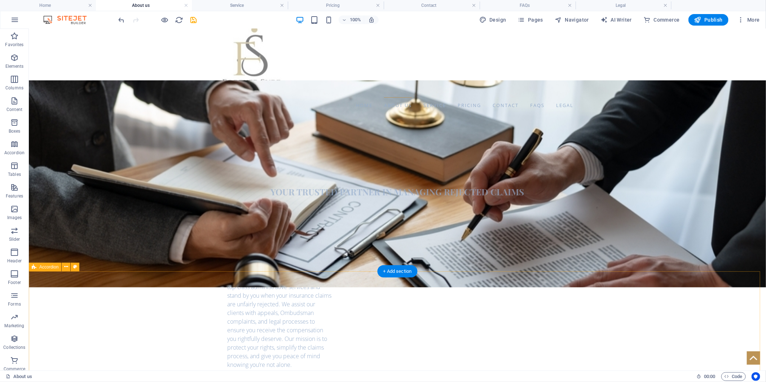
scroll to position [40, 0]
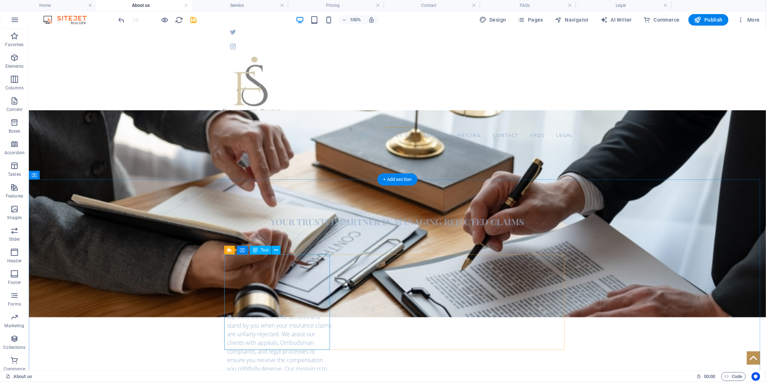
click at [233, 304] on div "At Forever Sure, we specialise in offering top class administrative services an…" at bounding box center [280, 351] width 106 height 95
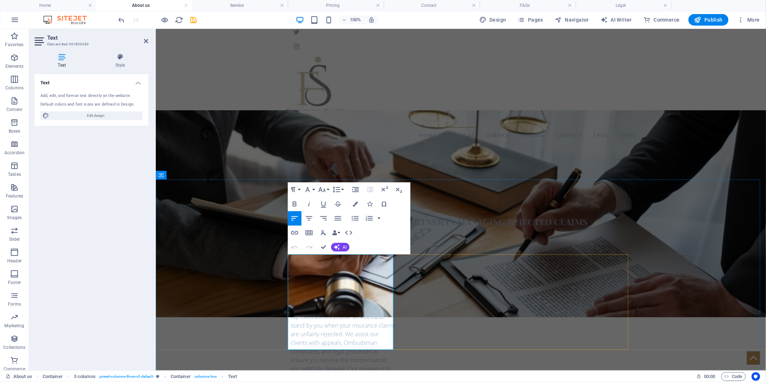
click at [297, 304] on p "At Forever Sure, we specialise in offering top class administrative services an…" at bounding box center [343, 351] width 106 height 95
click at [290, 304] on p "At Forever Sure, we specialise in offering top class administrative services an…" at bounding box center [343, 351] width 106 height 95
click at [299, 304] on p "At Forever Sure, we specialise in offering top class administrative services an…" at bounding box center [343, 351] width 106 height 95
click at [290, 304] on p "At Forever Sure, we specialise in offering top class administrative services an…" at bounding box center [343, 351] width 106 height 95
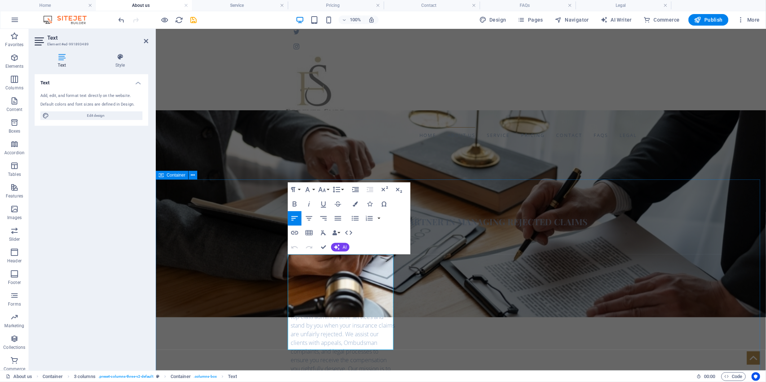
drag, startPoint x: 361, startPoint y: 347, endPoint x: 274, endPoint y: 221, distance: 153.1
copy p "At Forever Sure, we specialise in offering top class administrative services an…"
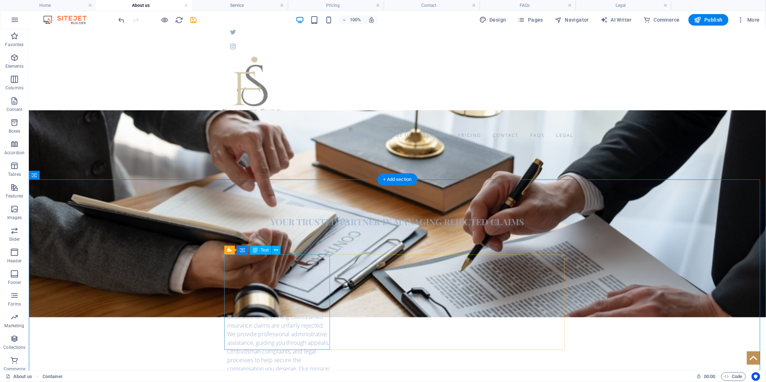
click at [261, 345] on div "“Established in 2022, Forever Sure is dedicated to supporting clients when insu…" at bounding box center [280, 351] width 106 height 95
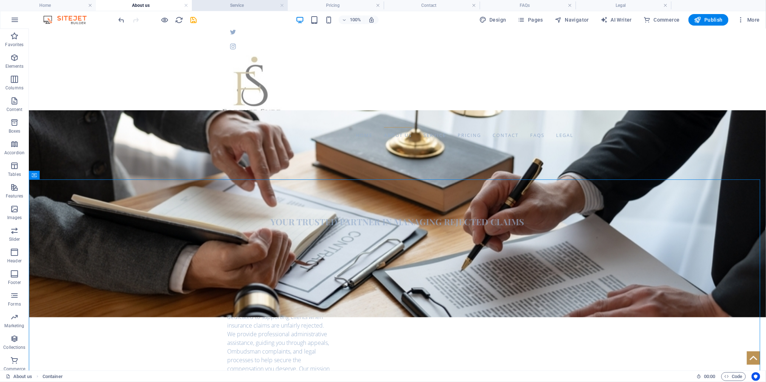
click at [220, 5] on h4 "Service" at bounding box center [240, 5] width 96 height 8
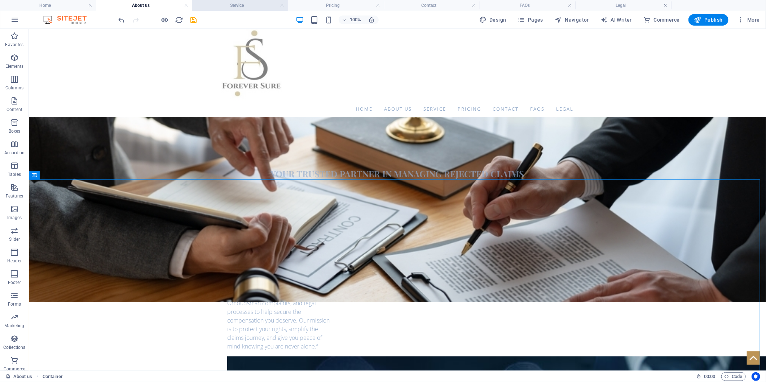
scroll to position [5, 0]
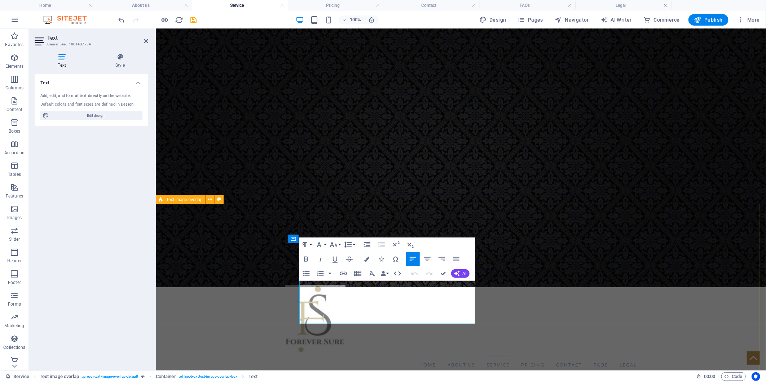
drag, startPoint x: 468, startPoint y: 321, endPoint x: 217, endPoint y: 245, distance: 261.4
copy p "“At [GEOGRAPHIC_DATA], we stand beside you throughout your insurance journey. F…"
click at [160, 5] on h4 "About us" at bounding box center [144, 5] width 96 height 8
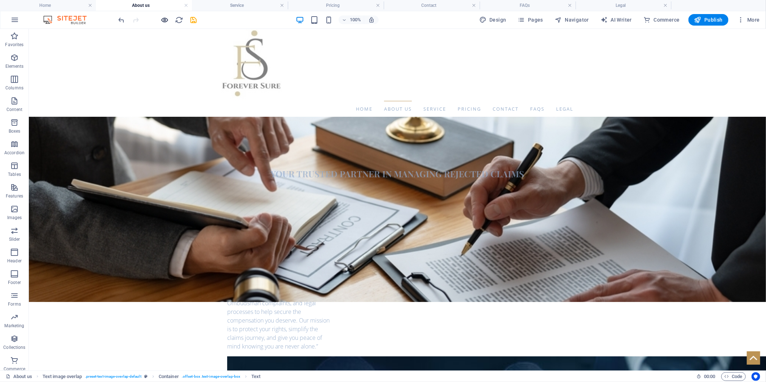
scroll to position [40, 0]
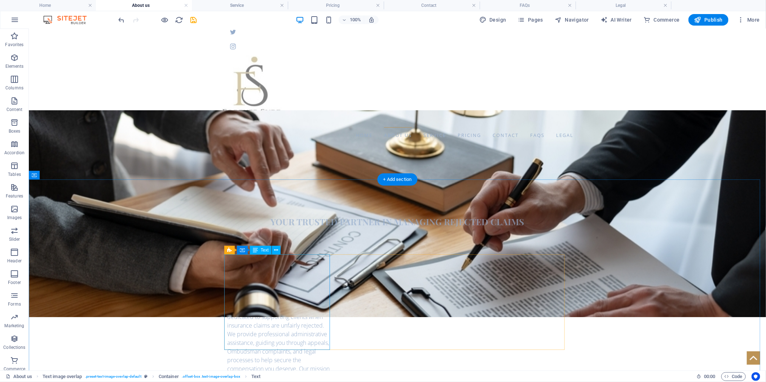
click at [292, 326] on div "“Established in 2022, Forever Sure is dedicated to supporting clients when insu…" at bounding box center [280, 351] width 106 height 95
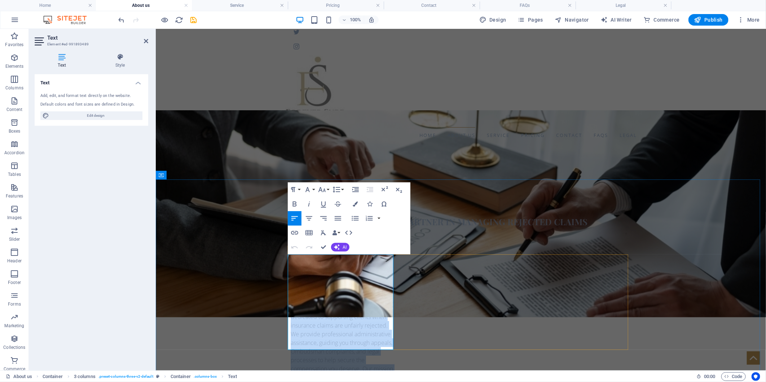
drag, startPoint x: 383, startPoint y: 347, endPoint x: 278, endPoint y: 259, distance: 137.0
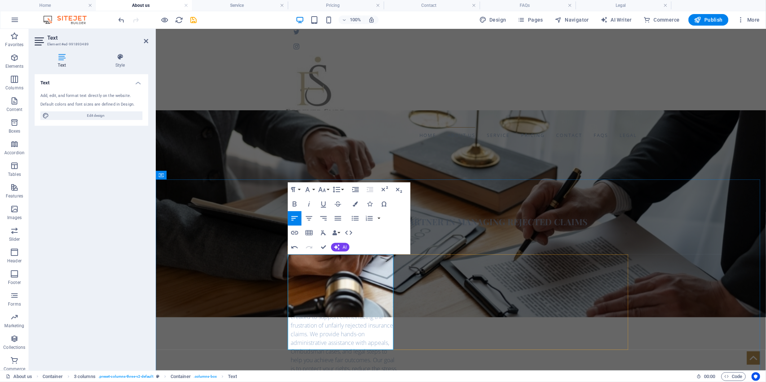
click at [353, 304] on p "“Established in 2022, Forever Sure was created to support clients facing the fr…" at bounding box center [343, 351] width 106 height 95
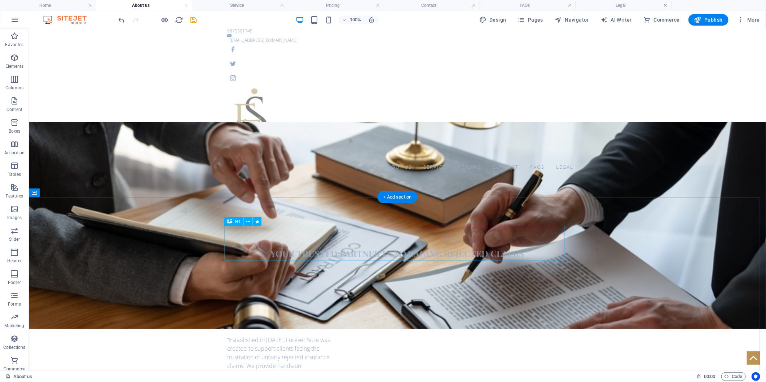
scroll to position [0, 0]
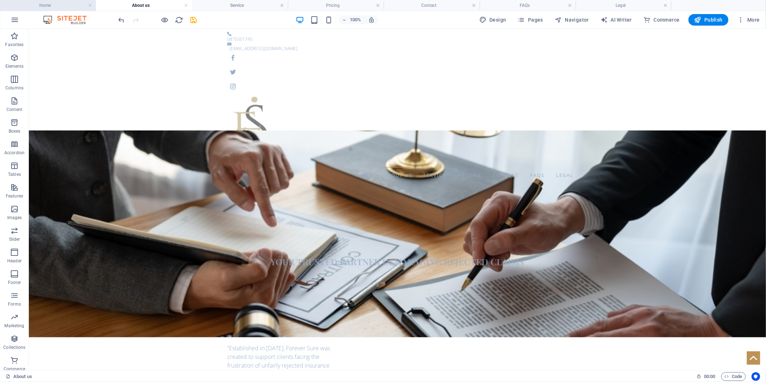
click at [71, 8] on h4 "Home" at bounding box center [48, 5] width 96 height 8
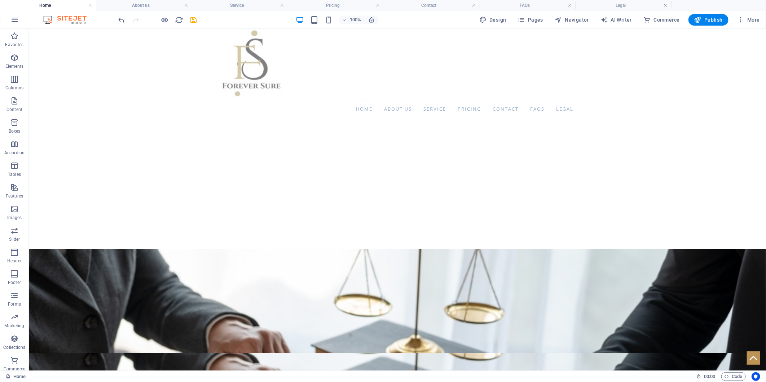
scroll to position [80, 0]
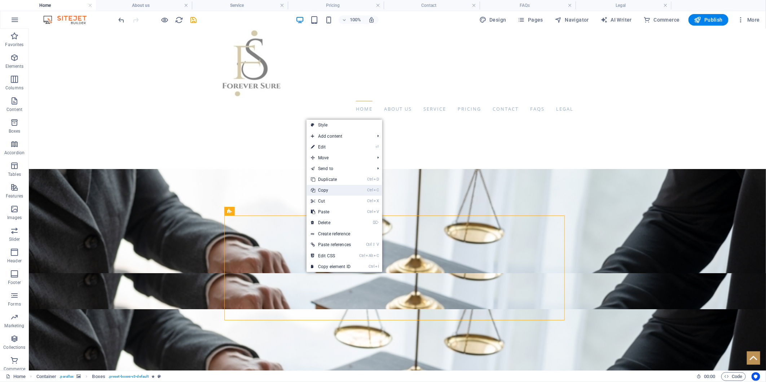
click at [333, 189] on link "Ctrl C Copy" at bounding box center [331, 190] width 49 height 11
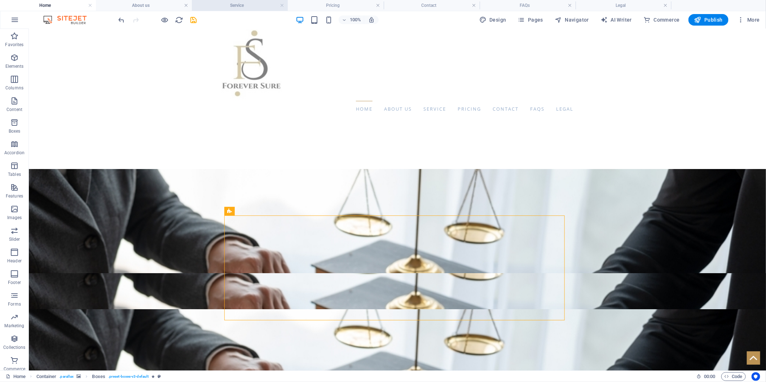
click at [257, 6] on h4 "Service" at bounding box center [240, 5] width 96 height 8
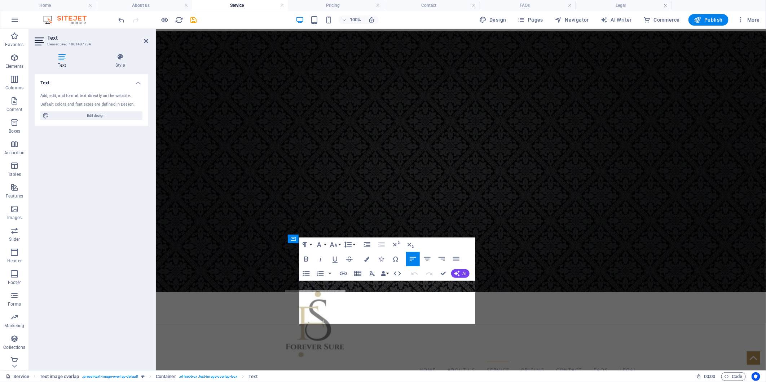
scroll to position [5, 0]
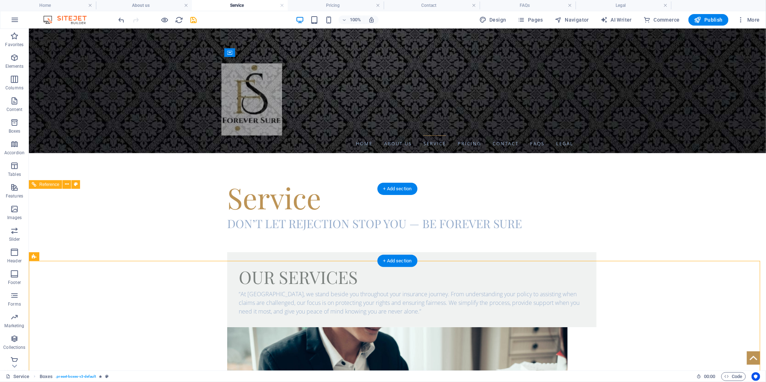
scroll to position [286, 0]
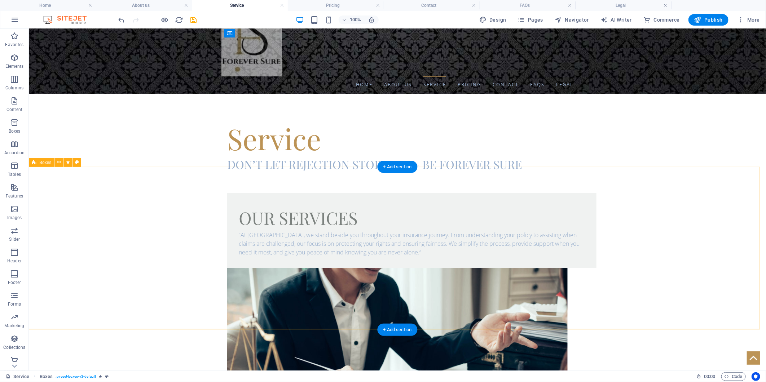
drag, startPoint x: 136, startPoint y: 229, endPoint x: 182, endPoint y: 140, distance: 100.3
drag, startPoint x: 174, startPoint y: 214, endPoint x: 192, endPoint y: 137, distance: 79.3
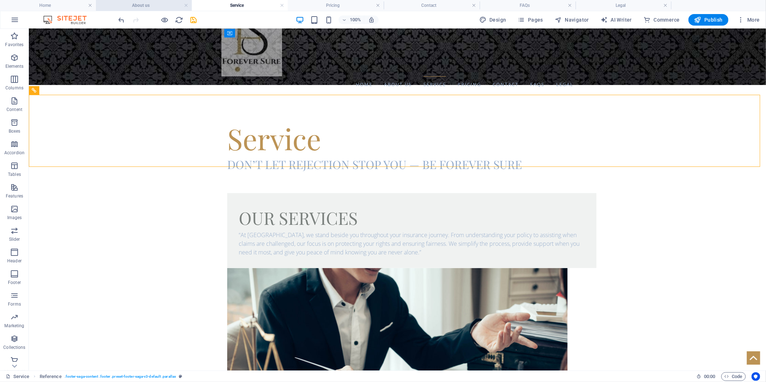
click at [136, 4] on h4 "About us" at bounding box center [144, 5] width 96 height 8
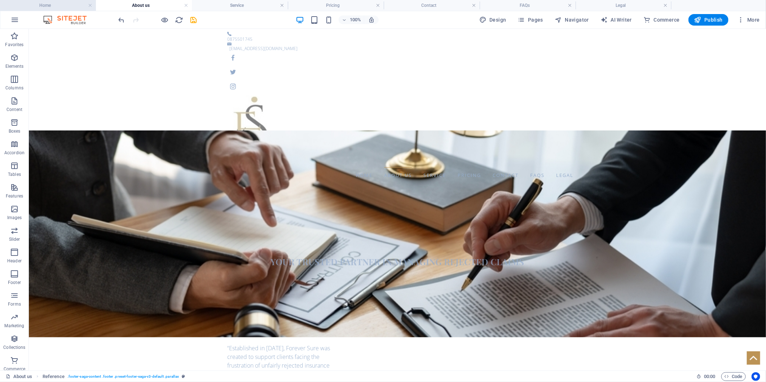
click at [43, 4] on h4 "Home" at bounding box center [48, 5] width 96 height 8
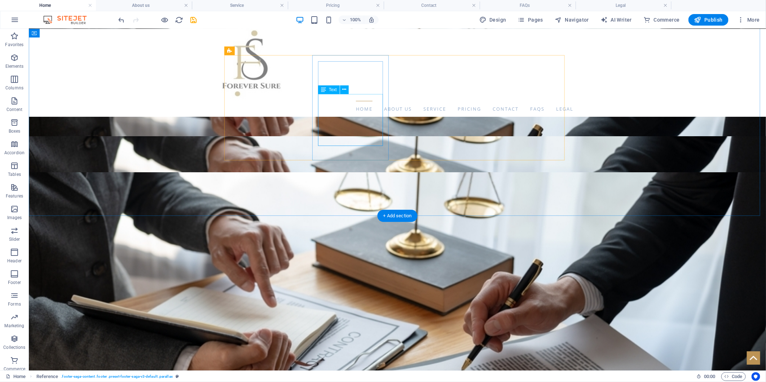
scroll to position [120, 0]
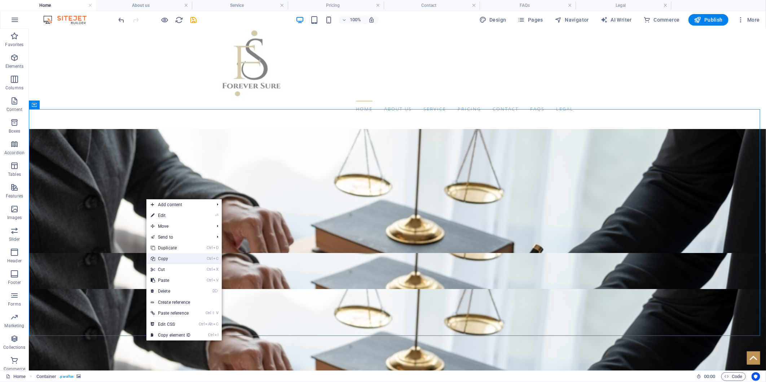
click at [173, 261] on link "Ctrl C Copy" at bounding box center [170, 259] width 48 height 11
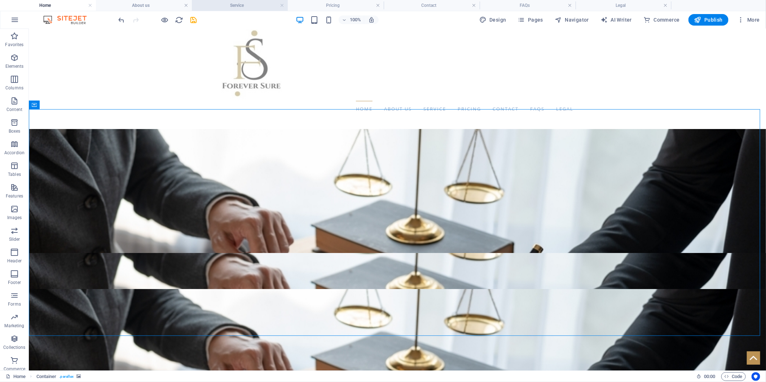
click at [241, 9] on h4 "Service" at bounding box center [240, 5] width 96 height 8
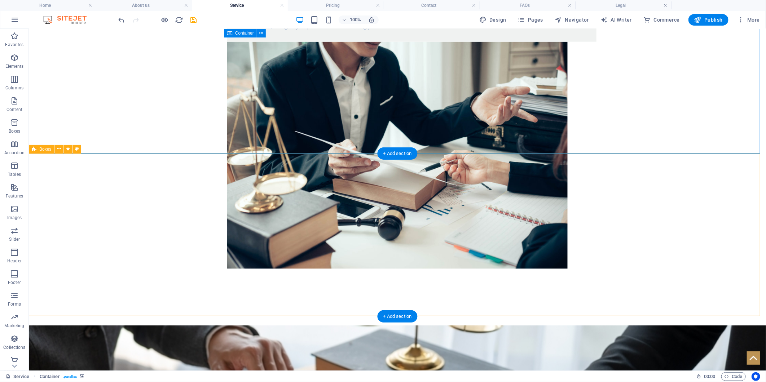
scroll to position [526, 0]
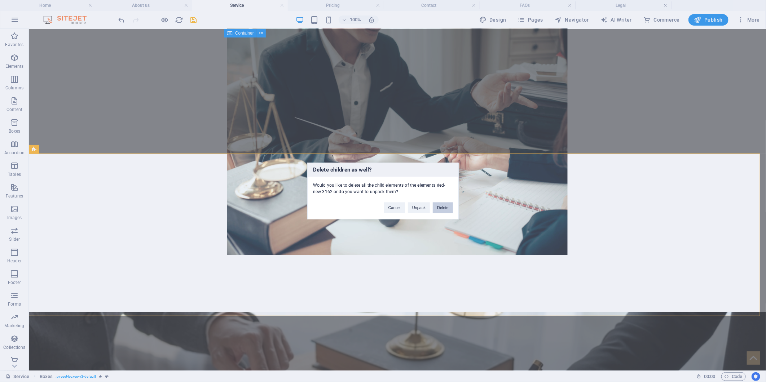
click at [438, 211] on button "Delete" at bounding box center [443, 208] width 20 height 11
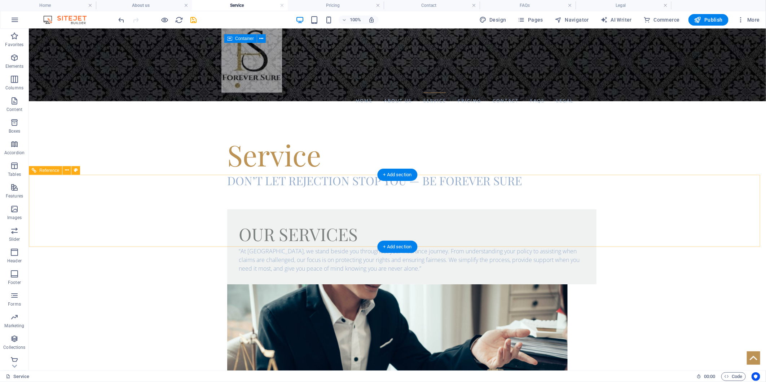
scroll to position [206, 0]
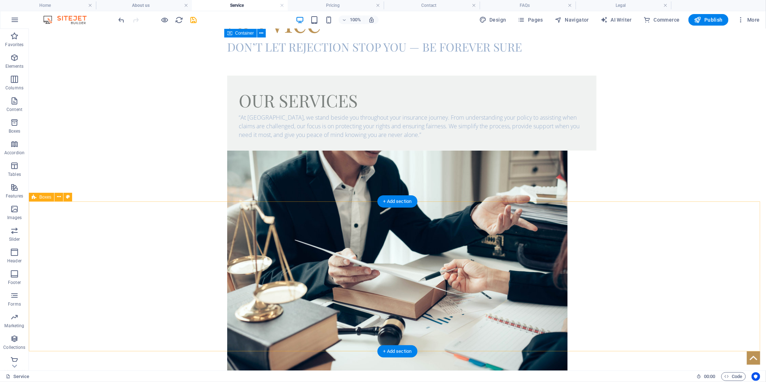
scroll to position [406, 0]
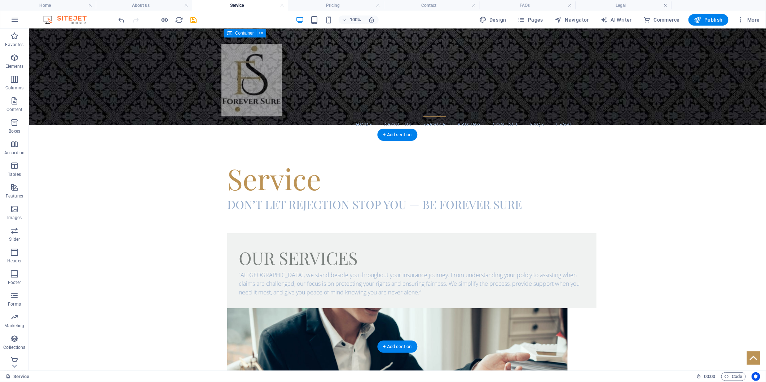
scroll to position [326, 0]
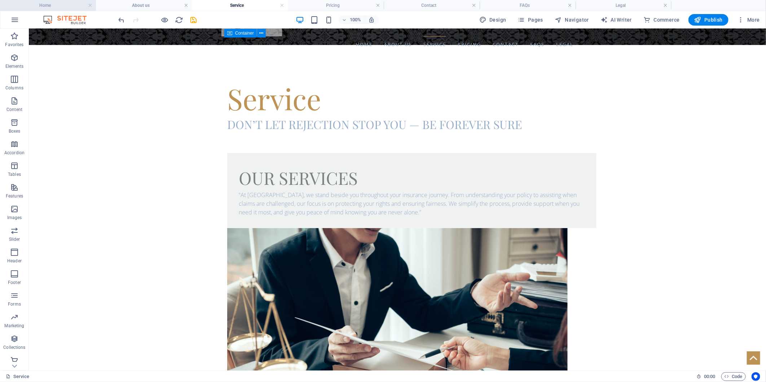
click at [48, 6] on h4 "Home" at bounding box center [48, 5] width 96 height 8
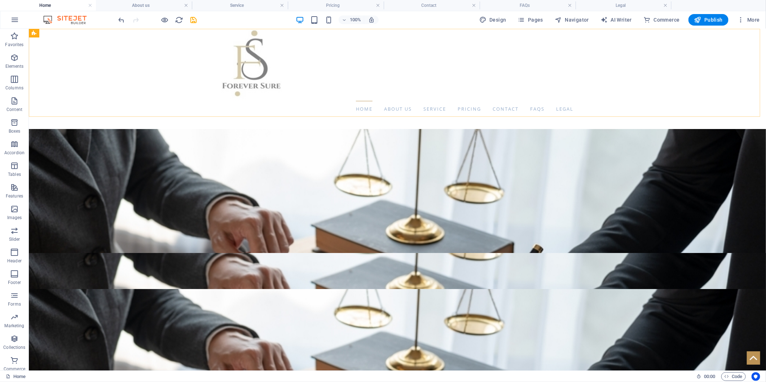
scroll to position [0, 0]
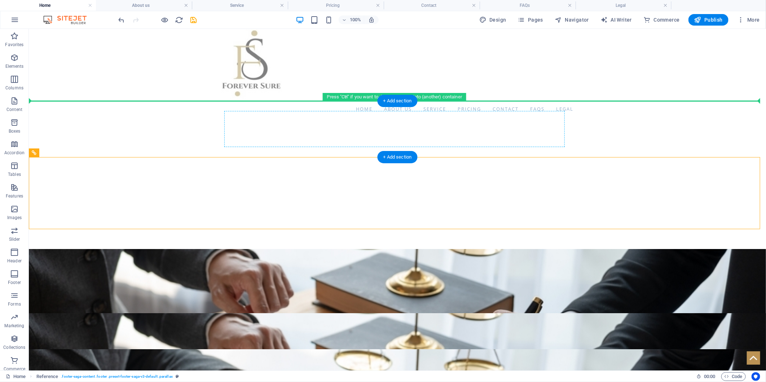
drag, startPoint x: 456, startPoint y: 196, endPoint x: 447, endPoint y: 118, distance: 79.1
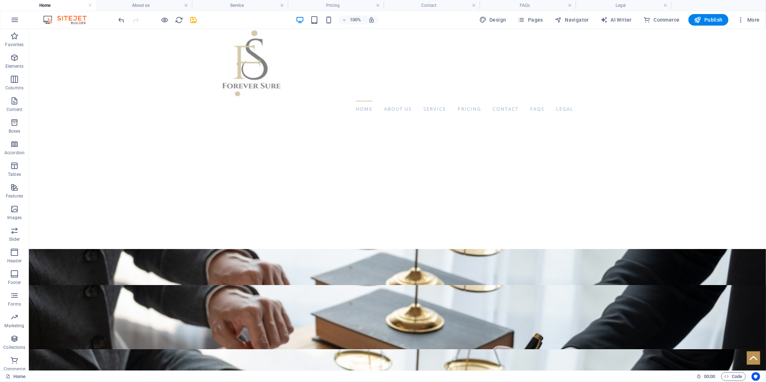
click at [155, 19] on div at bounding box center [157, 20] width 81 height 12
click at [166, 20] on icon "button" at bounding box center [165, 20] width 8 height 8
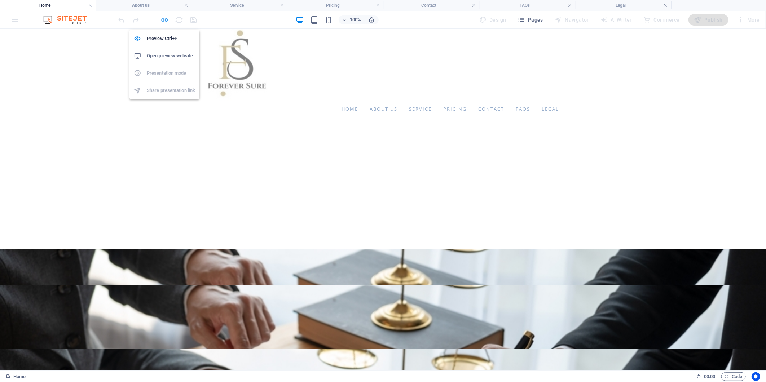
click at [164, 19] on icon "button" at bounding box center [165, 20] width 8 height 8
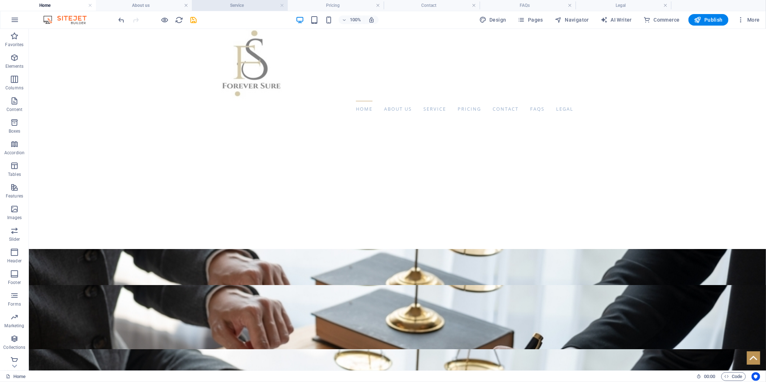
click at [222, 3] on h4 "Service" at bounding box center [240, 5] width 96 height 8
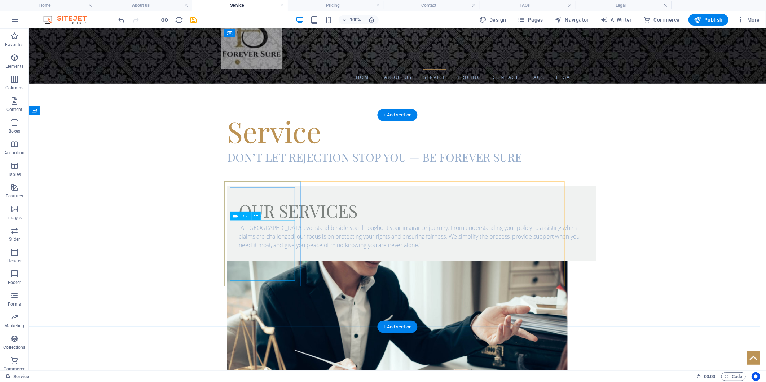
scroll to position [265, 0]
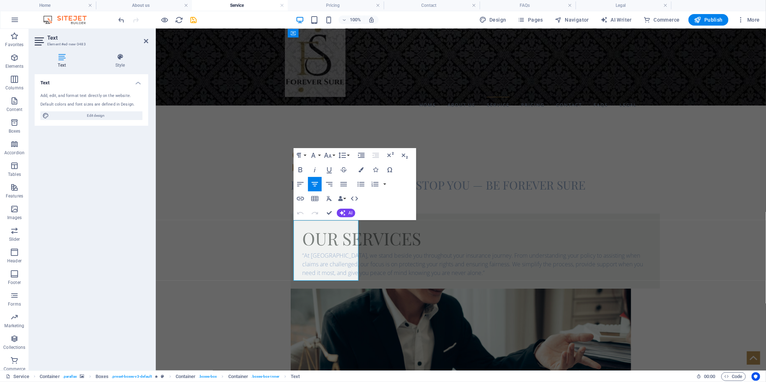
drag, startPoint x: 342, startPoint y: 277, endPoint x: 261, endPoint y: 197, distance: 113.7
drag, startPoint x: 295, startPoint y: 225, endPoint x: 344, endPoint y: 279, distance: 73.0
copy p "We analyze your policies to make sure you know what you are covered for and pro…"
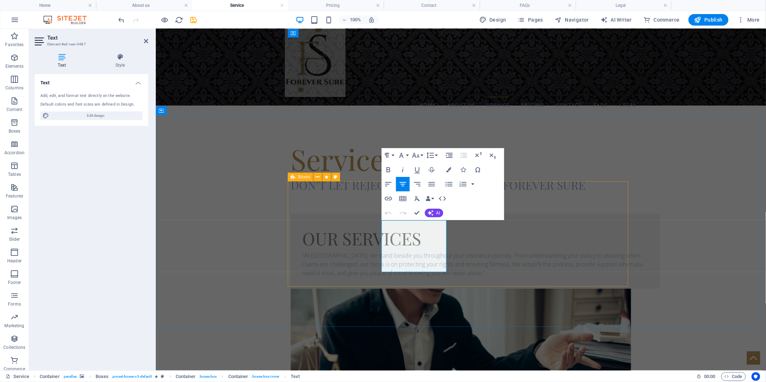
drag, startPoint x: 437, startPoint y: 267, endPoint x: 372, endPoint y: 219, distance: 80.7
copy p "In the event your claim is unfairly rejected, we assess the rejection, consult …"
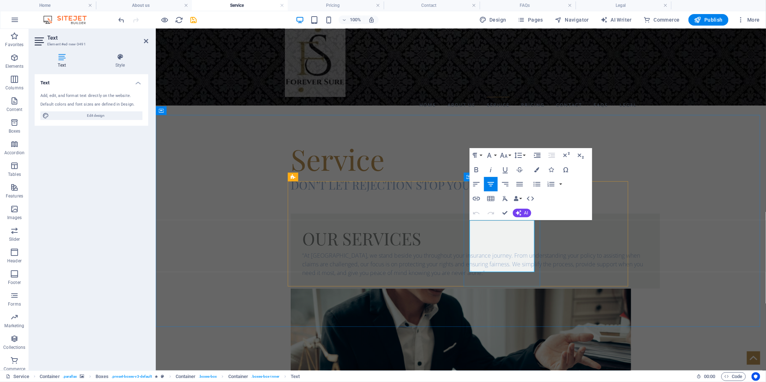
drag, startPoint x: 515, startPoint y: 267, endPoint x: 441, endPoint y: 210, distance: 94.4
copy p "If the insurer commits to the rejected claim, we will submit your case to the O…"
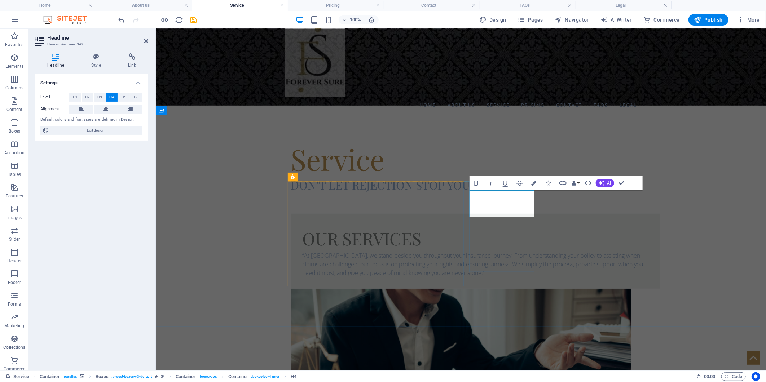
drag, startPoint x: 528, startPoint y: 212, endPoint x: 440, endPoint y: 177, distance: 94.1
copy h4 "ombudsman Assistance"
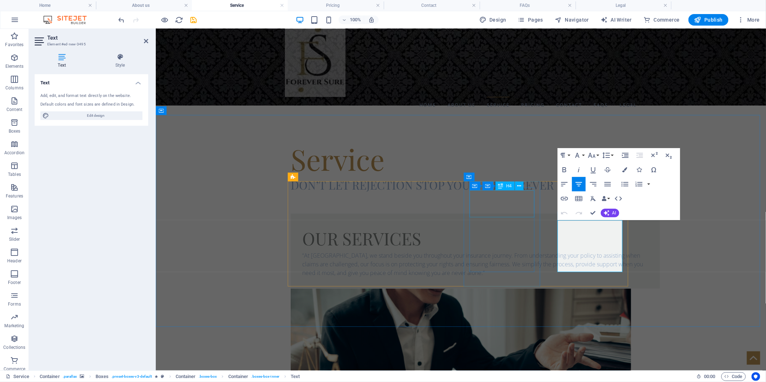
drag, startPoint x: 619, startPoint y: 268, endPoint x: 512, endPoint y: 184, distance: 136.4
copy p "Lastly, we consult specialized attorneys to attend to your case. If the insurer…"
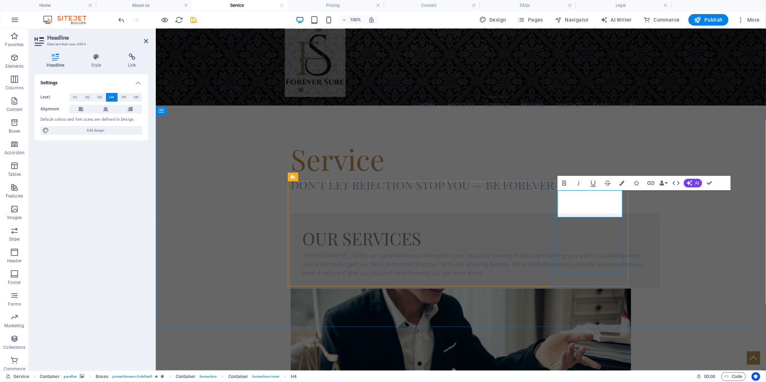
drag, startPoint x: 615, startPoint y: 210, endPoint x: 569, endPoint y: 194, distance: 49.0
copy h4 "Legal Assistance"
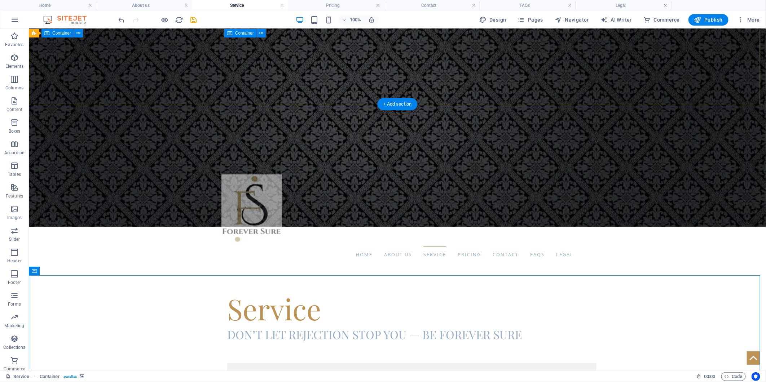
scroll to position [105, 0]
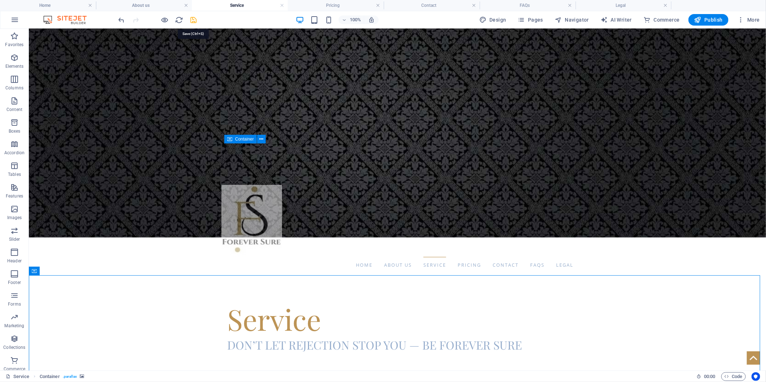
click at [192, 23] on icon "save" at bounding box center [194, 20] width 8 height 8
click at [40, 6] on h4 "Home" at bounding box center [48, 5] width 96 height 8
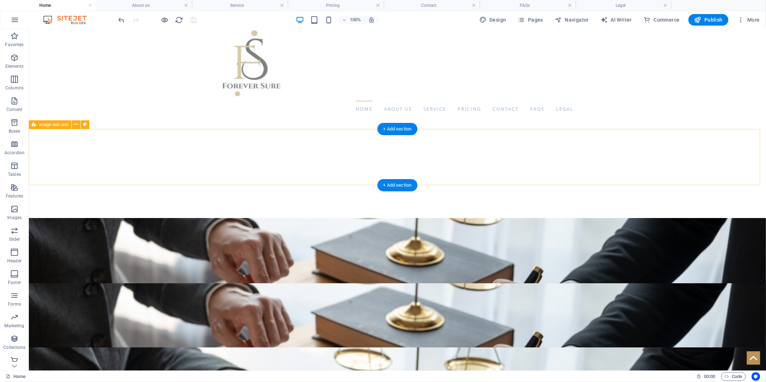
scroll to position [120, 0]
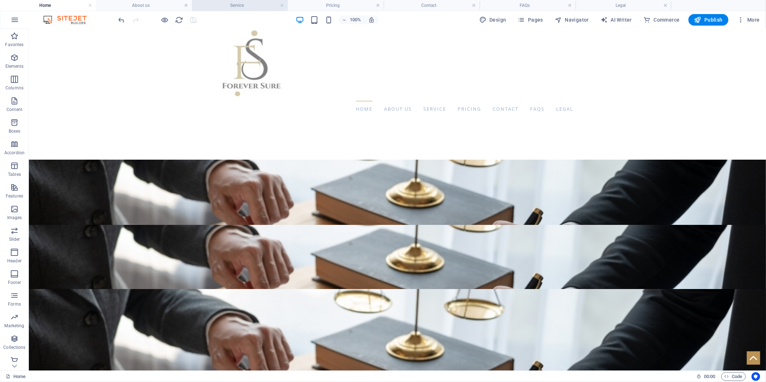
click at [244, 6] on h4 "Service" at bounding box center [240, 5] width 96 height 8
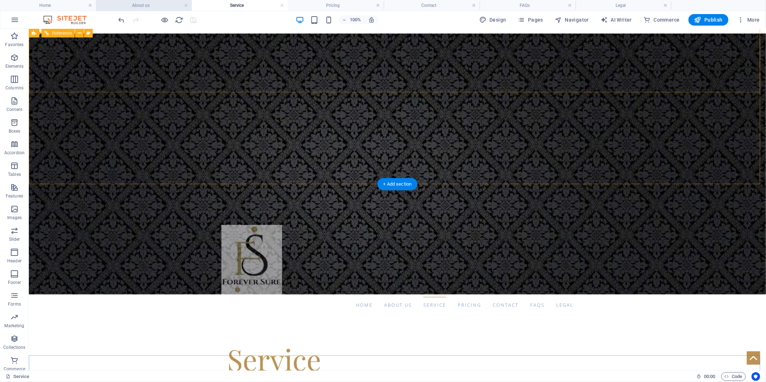
scroll to position [25, 0]
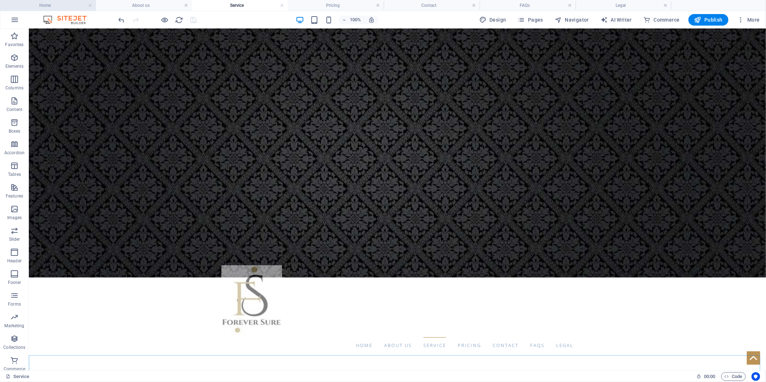
click at [52, 2] on h4 "Home" at bounding box center [48, 5] width 96 height 8
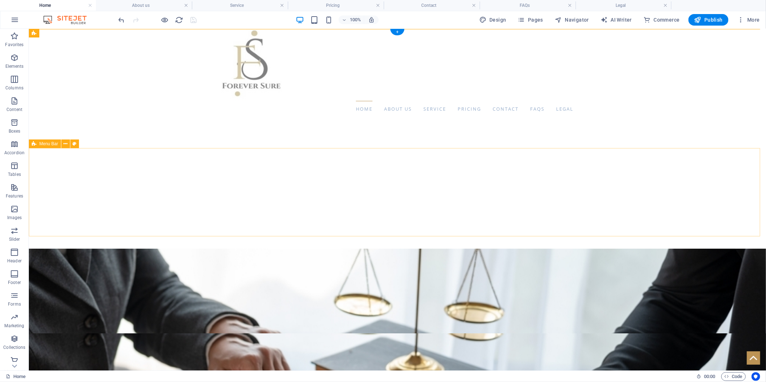
scroll to position [0, 0]
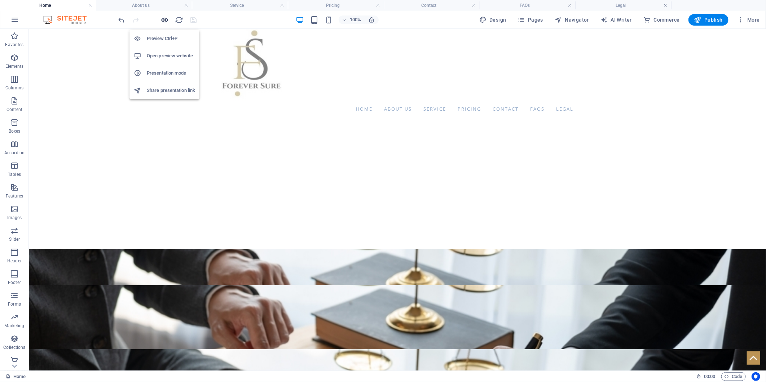
click at [167, 18] on icon "button" at bounding box center [165, 20] width 8 height 8
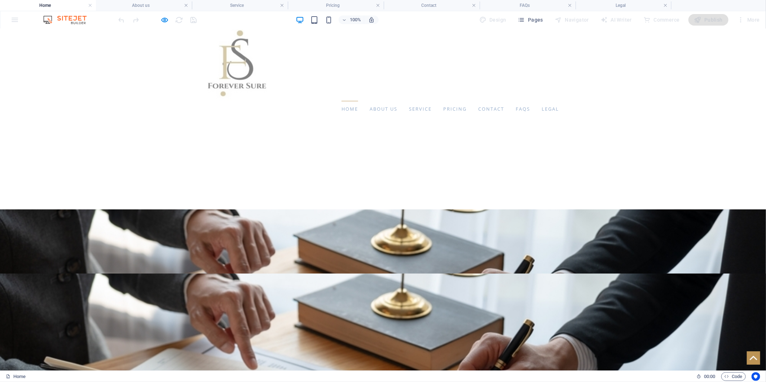
scroll to position [52, 0]
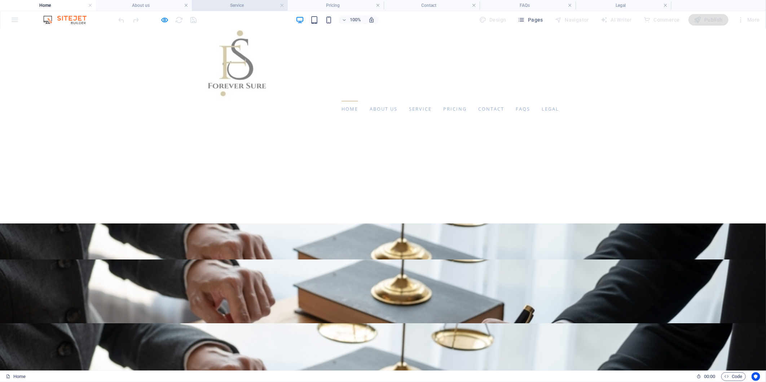
click at [227, 4] on h4 "Service" at bounding box center [240, 5] width 96 height 8
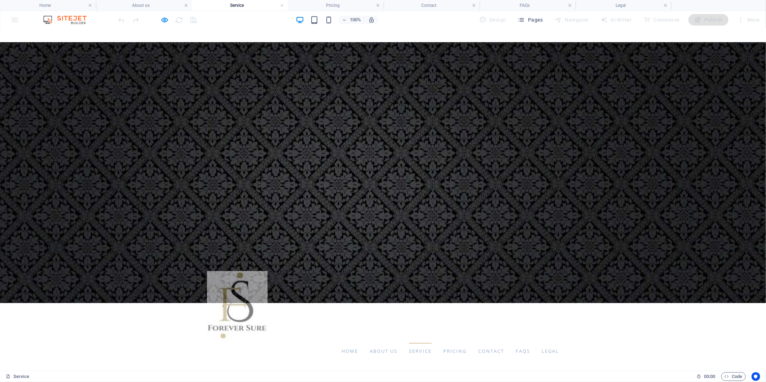
scroll to position [0, 0]
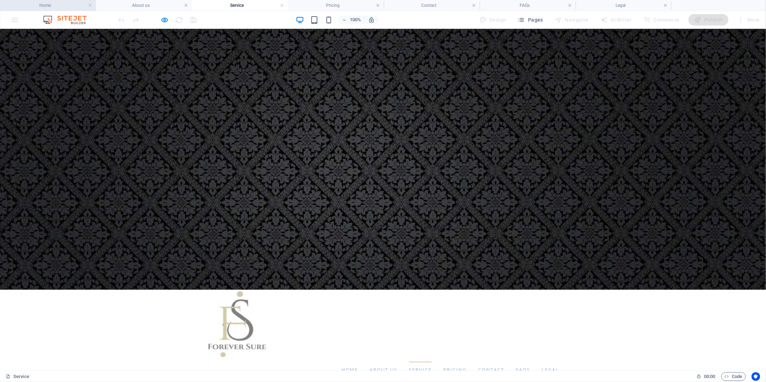
click at [57, 2] on h4 "Home" at bounding box center [48, 5] width 96 height 8
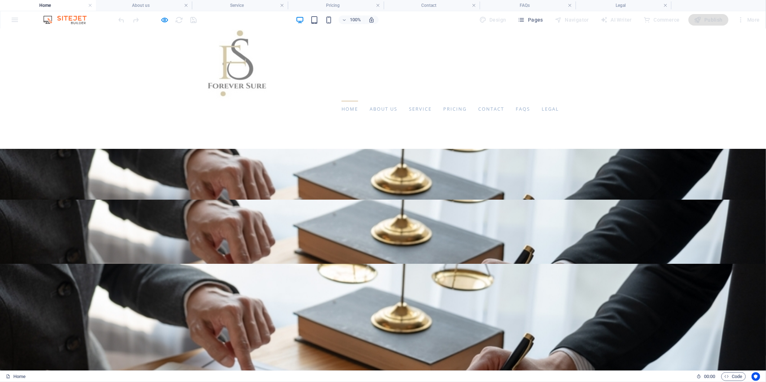
scroll to position [80, 0]
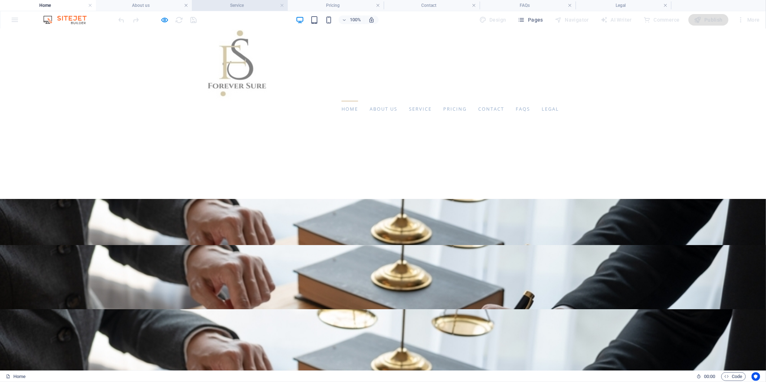
click at [239, 6] on h4 "Service" at bounding box center [240, 5] width 96 height 8
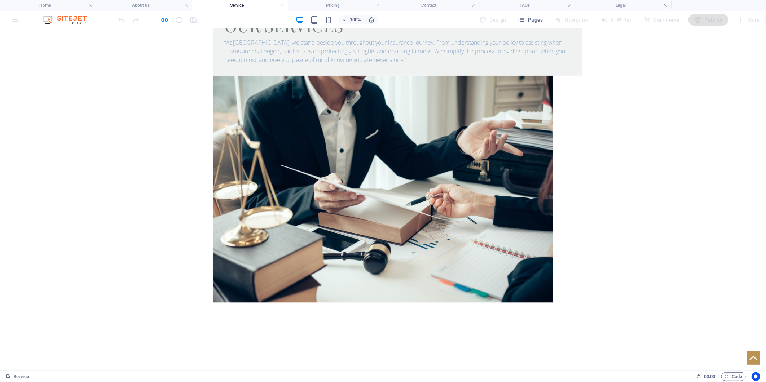
scroll to position [426, 0]
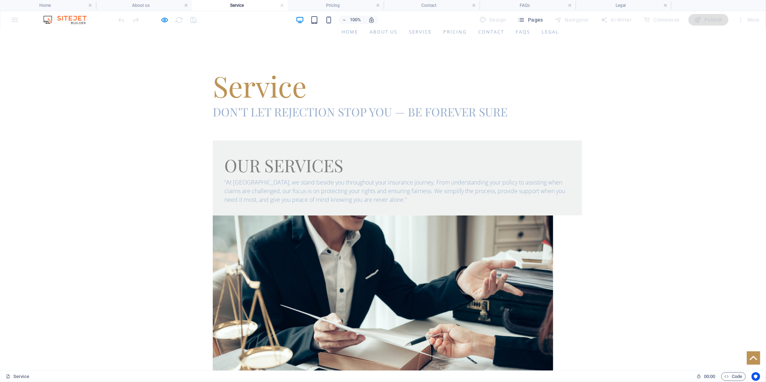
scroll to position [401, 0]
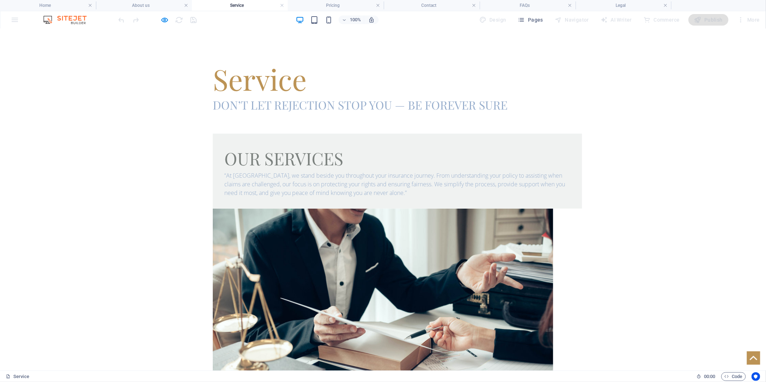
scroll to position [385, 0]
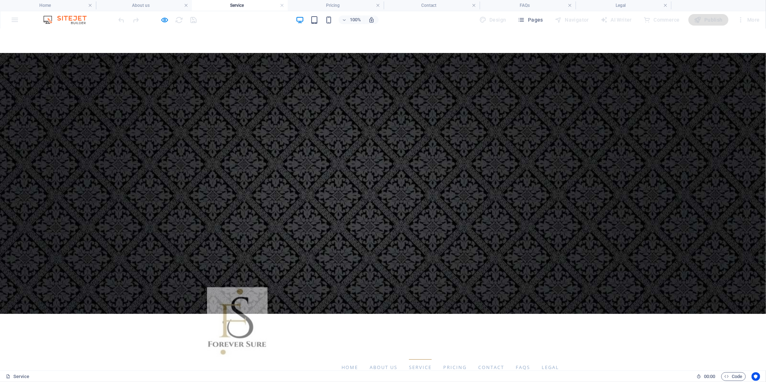
scroll to position [0, 0]
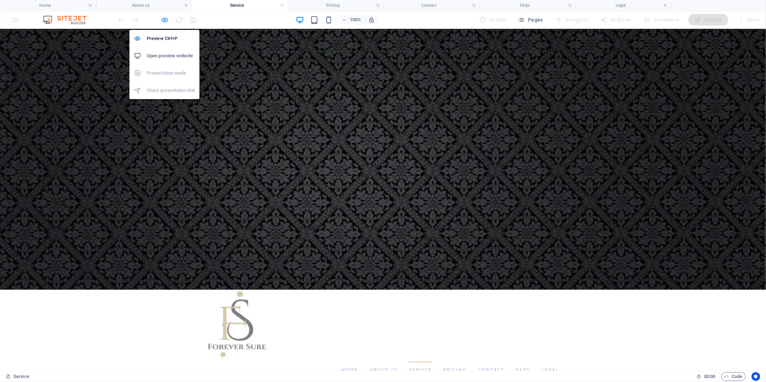
click at [166, 20] on icon "button" at bounding box center [165, 20] width 8 height 8
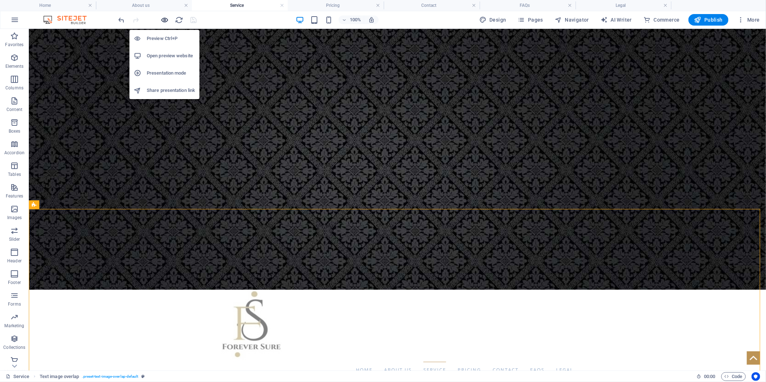
drag, startPoint x: 164, startPoint y: 19, endPoint x: 766, endPoint y: 165, distance: 619.0
click at [164, 19] on icon "button" at bounding box center [165, 20] width 8 height 8
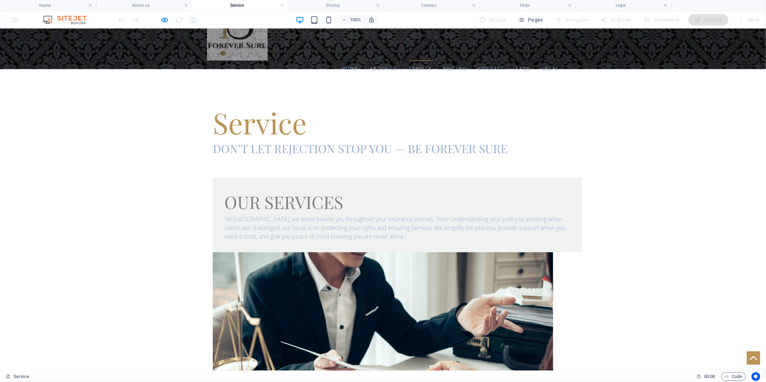
scroll to position [280, 0]
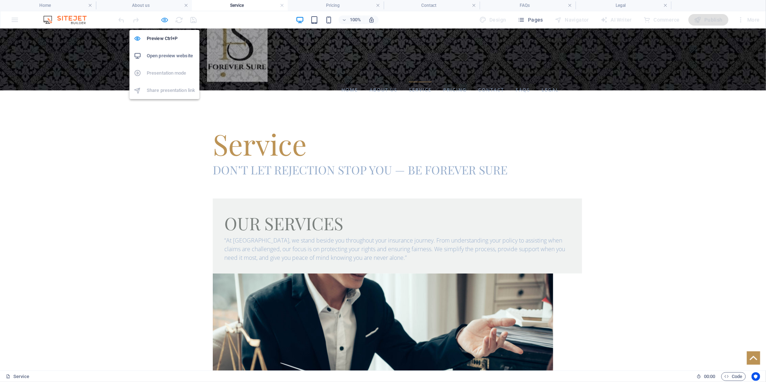
click at [164, 20] on icon "button" at bounding box center [165, 20] width 8 height 8
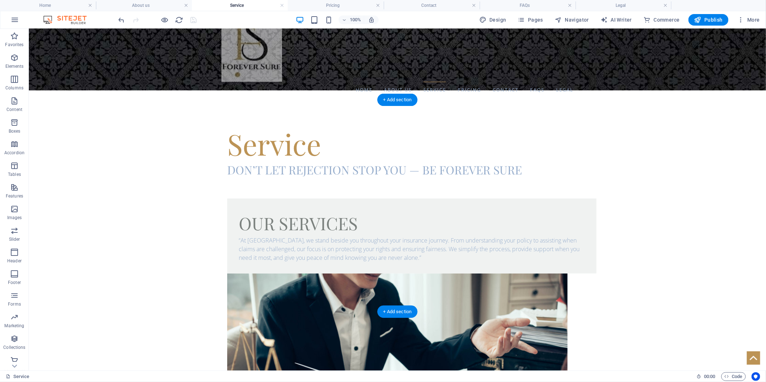
scroll to position [401, 0]
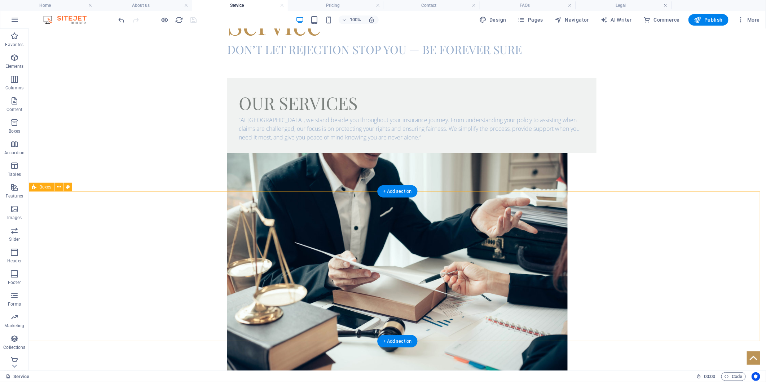
drag, startPoint x: 14, startPoint y: 78, endPoint x: 388, endPoint y: 270, distance: 421.0
click at [14, 78] on icon "button" at bounding box center [14, 79] width 9 height 9
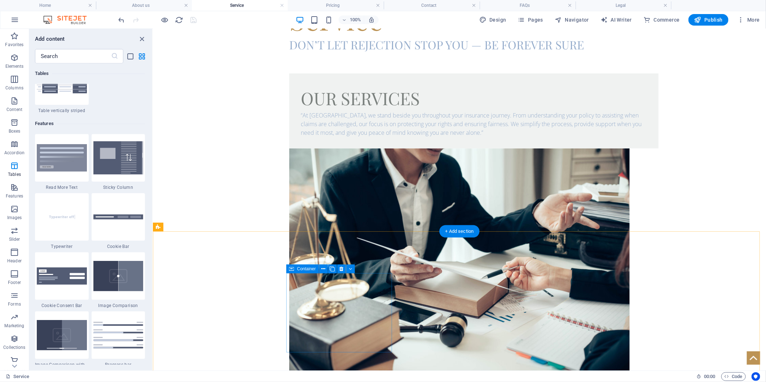
scroll to position [361, 0]
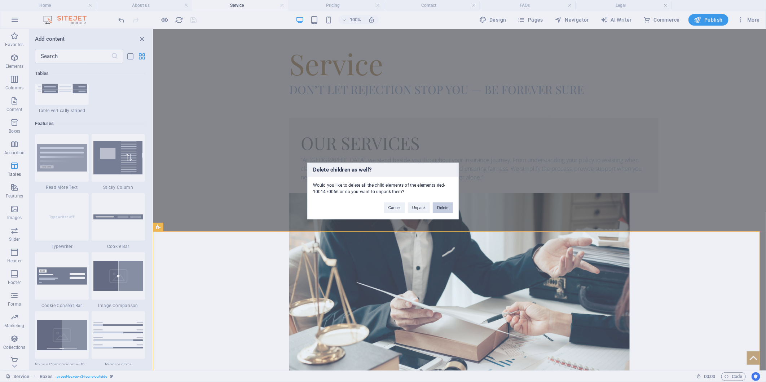
click at [436, 210] on button "Delete" at bounding box center [443, 208] width 20 height 11
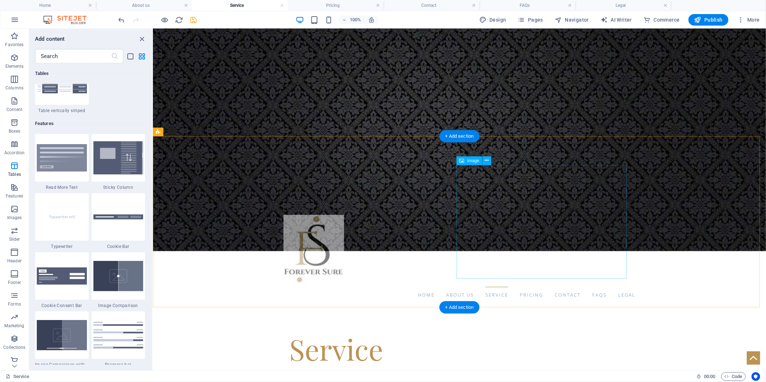
scroll to position [0, 0]
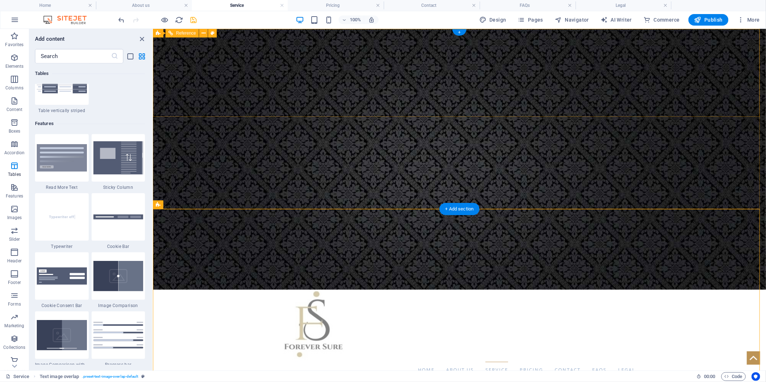
click at [386, 362] on nav "Home About us Service Pricing Contact FAQs Legal" at bounding box center [459, 370] width 352 height 16
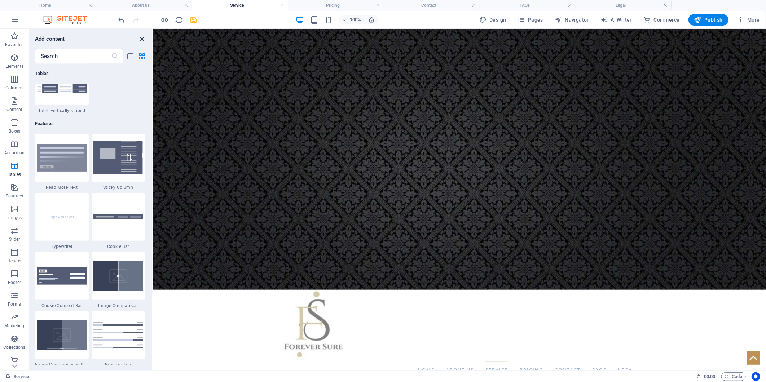
click at [138, 40] on icon "close panel" at bounding box center [142, 39] width 8 height 8
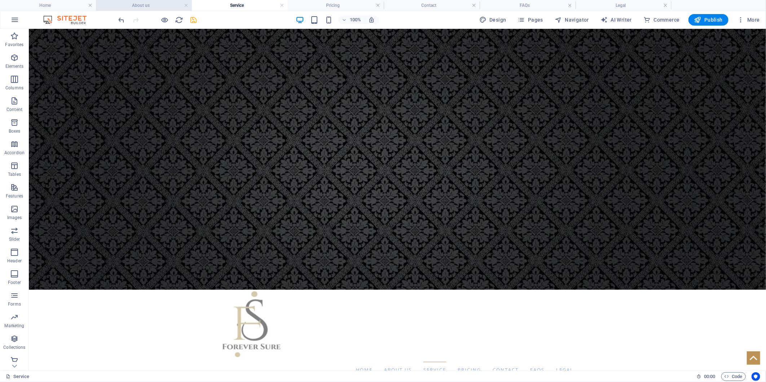
click at [145, 3] on h4 "About us" at bounding box center [144, 5] width 96 height 8
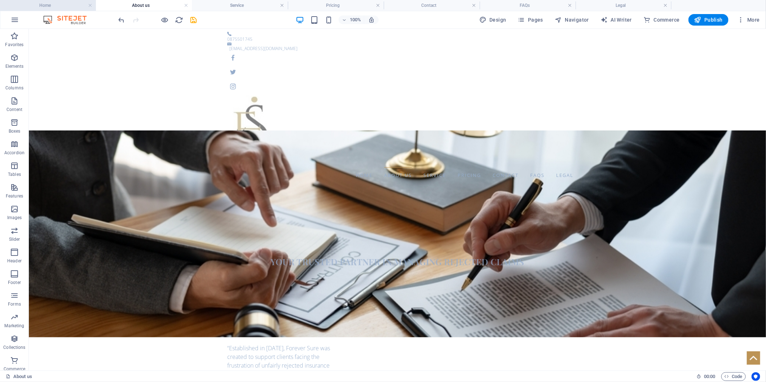
click at [57, 9] on h4 "Home" at bounding box center [48, 5] width 96 height 8
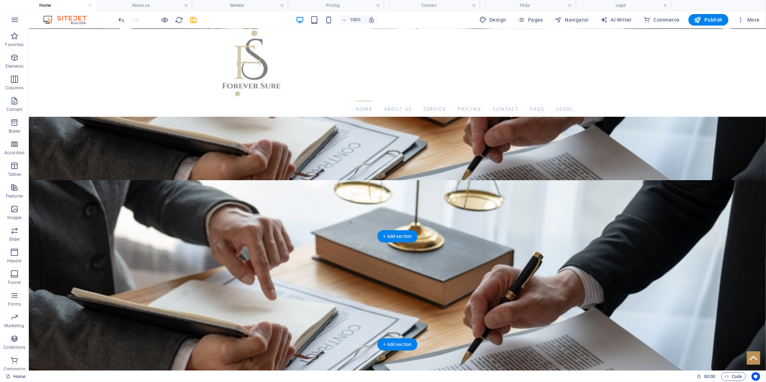
scroll to position [92, 0]
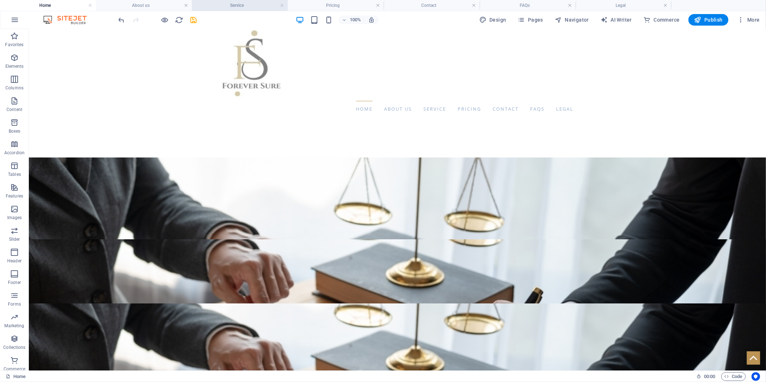
click at [226, 3] on h4 "Service" at bounding box center [240, 5] width 96 height 8
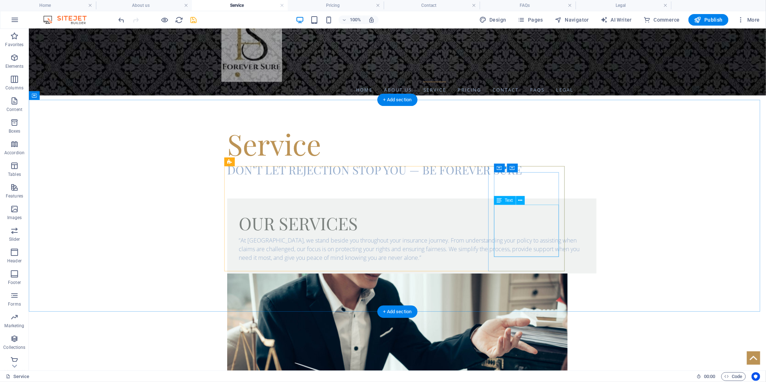
scroll to position [160, 0]
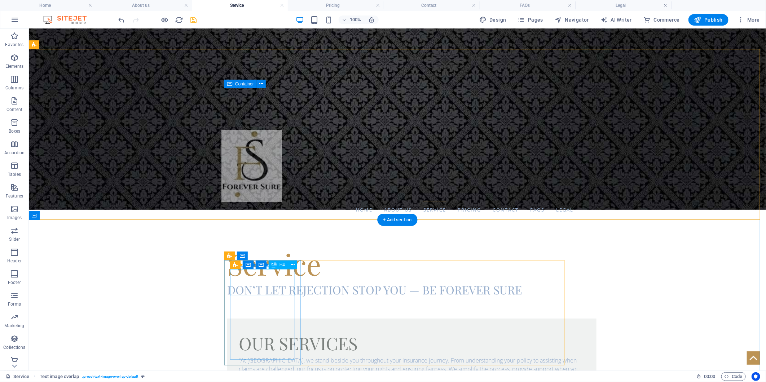
scroll to position [40, 0]
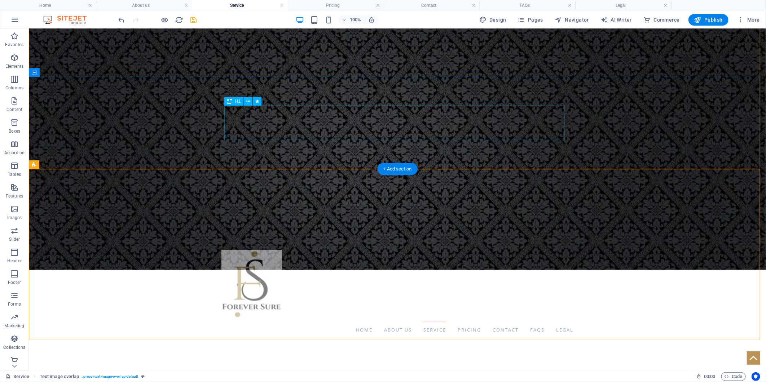
click at [260, 366] on div "Service" at bounding box center [397, 383] width 340 height 35
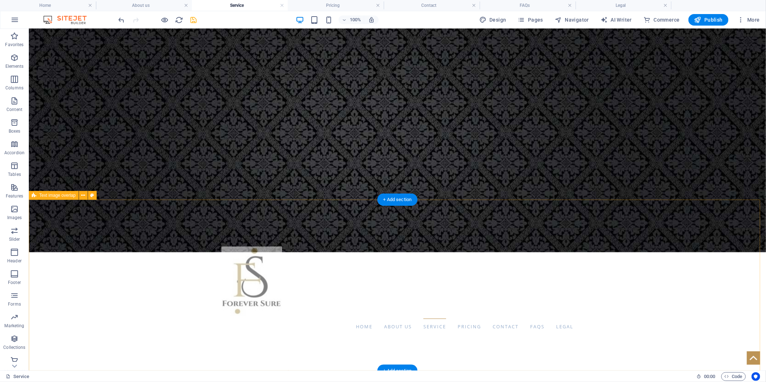
scroll to position [9, 0]
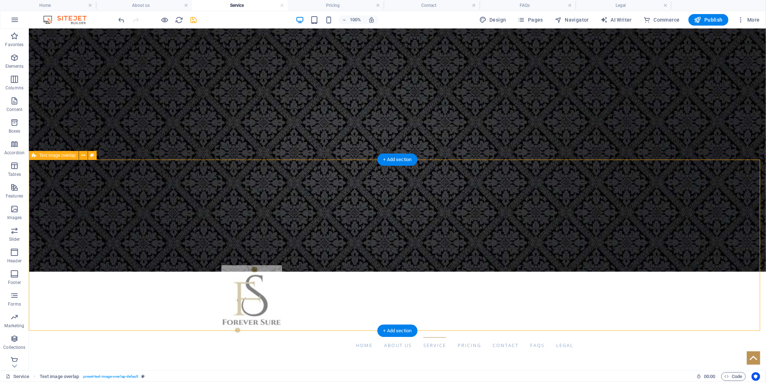
scroll to position [0, 0]
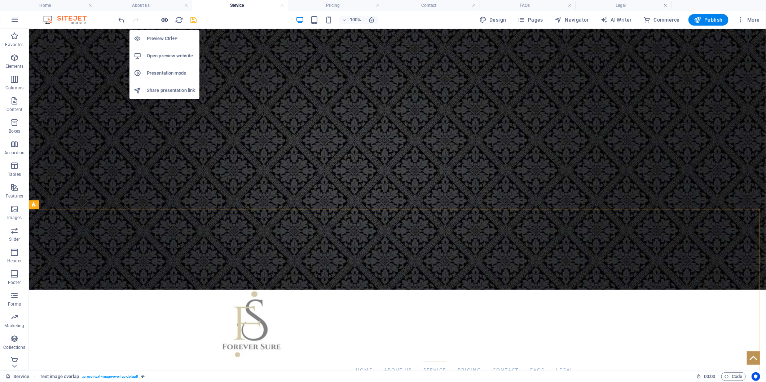
drag, startPoint x: 167, startPoint y: 19, endPoint x: 296, endPoint y: 62, distance: 136.1
click at [167, 19] on icon "button" at bounding box center [165, 20] width 8 height 8
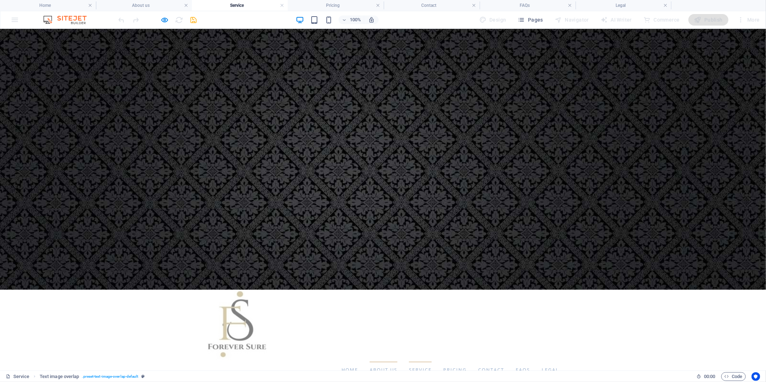
click at [370, 362] on link "About us" at bounding box center [384, 370] width 28 height 16
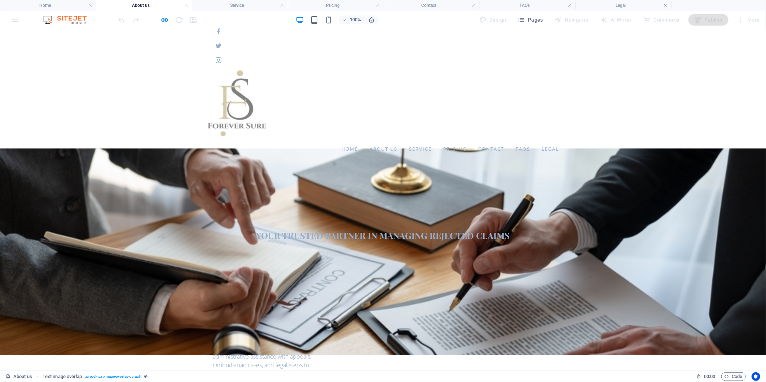
scroll to position [40, 0]
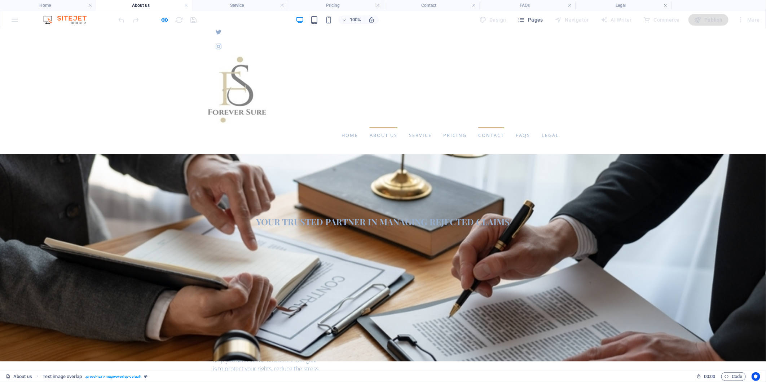
click at [478, 127] on link "Contact" at bounding box center [491, 135] width 26 height 16
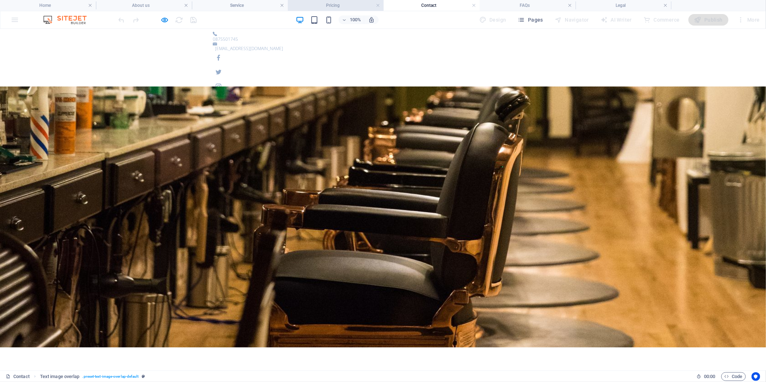
click at [345, 3] on h4 "Pricing" at bounding box center [336, 5] width 96 height 8
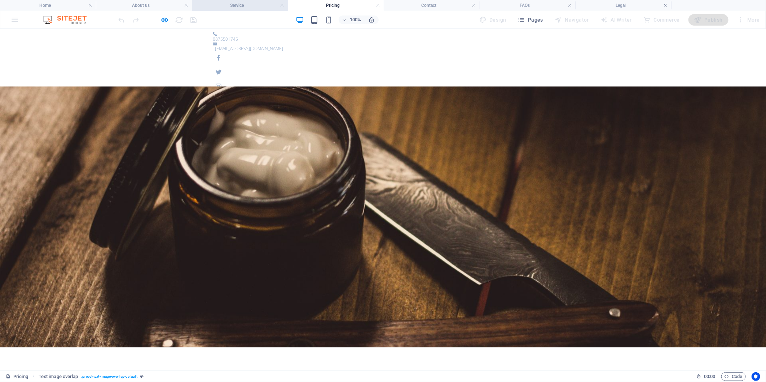
click at [235, 3] on h4 "Service" at bounding box center [240, 5] width 96 height 8
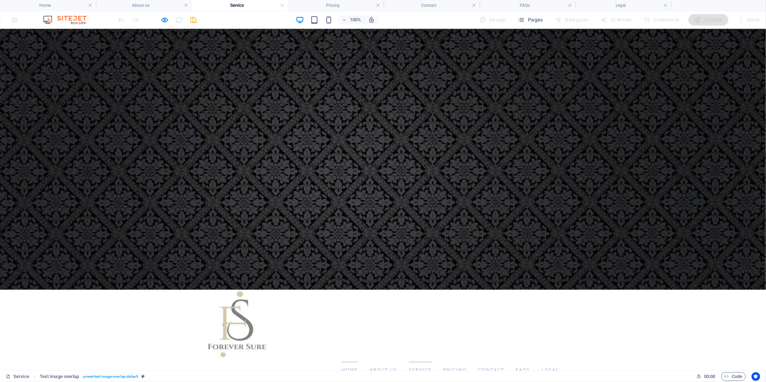
click at [342, 362] on link "Home" at bounding box center [350, 370] width 17 height 16
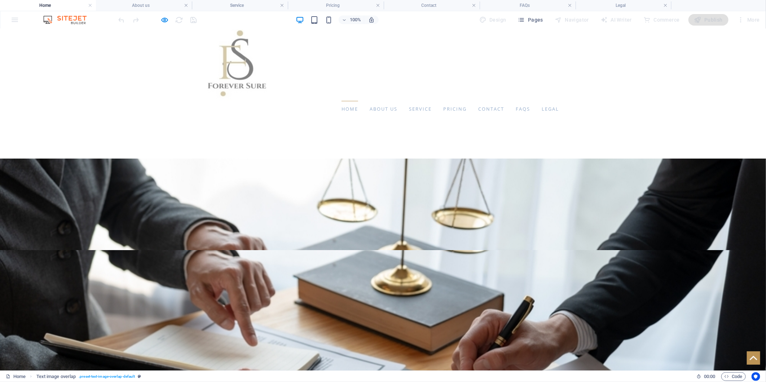
scroll to position [52, 0]
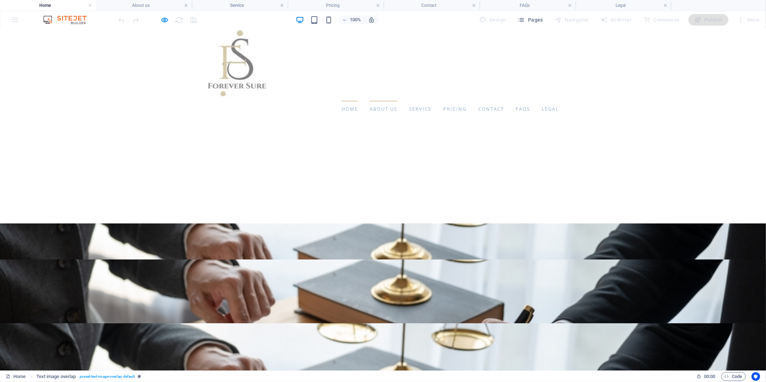
click at [370, 109] on link "About us" at bounding box center [384, 109] width 28 height 16
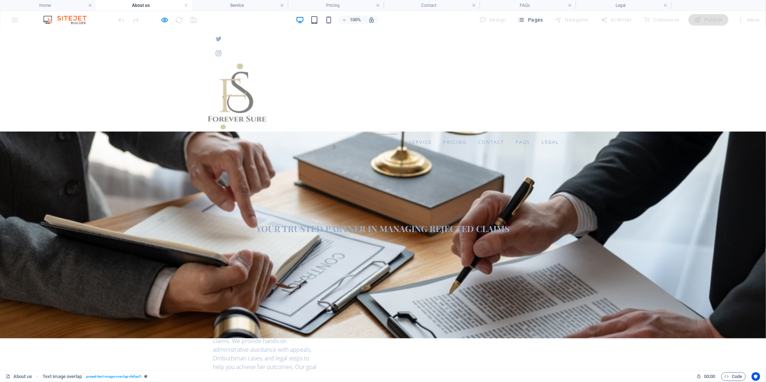
scroll to position [0, 0]
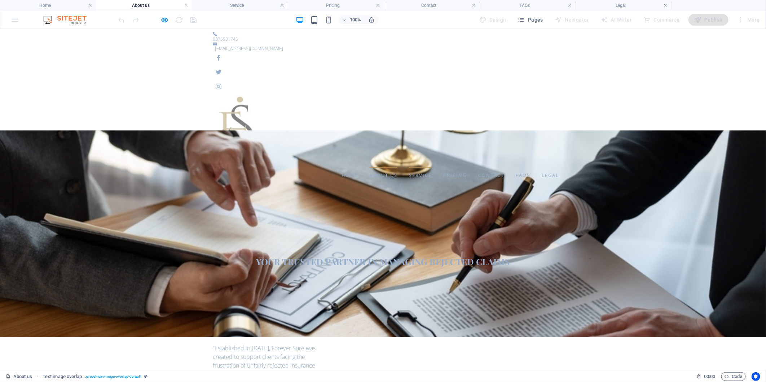
click at [409, 167] on link "Service" at bounding box center [420, 175] width 23 height 16
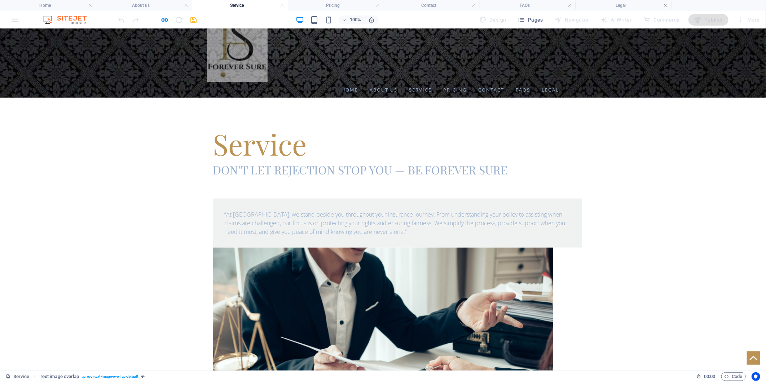
scroll to position [40, 0]
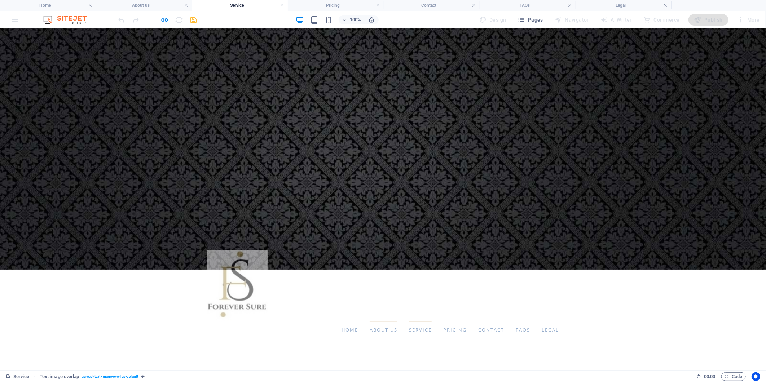
click at [370, 322] on link "About us" at bounding box center [384, 330] width 28 height 16
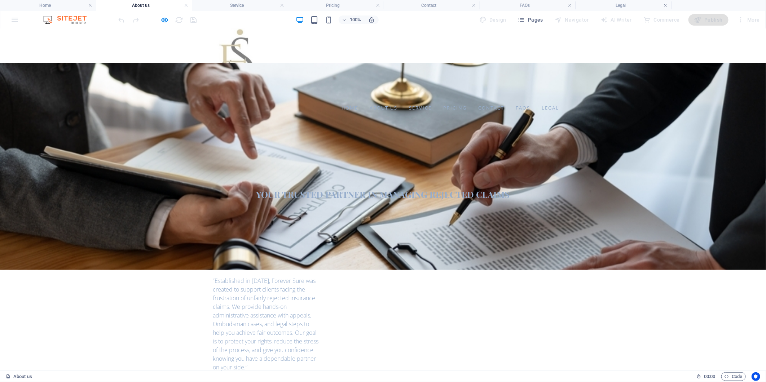
scroll to position [0, 0]
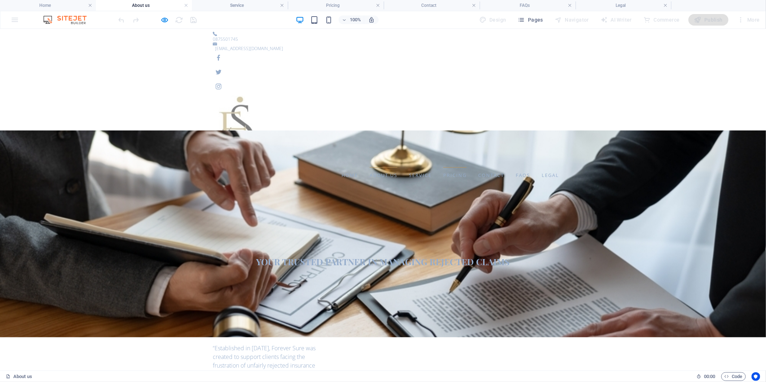
click at [443, 167] on link "Pricing" at bounding box center [454, 175] width 23 height 16
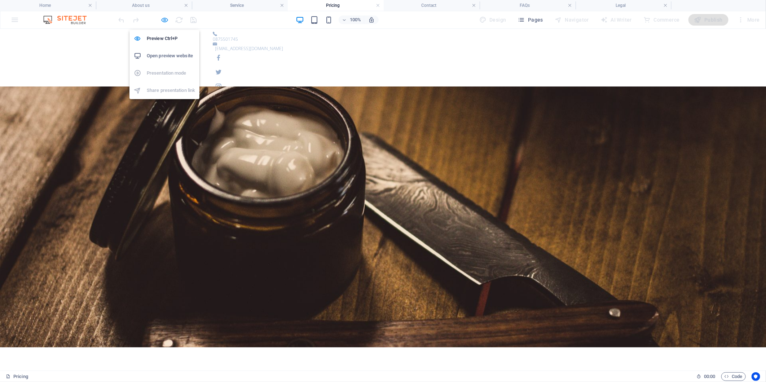
click at [163, 19] on icon "button" at bounding box center [165, 20] width 8 height 8
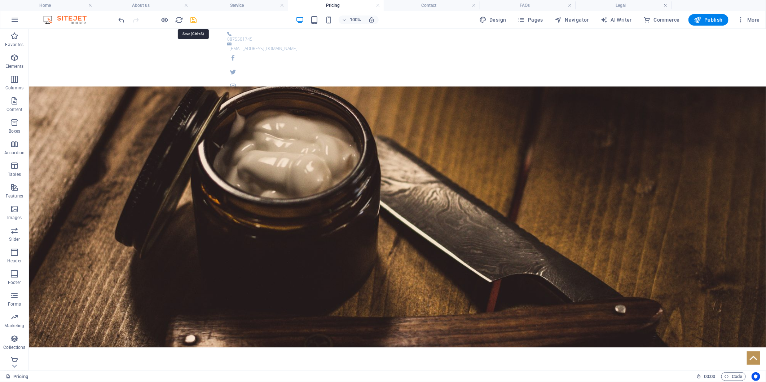
click at [190, 19] on icon "save" at bounding box center [194, 20] width 8 height 8
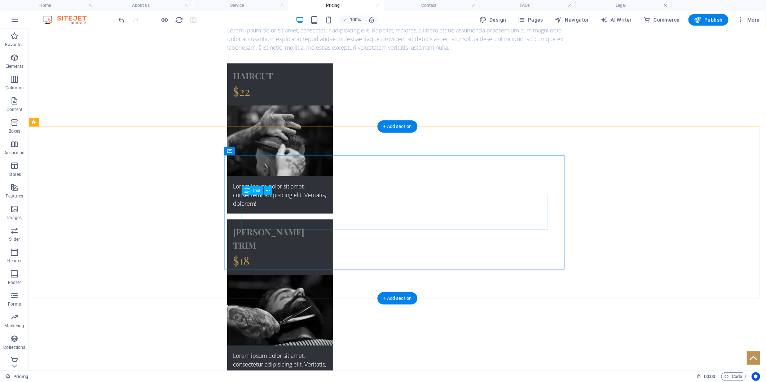
scroll to position [518, 0]
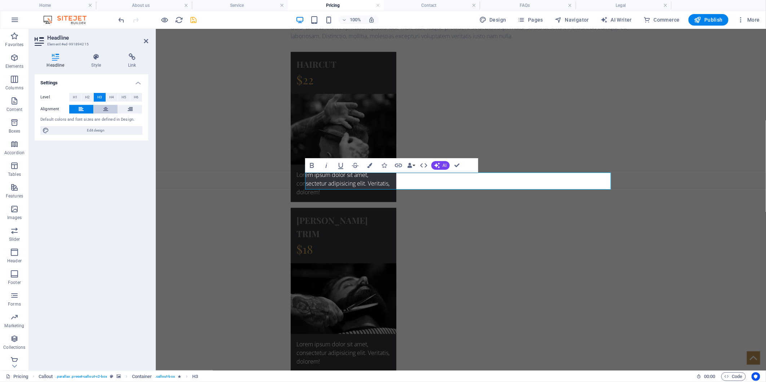
click at [110, 109] on button at bounding box center [106, 109] width 24 height 9
